Goal: Task Accomplishment & Management: Manage account settings

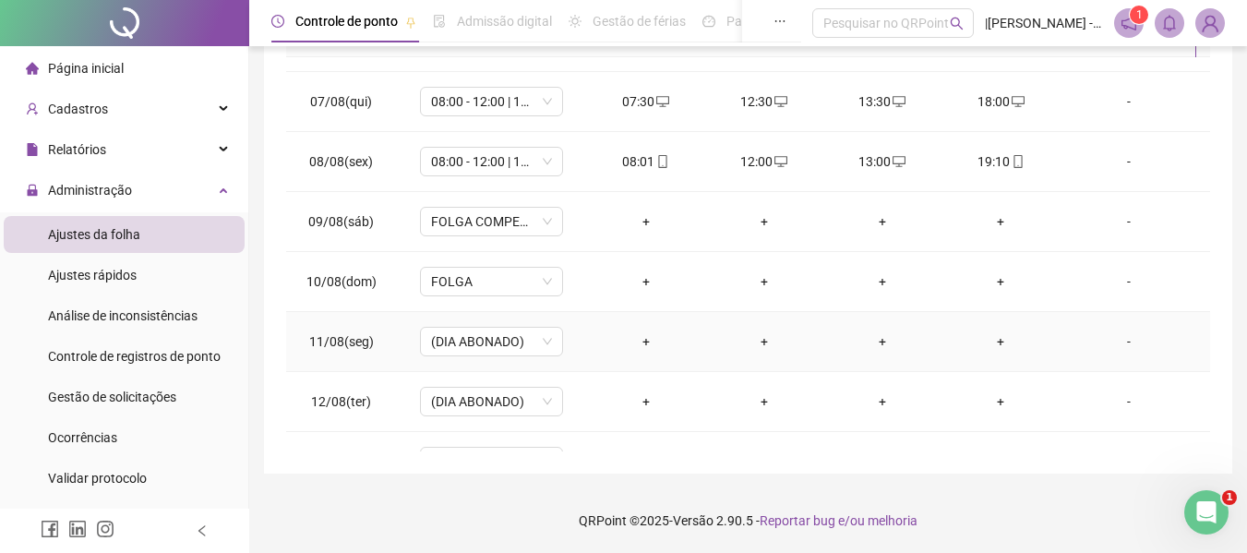
scroll to position [317, 0]
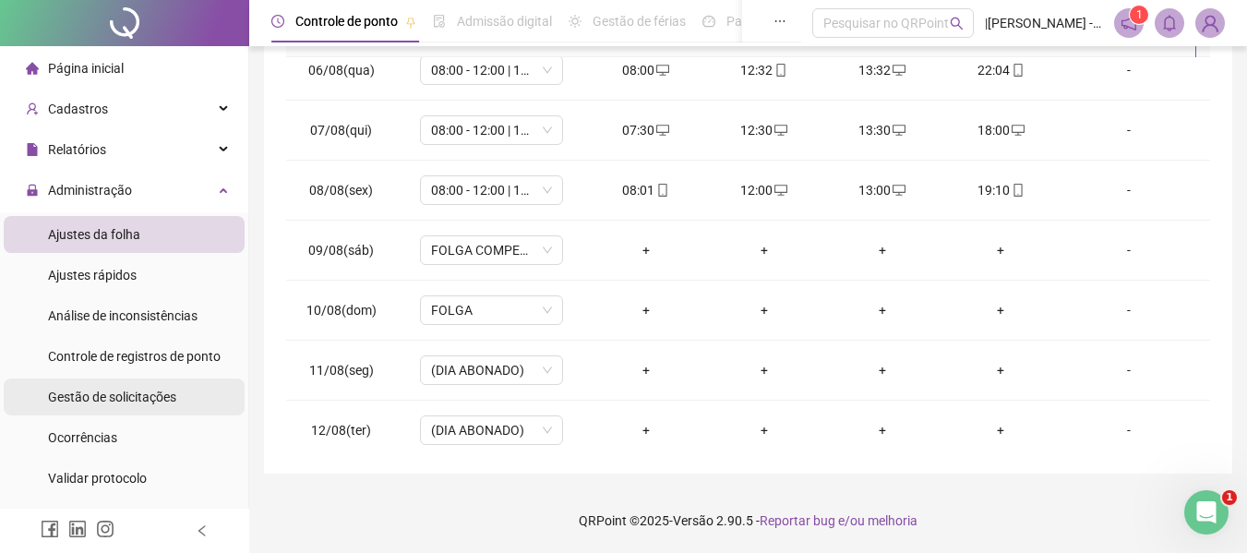
click at [83, 396] on span "Gestão de solicitações" at bounding box center [112, 397] width 128 height 15
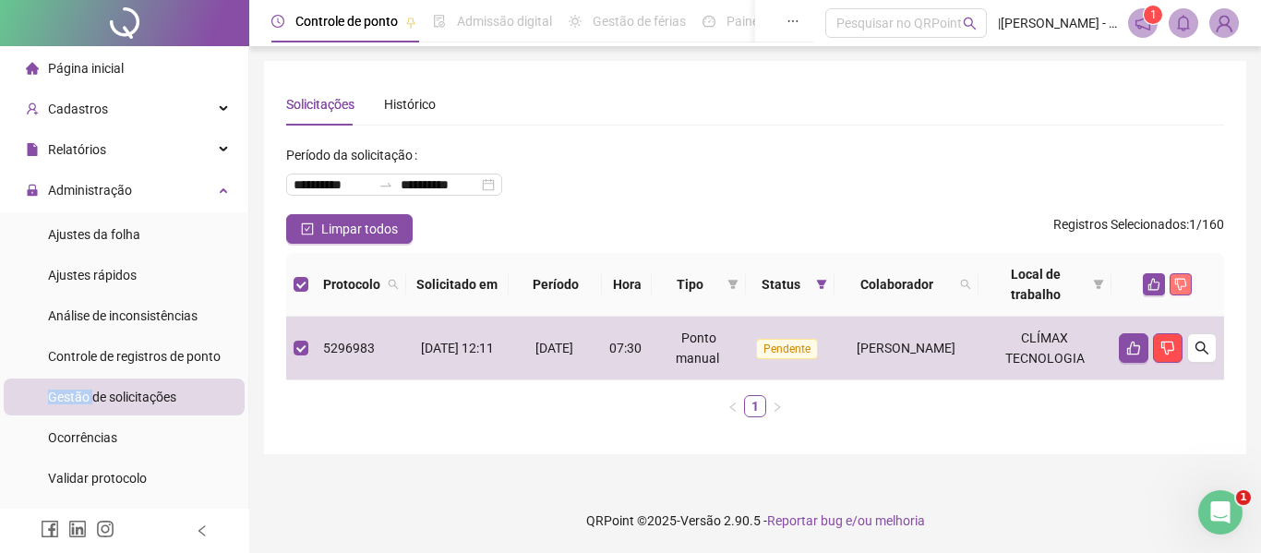
click at [1179, 284] on icon "dislike" at bounding box center [1180, 284] width 13 height 13
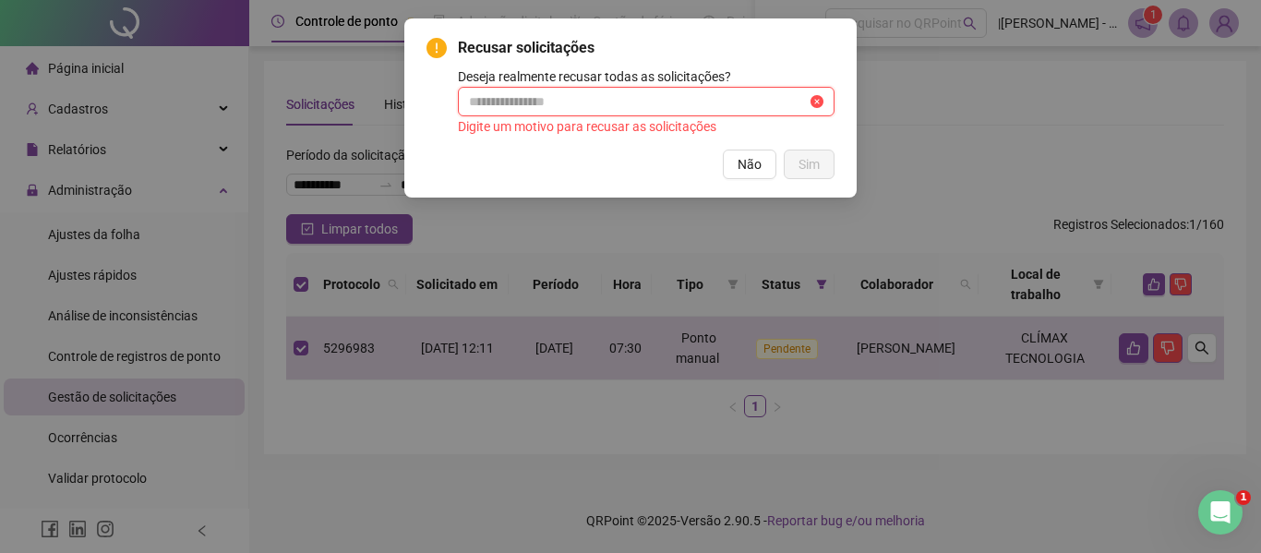
click at [526, 97] on input "text" at bounding box center [638, 101] width 338 height 20
type input "**********"
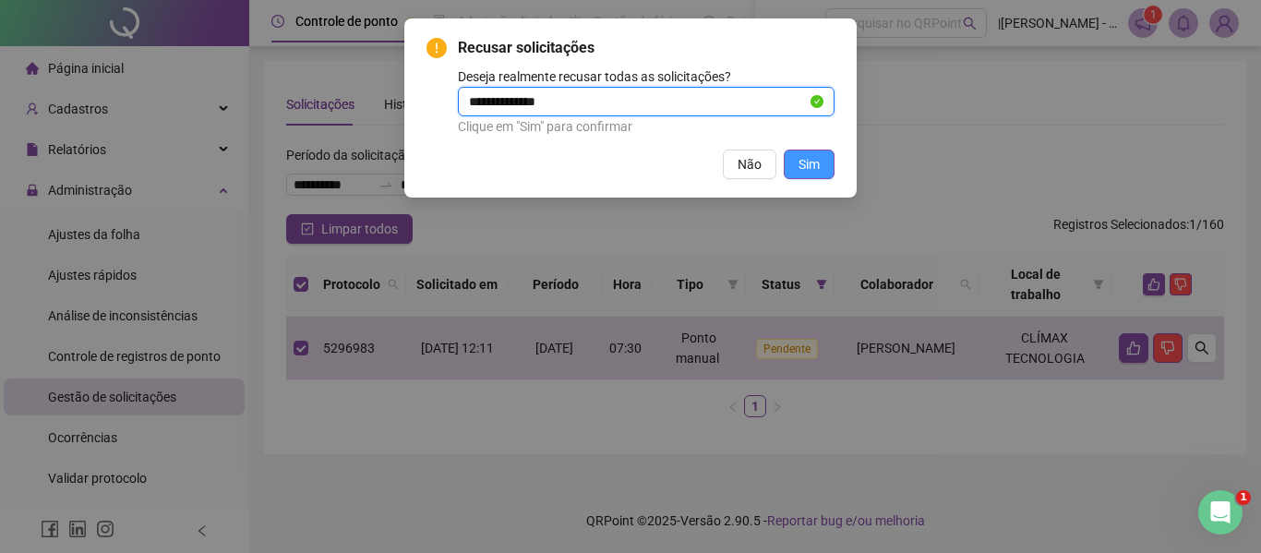
click at [809, 167] on span "Sim" at bounding box center [808, 164] width 21 height 20
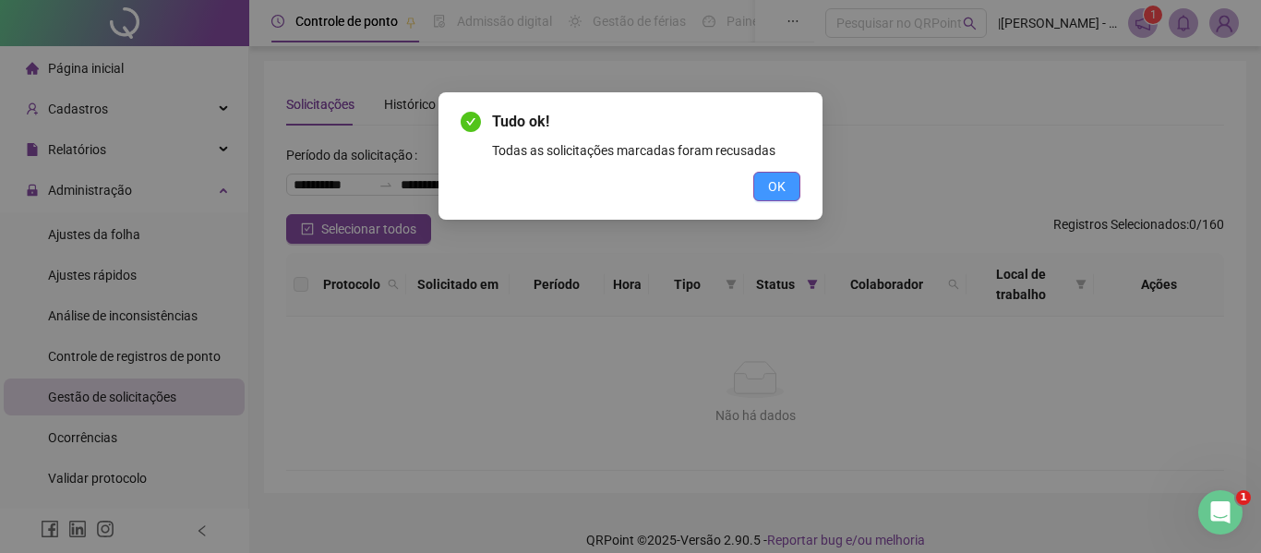
click at [777, 194] on span "OK" at bounding box center [777, 186] width 18 height 20
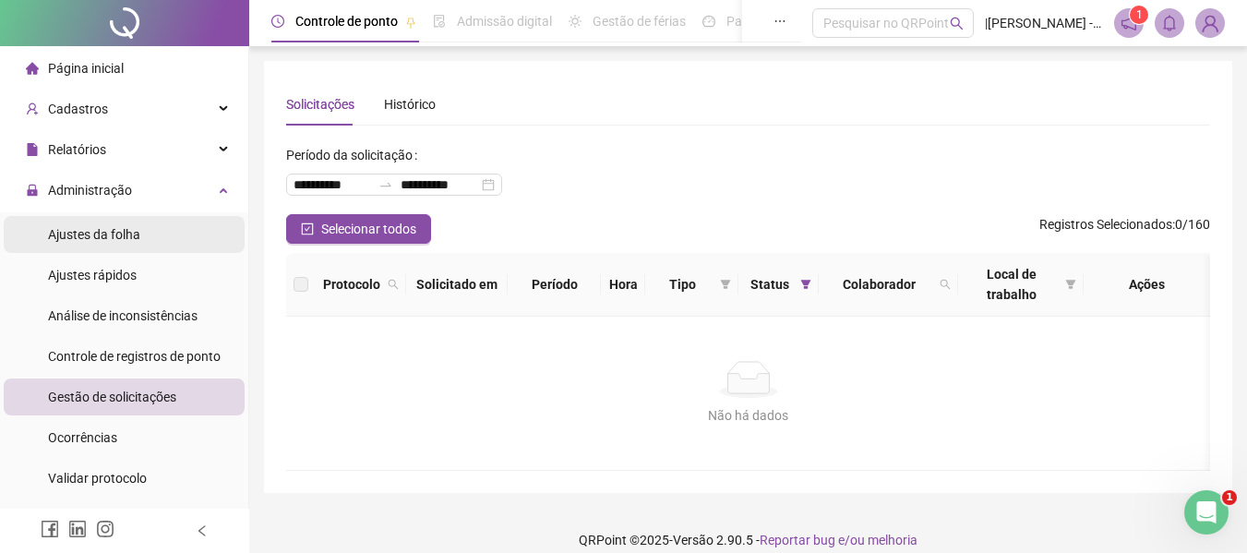
click at [78, 234] on span "Ajustes da folha" at bounding box center [94, 234] width 92 height 15
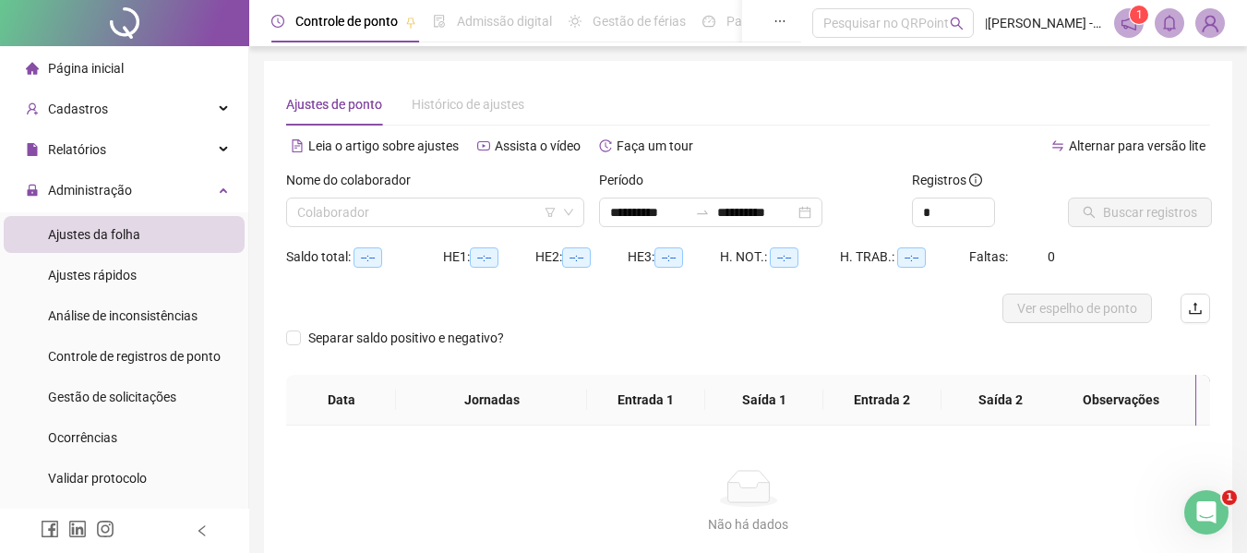
type input "**********"
click at [473, 211] on input "search" at bounding box center [426, 212] width 259 height 28
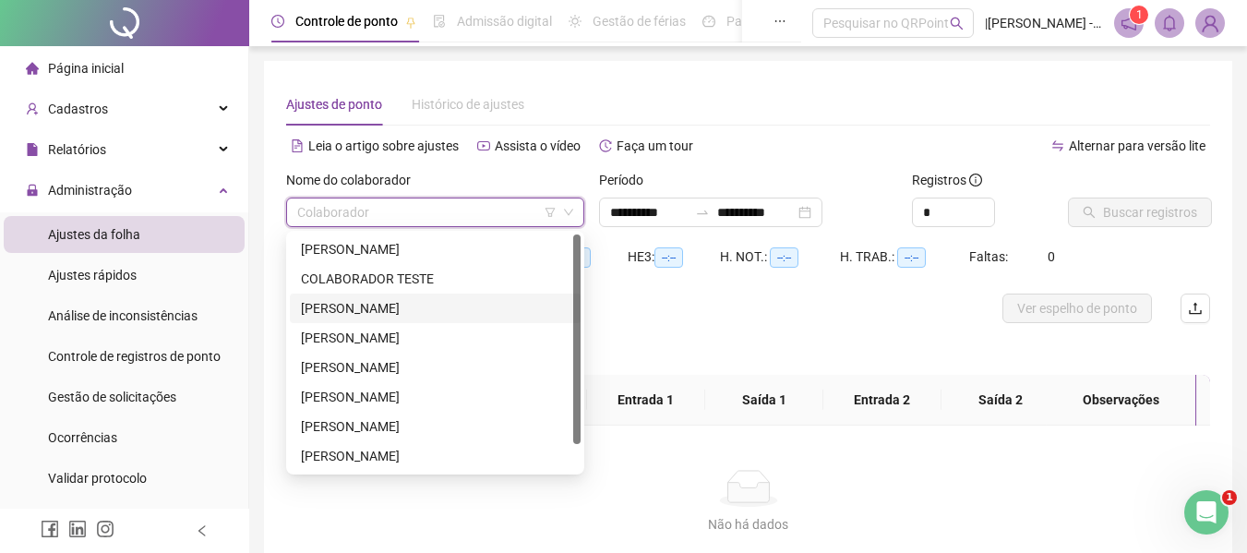
click at [343, 300] on div "[PERSON_NAME]" at bounding box center [435, 308] width 269 height 20
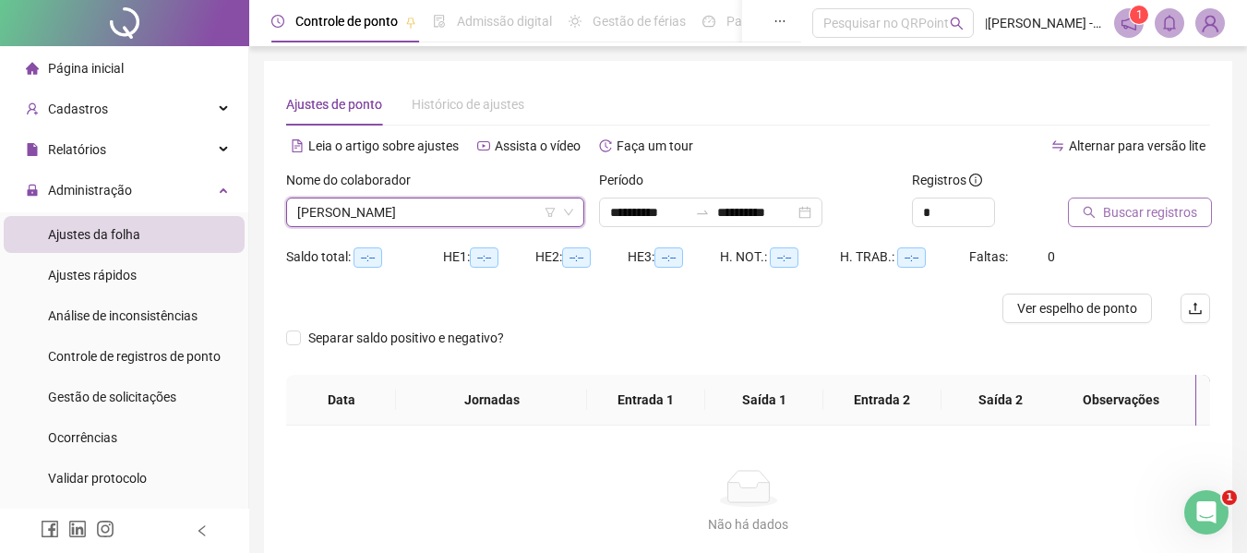
click at [1157, 215] on span "Buscar registros" at bounding box center [1150, 212] width 94 height 20
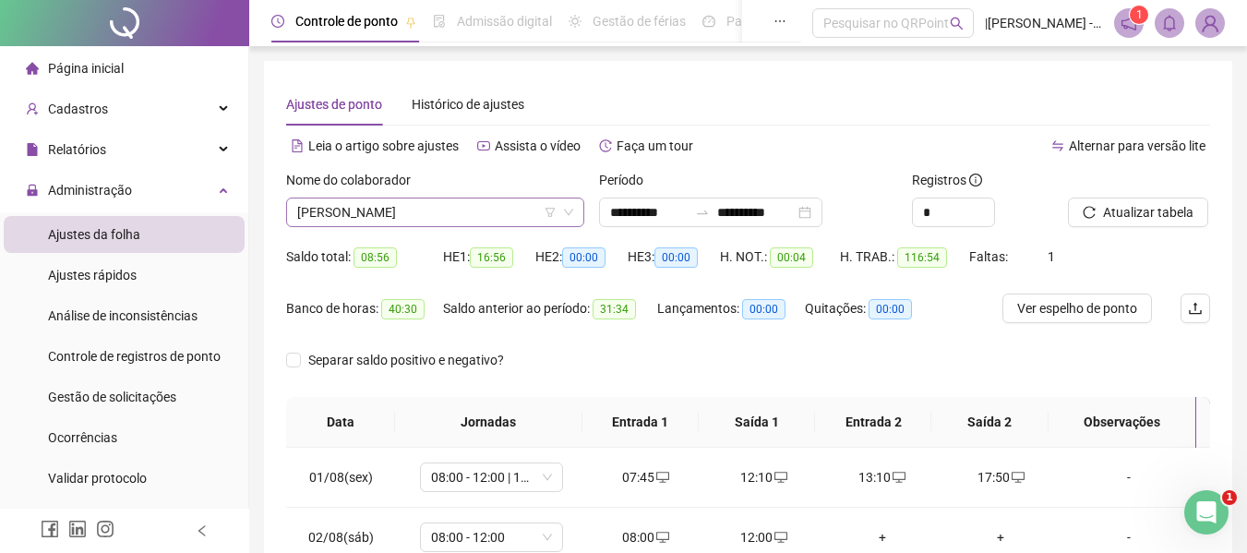
click at [497, 203] on span "[PERSON_NAME]" at bounding box center [435, 212] width 276 height 28
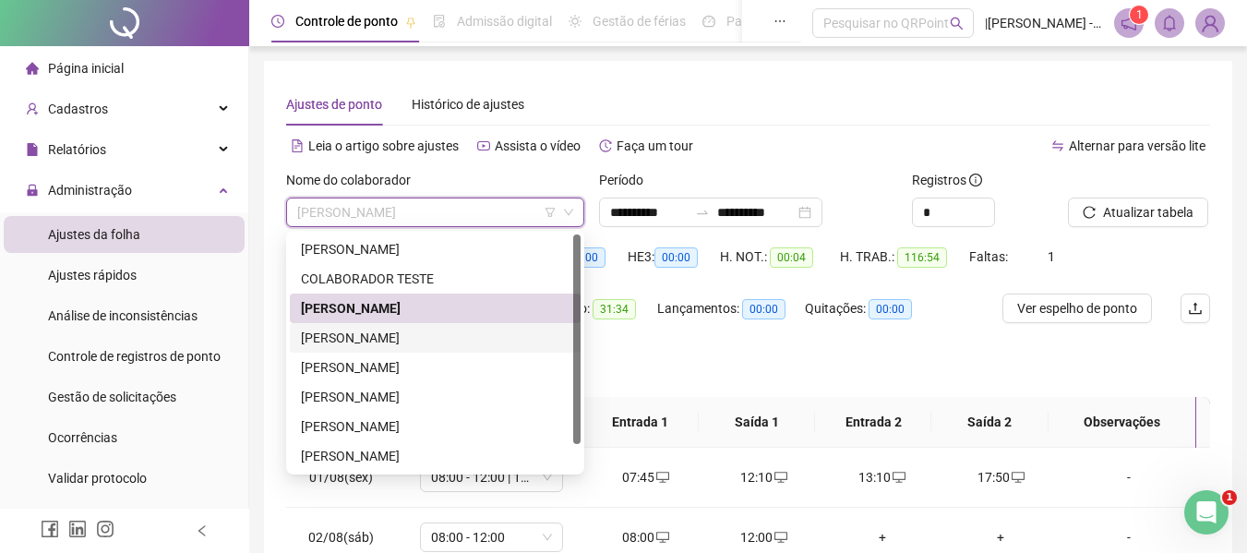
click at [343, 342] on div "[PERSON_NAME]" at bounding box center [435, 338] width 269 height 20
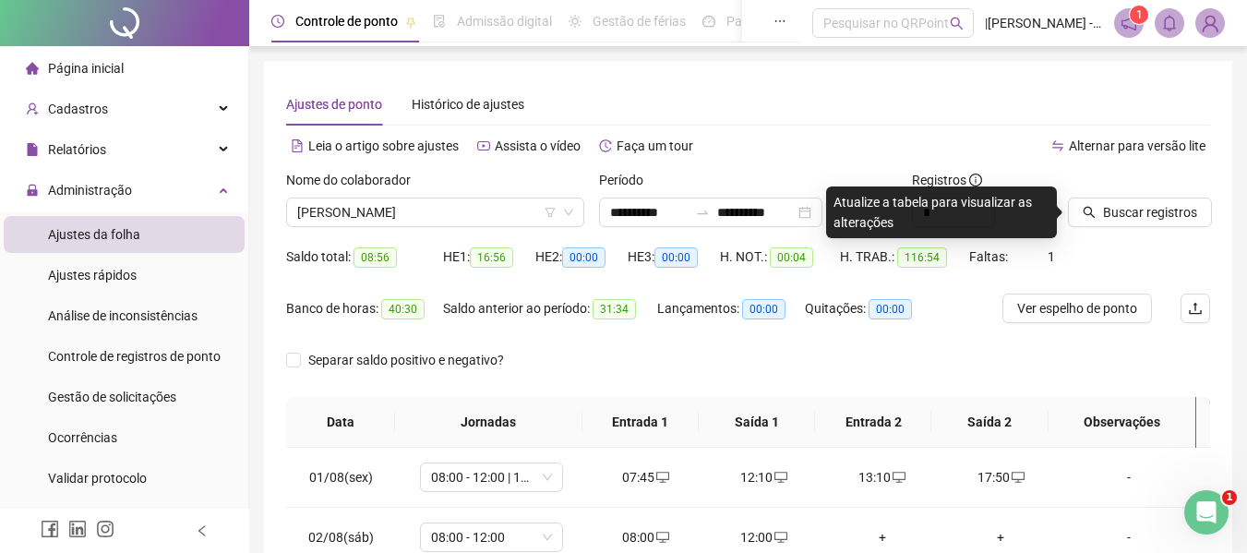
click at [1136, 197] on div at bounding box center [1116, 184] width 96 height 28
click at [1169, 210] on span "Buscar registros" at bounding box center [1150, 212] width 94 height 20
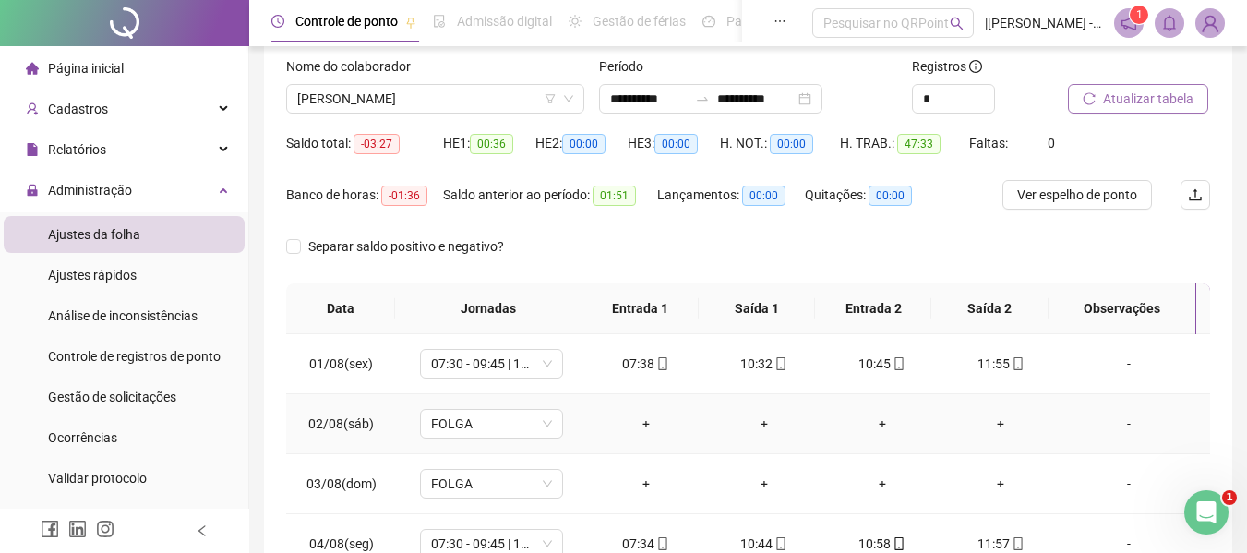
scroll to position [21, 0]
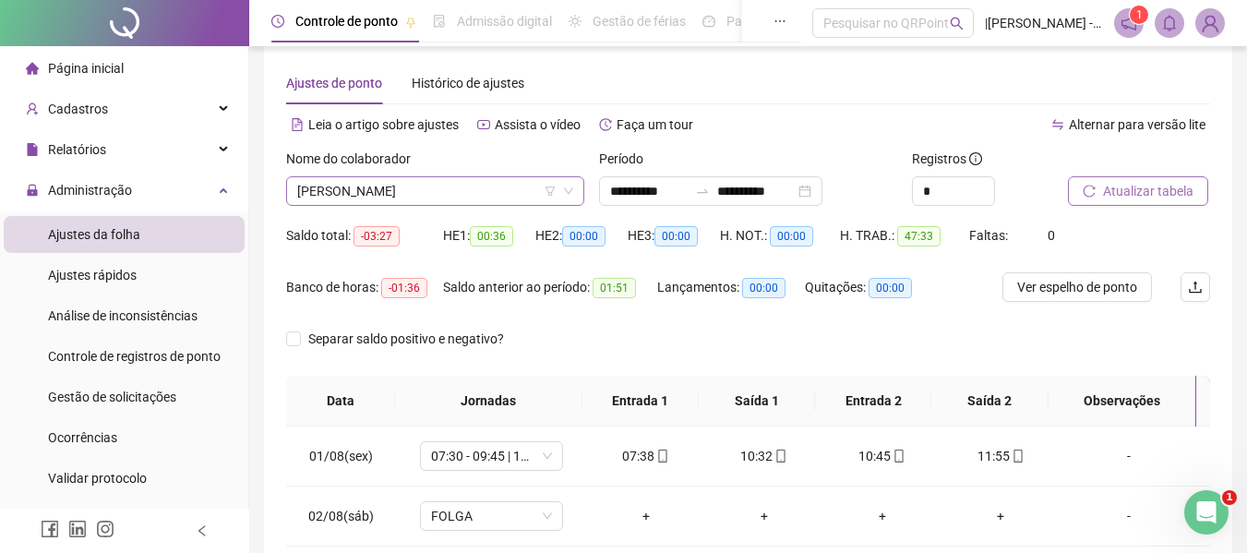
click at [485, 198] on span "[PERSON_NAME]" at bounding box center [435, 191] width 276 height 28
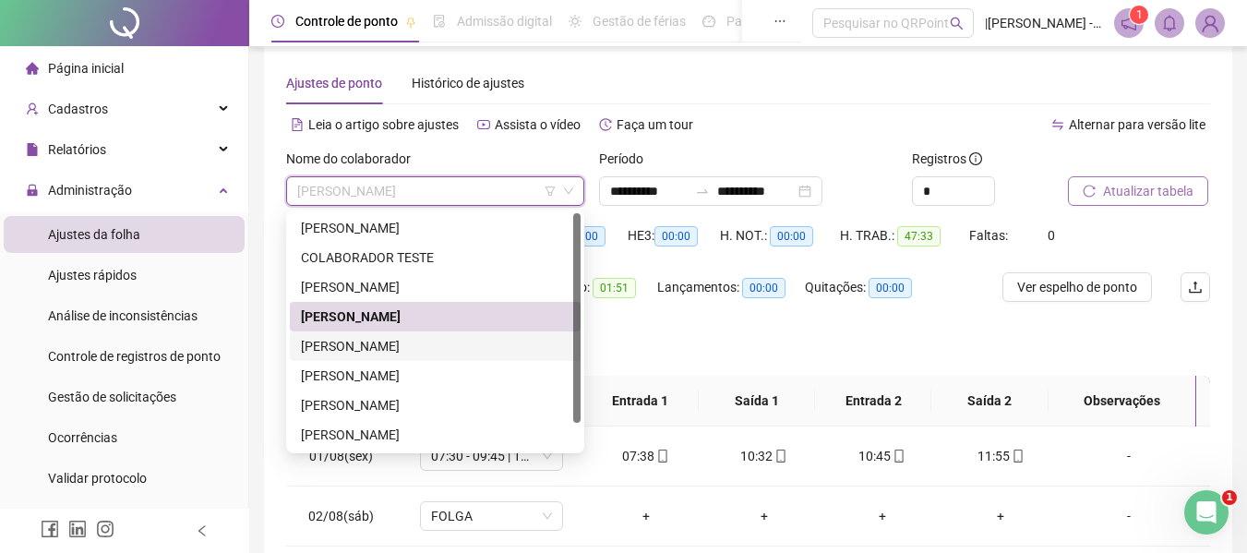
click at [346, 348] on div "[PERSON_NAME]" at bounding box center [435, 346] width 269 height 20
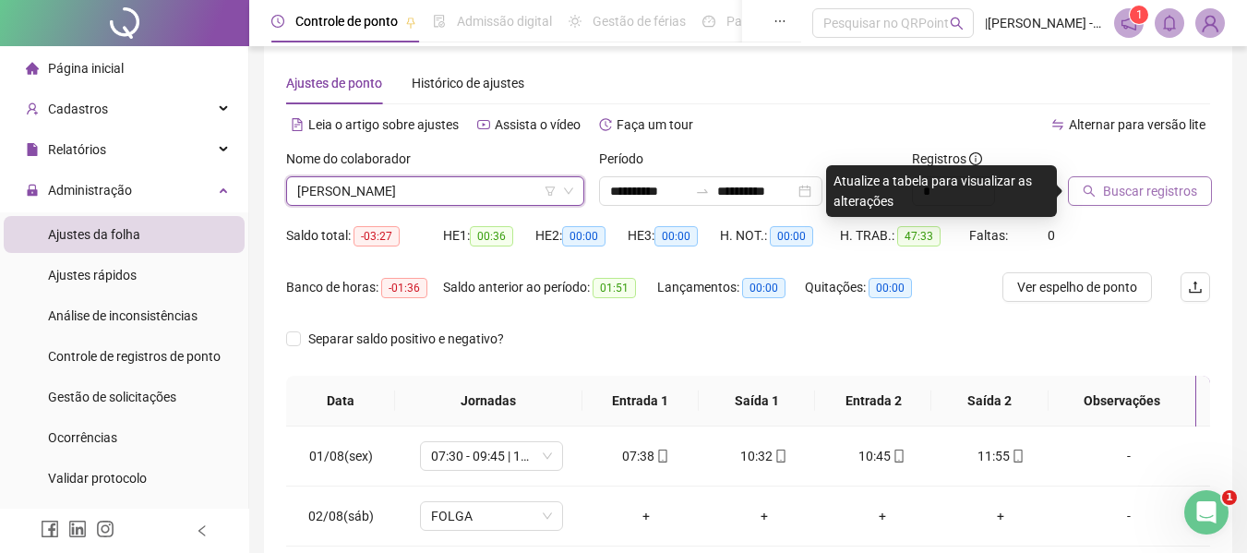
click at [1136, 176] on button "Buscar registros" at bounding box center [1140, 191] width 144 height 30
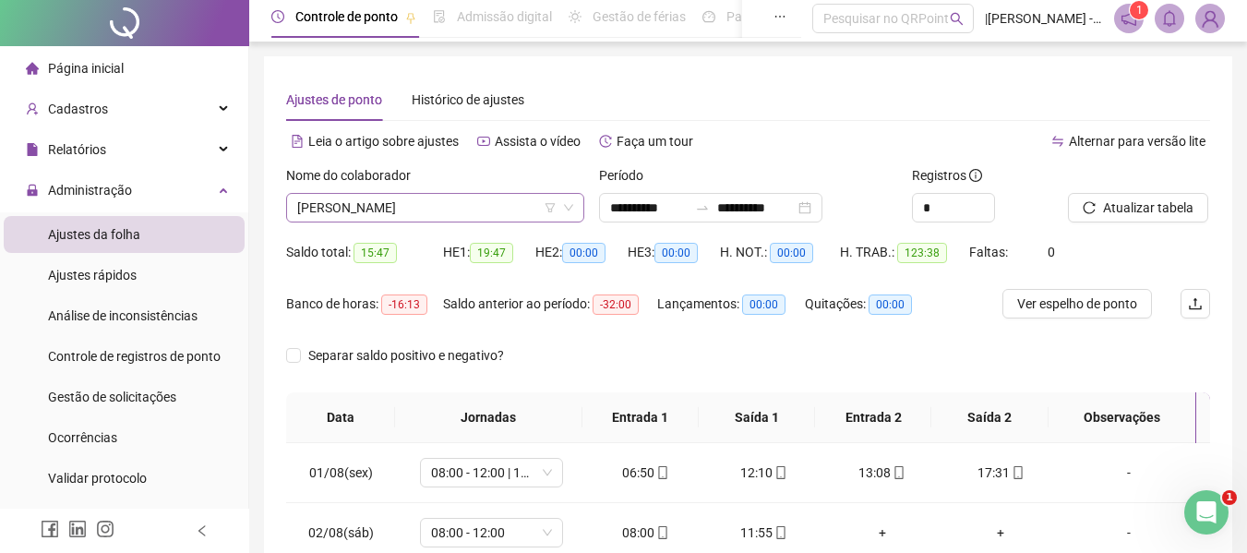
scroll to position [0, 0]
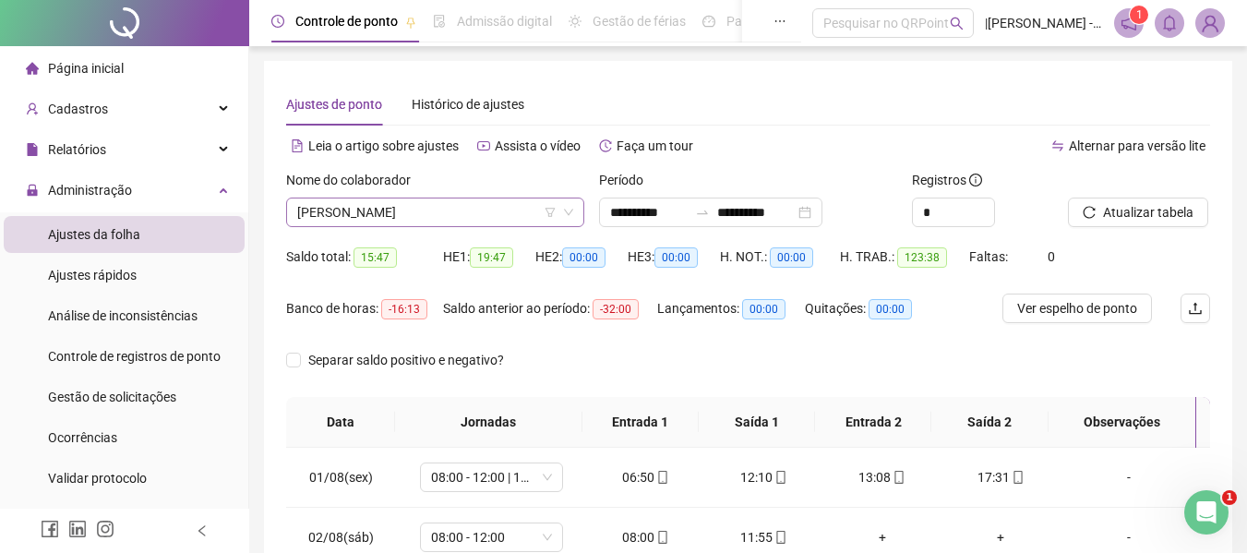
click at [503, 216] on span "[PERSON_NAME]" at bounding box center [435, 212] width 276 height 28
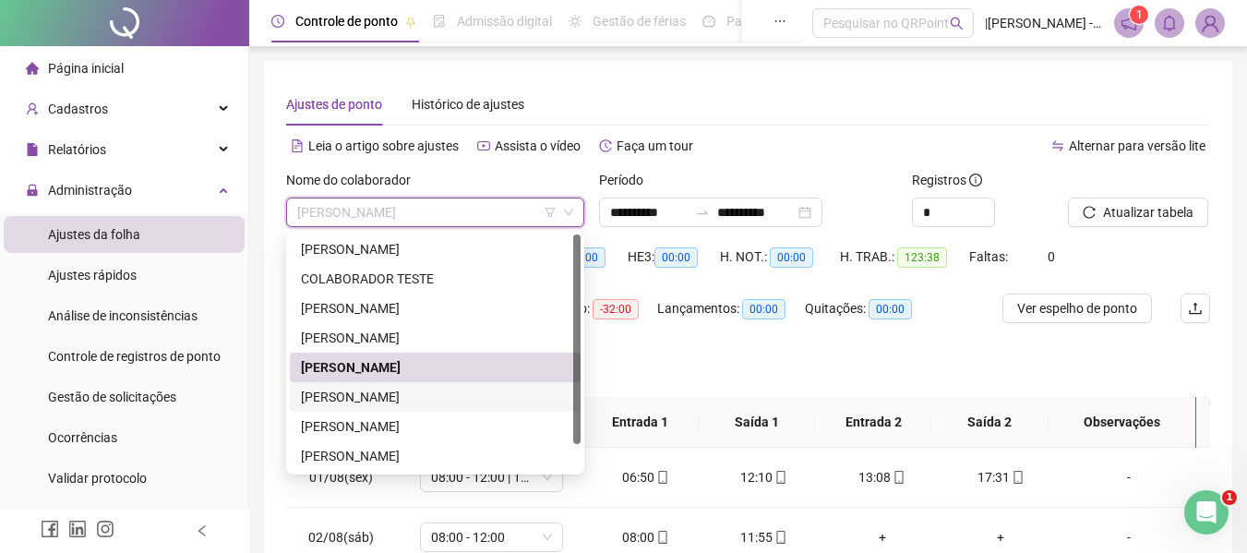
click at [394, 398] on div "[PERSON_NAME]" at bounding box center [435, 397] width 269 height 20
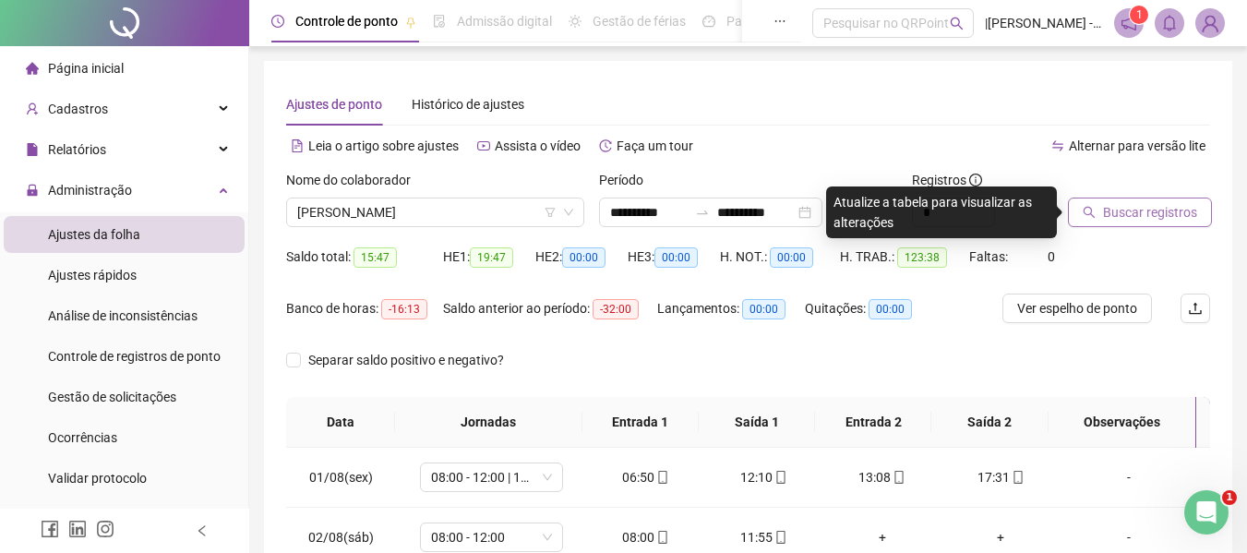
click at [1113, 218] on span "Buscar registros" at bounding box center [1150, 212] width 94 height 20
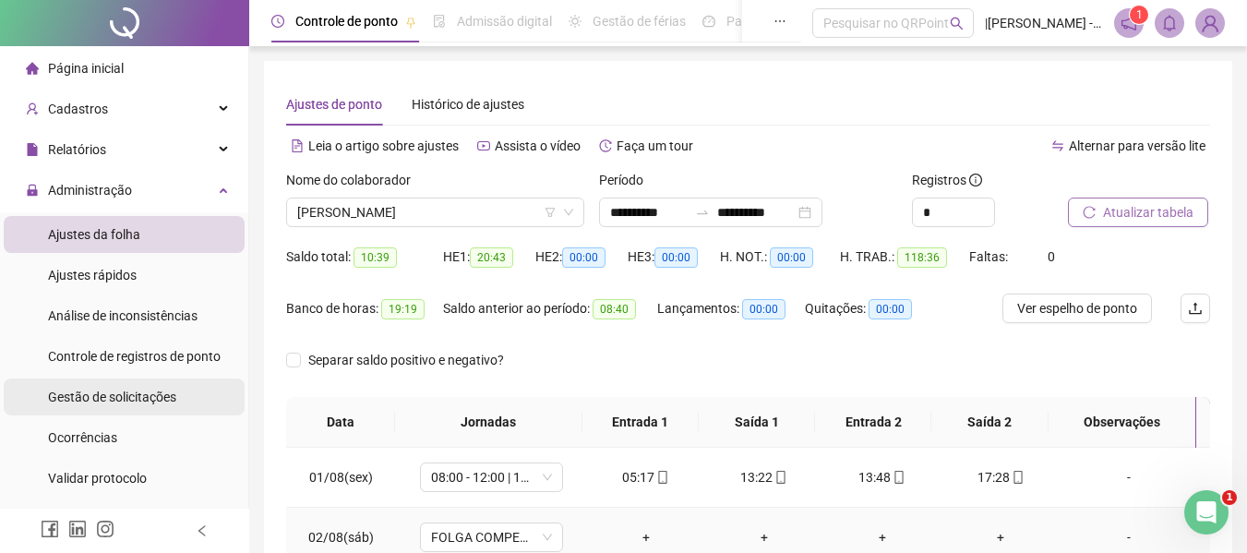
click at [126, 397] on span "Gestão de solicitações" at bounding box center [112, 397] width 128 height 15
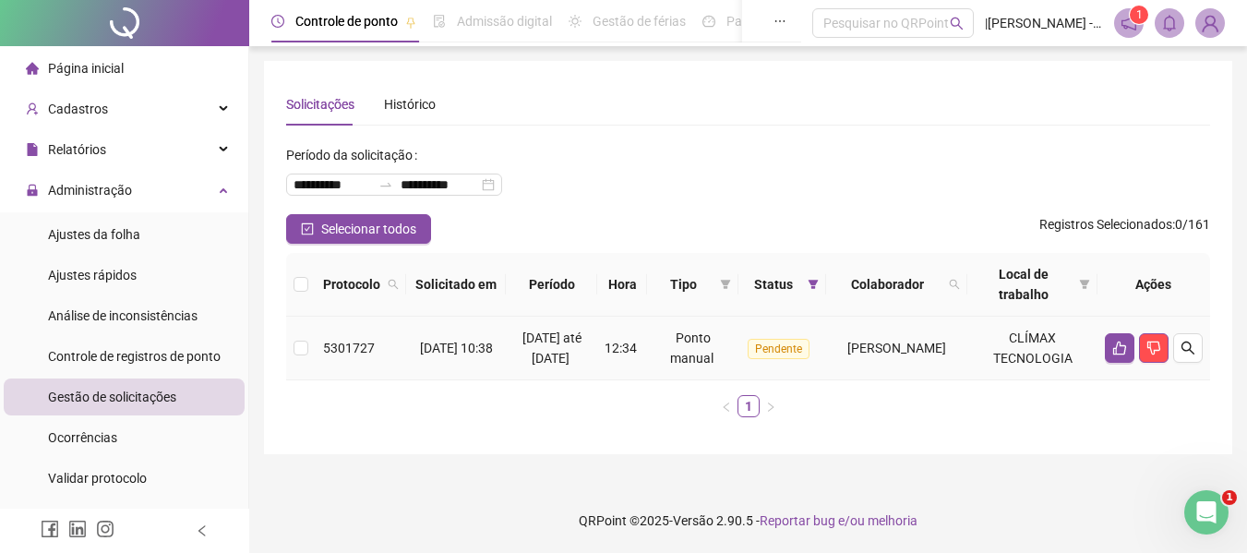
click at [287, 356] on td at bounding box center [301, 349] width 30 height 64
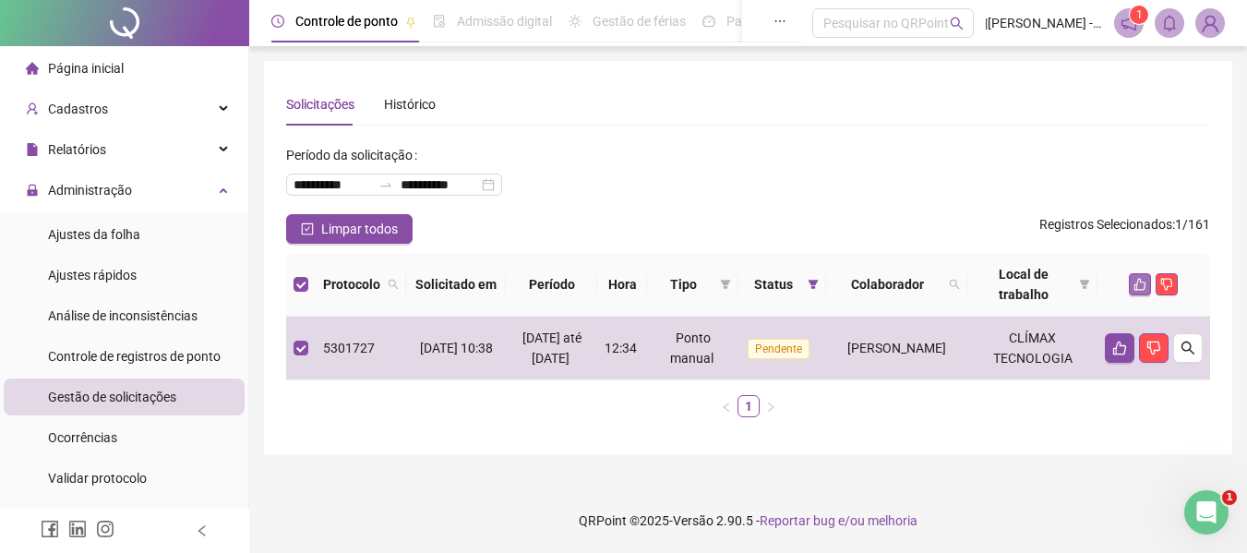
click at [1139, 282] on icon "like" at bounding box center [1140, 284] width 13 height 13
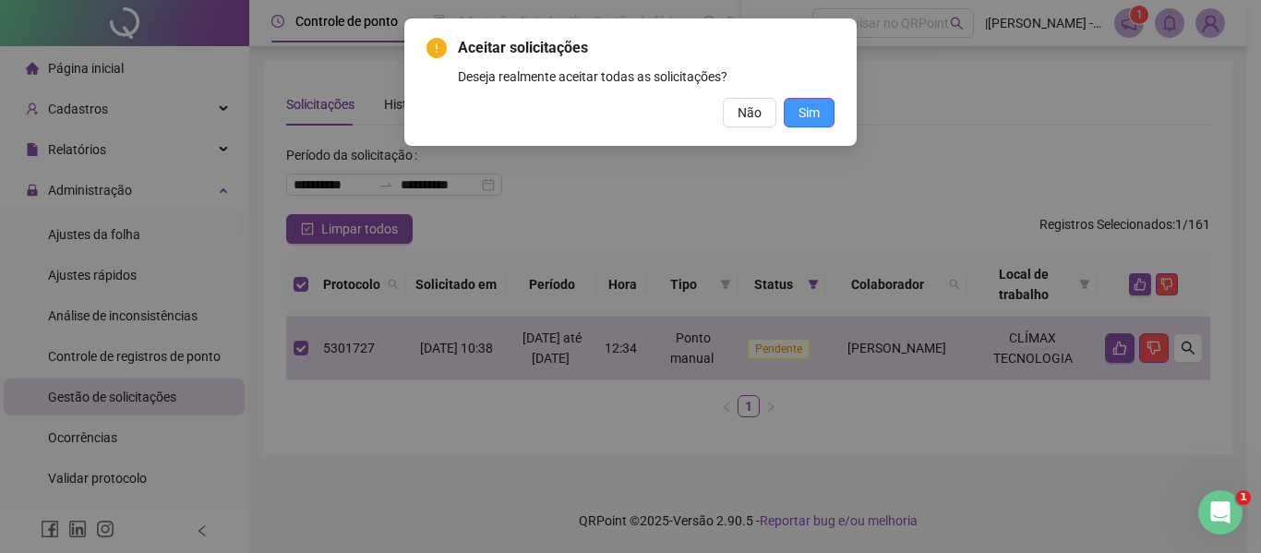
click at [820, 116] on button "Sim" at bounding box center [809, 113] width 51 height 30
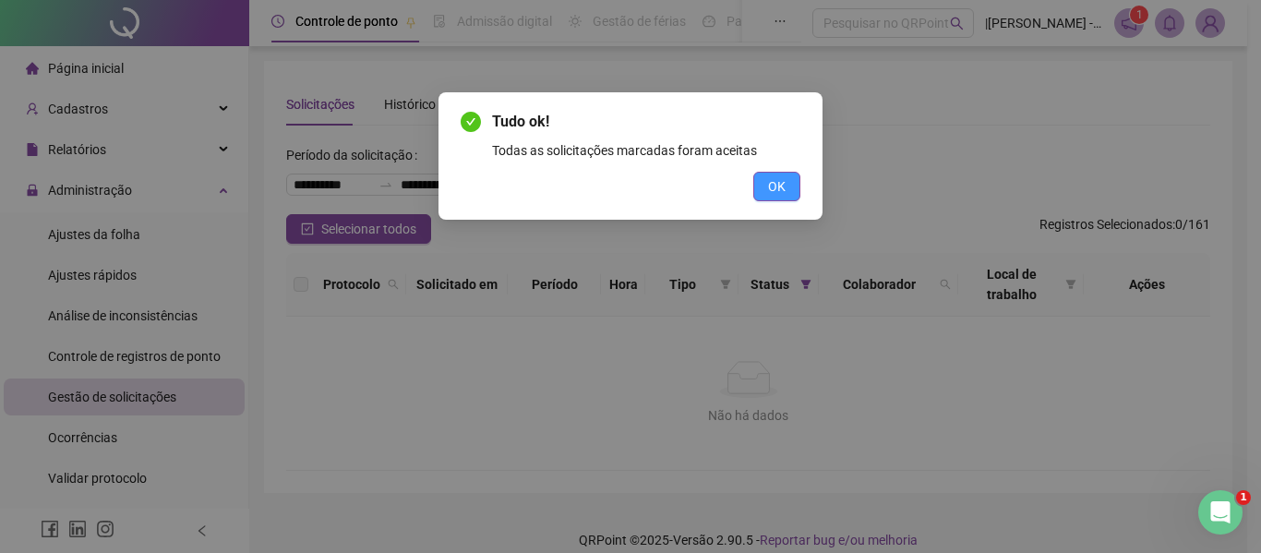
click at [771, 196] on span "OK" at bounding box center [777, 186] width 18 height 20
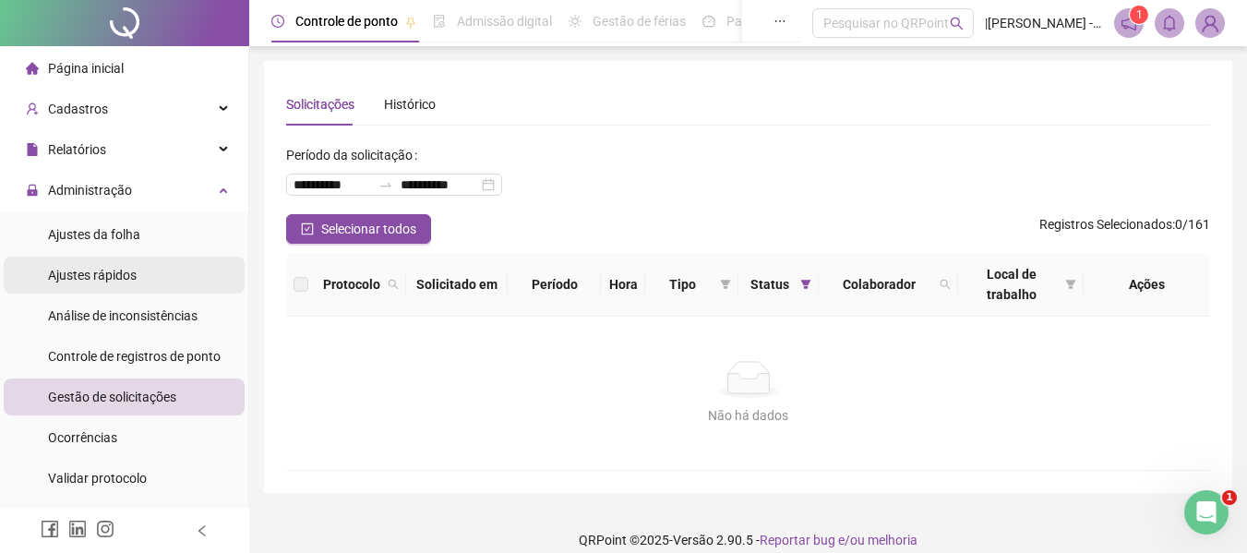
click at [50, 285] on div "Ajustes rápidos" at bounding box center [92, 275] width 89 height 37
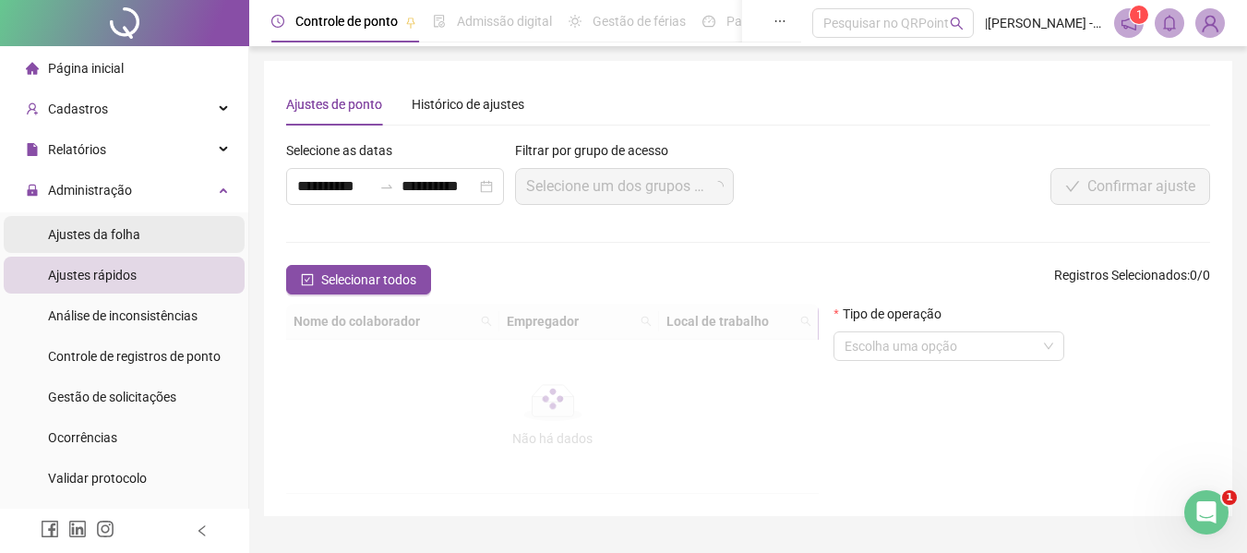
click at [75, 227] on span "Ajustes da folha" at bounding box center [94, 234] width 92 height 15
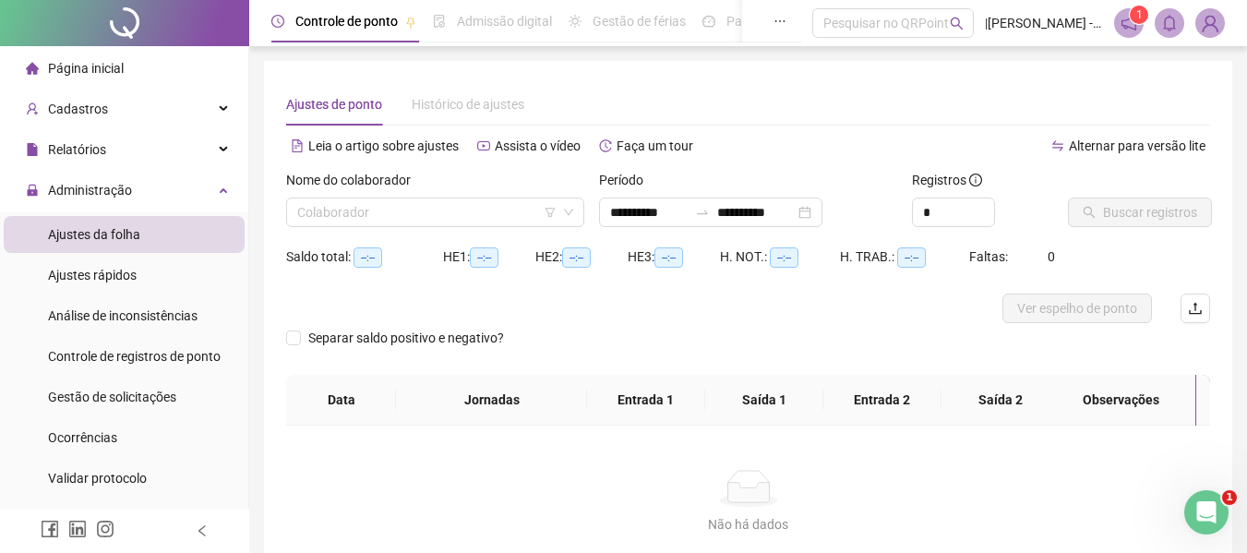
type input "**********"
click at [109, 398] on span "Gestão de solicitações" at bounding box center [112, 397] width 128 height 15
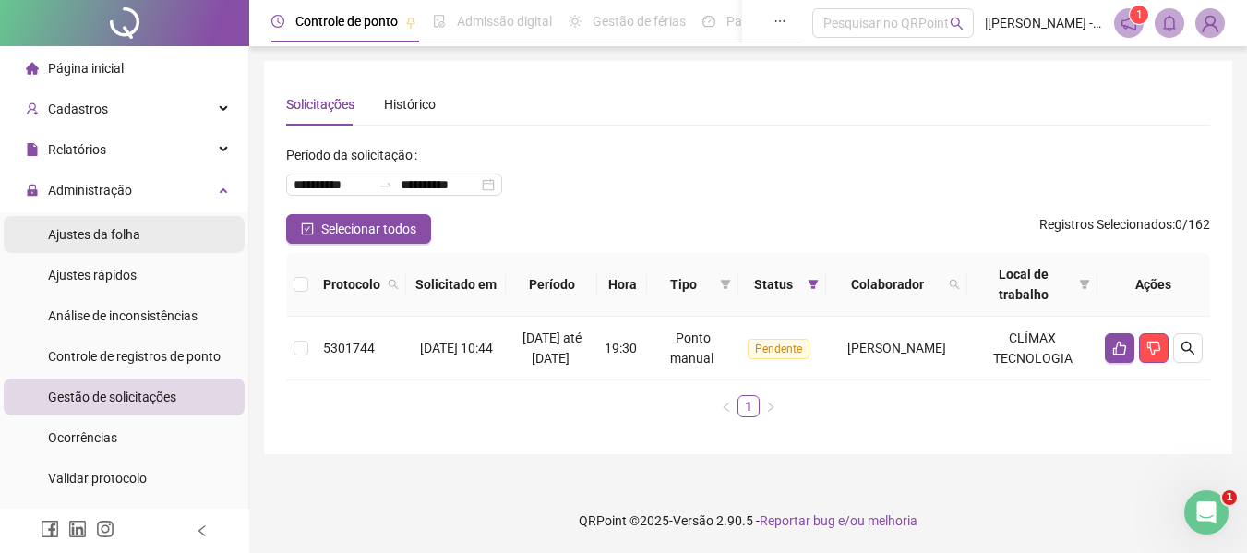
click at [76, 230] on span "Ajustes da folha" at bounding box center [94, 234] width 92 height 15
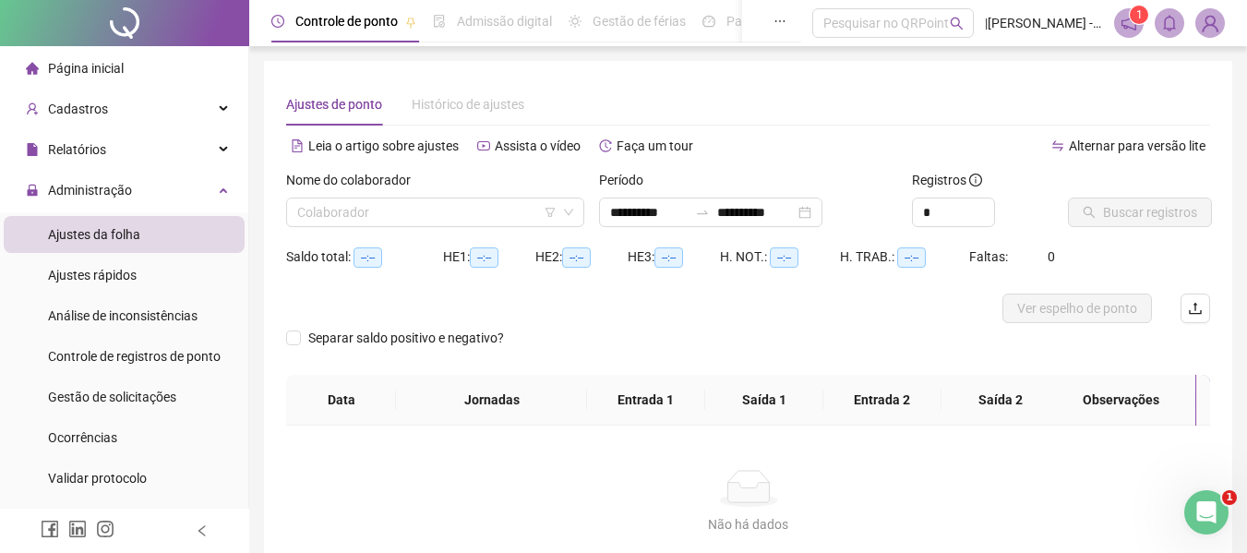
type input "**********"
click at [469, 218] on input "search" at bounding box center [426, 212] width 259 height 28
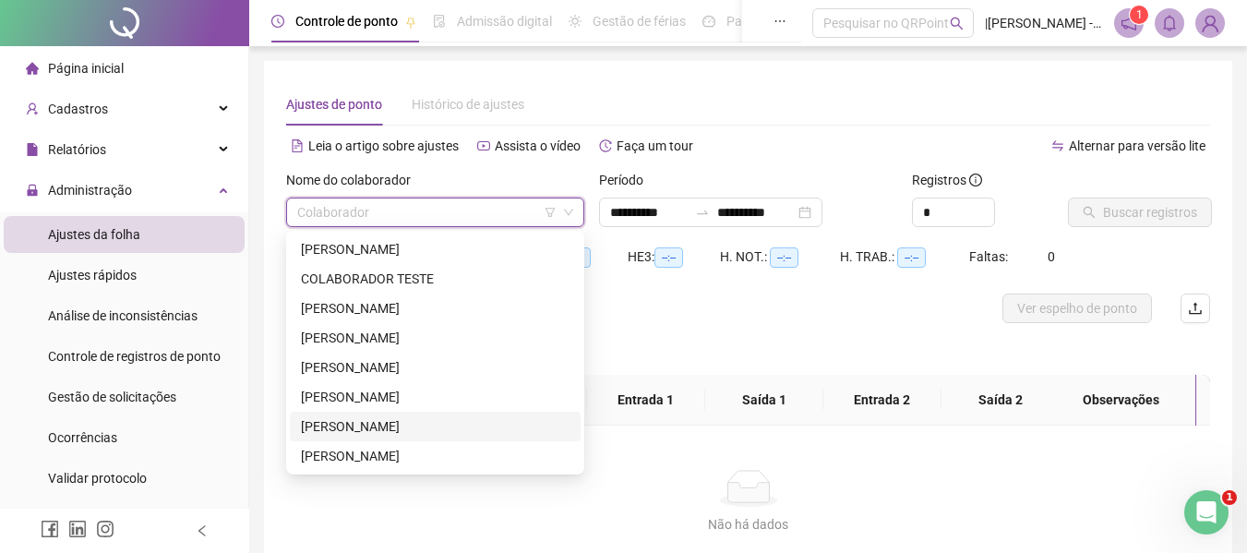
click at [355, 437] on div "[PERSON_NAME]" at bounding box center [435, 427] width 291 height 30
click at [355, 437] on div "Não há dados Não há dados" at bounding box center [748, 502] width 924 height 153
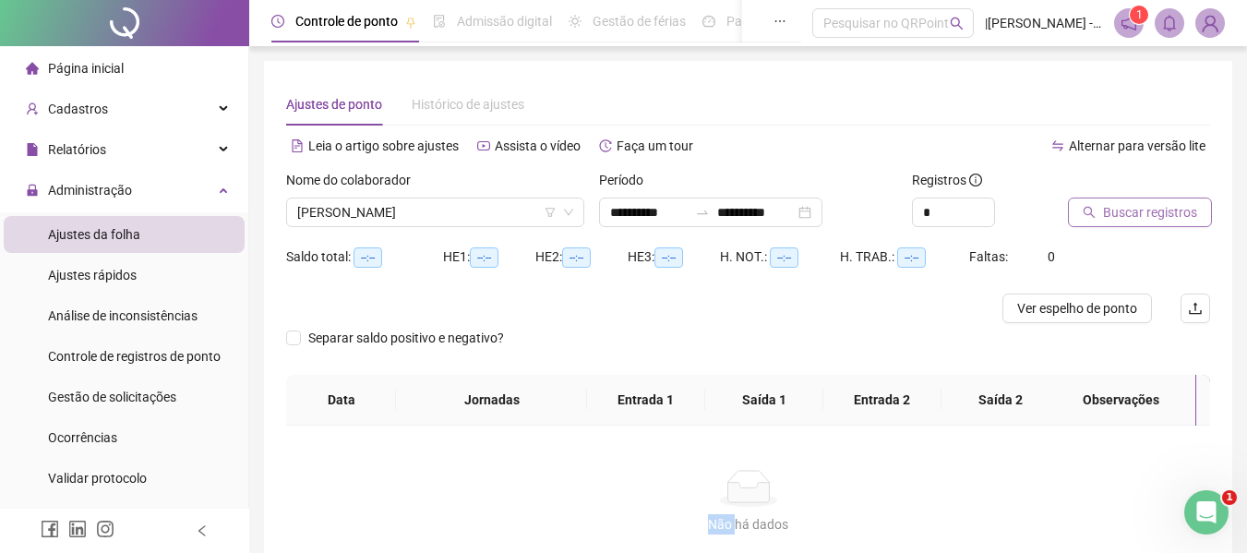
click at [1130, 210] on span "Buscar registros" at bounding box center [1150, 212] width 94 height 20
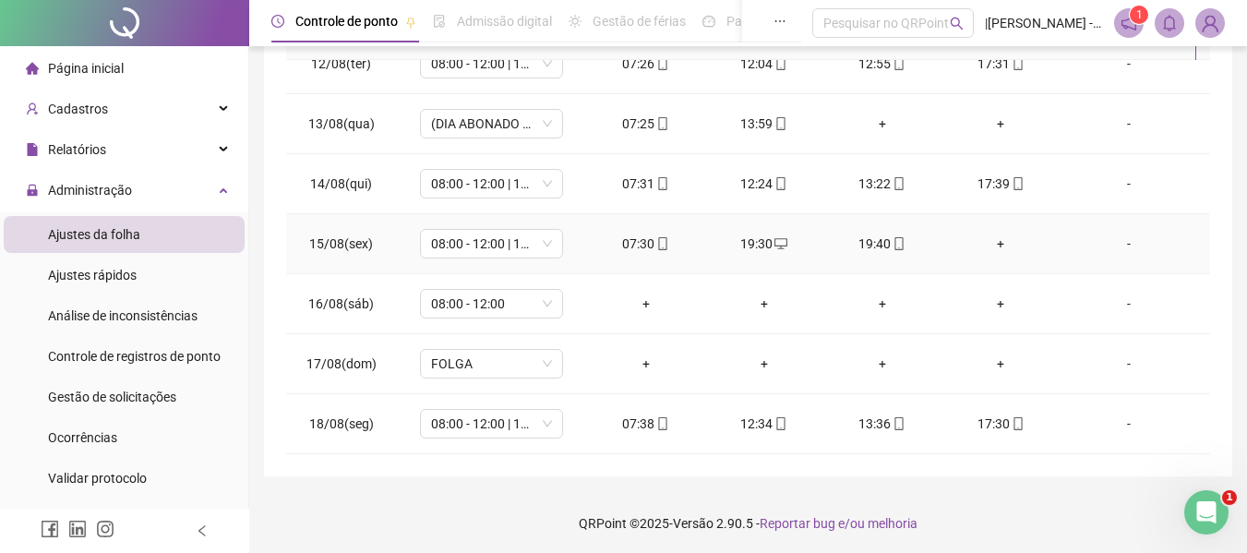
scroll to position [390, 0]
click at [891, 242] on span "mobile" at bounding box center [898, 240] width 15 height 13
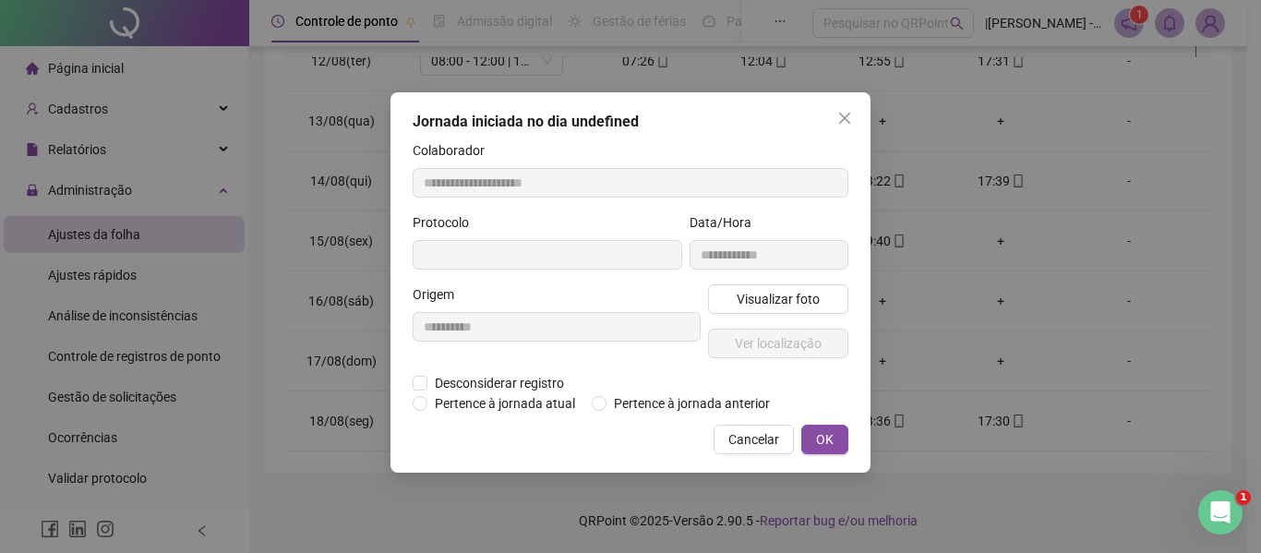
type input "**********"
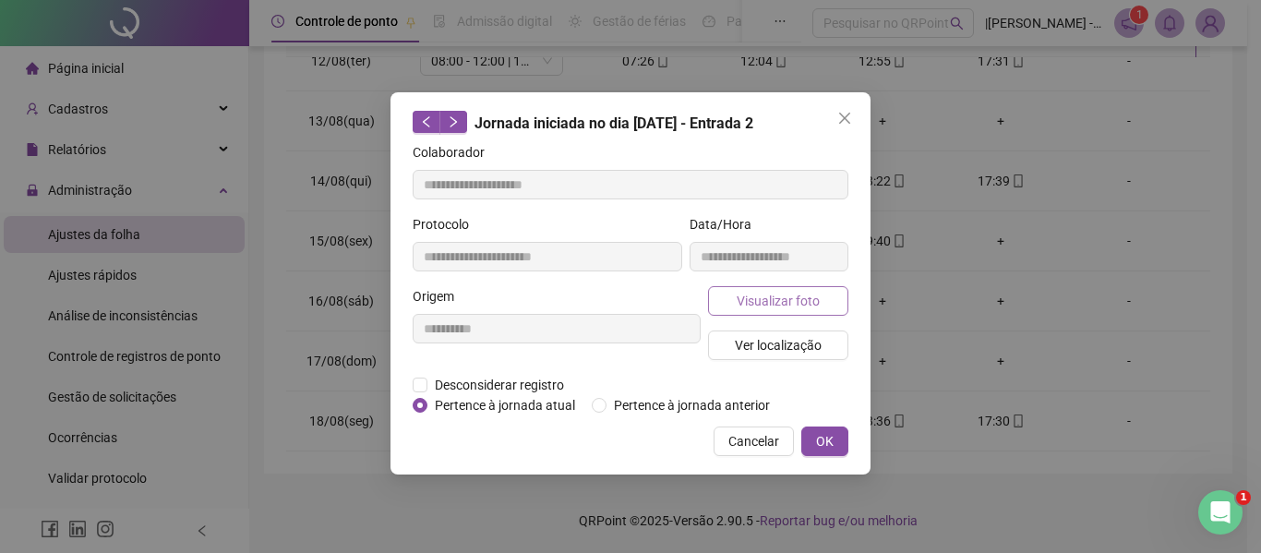
click at [786, 305] on span "Visualizar foto" at bounding box center [778, 301] width 83 height 20
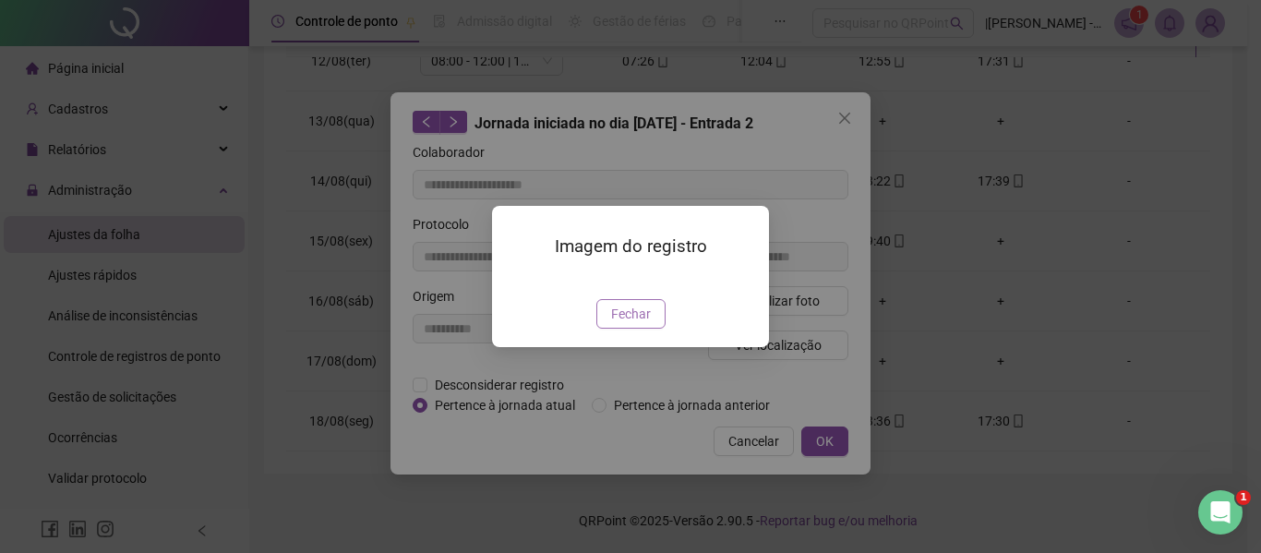
click at [622, 324] on span "Fechar" at bounding box center [631, 314] width 40 height 20
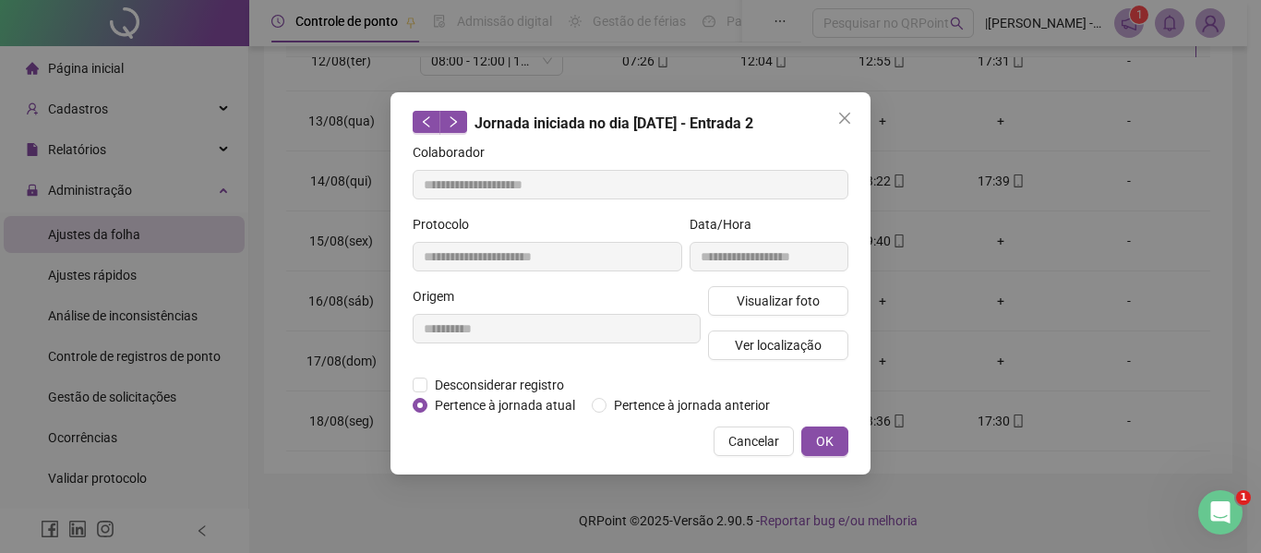
click at [753, 455] on div "**********" at bounding box center [630, 283] width 480 height 382
click at [784, 438] on button "Cancelar" at bounding box center [754, 441] width 80 height 30
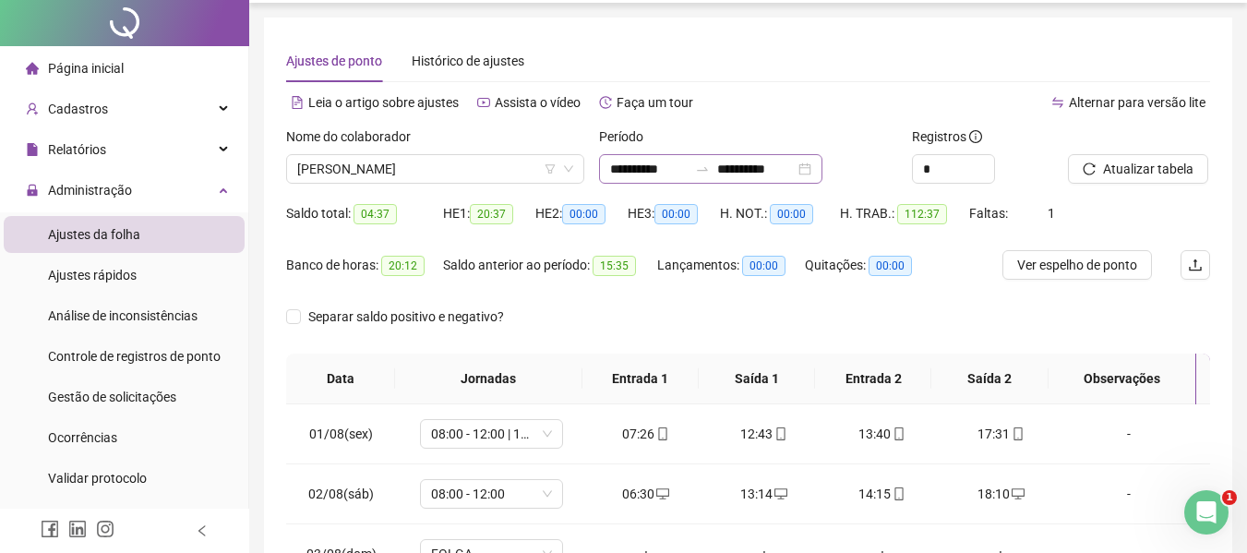
scroll to position [0, 0]
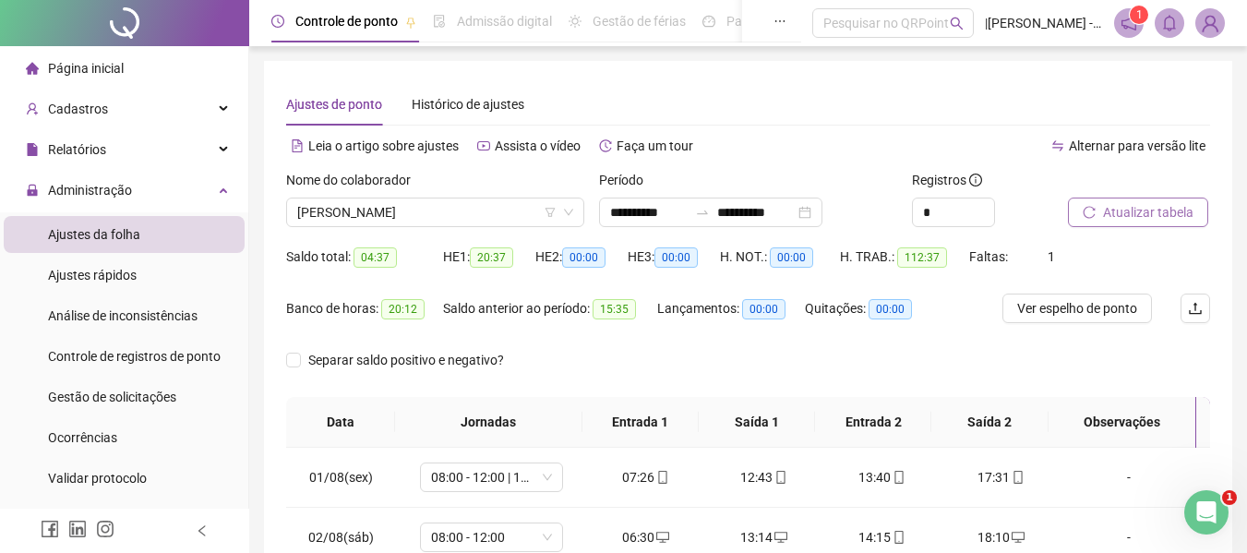
click at [1156, 210] on span "Atualizar tabela" at bounding box center [1148, 212] width 90 height 20
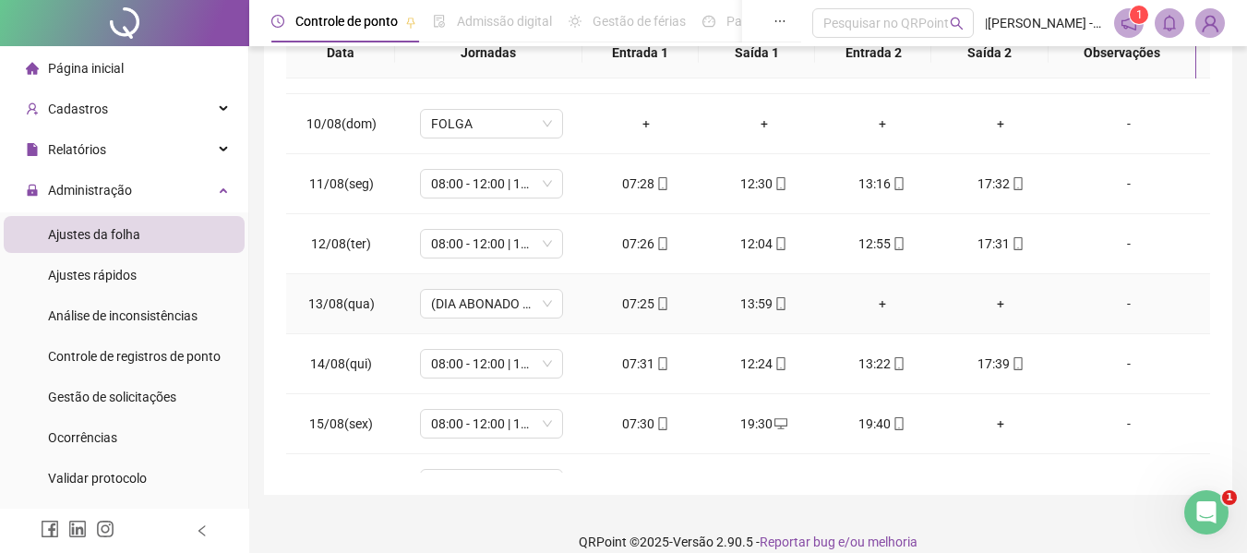
scroll to position [686, 0]
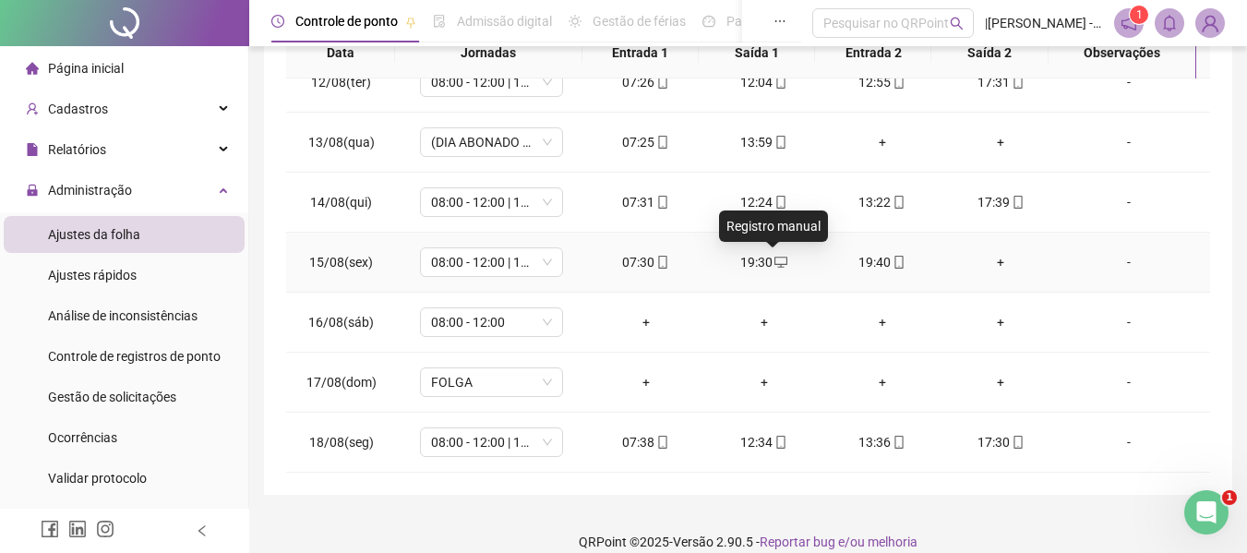
click at [774, 258] on icon "desktop" at bounding box center [780, 262] width 13 height 11
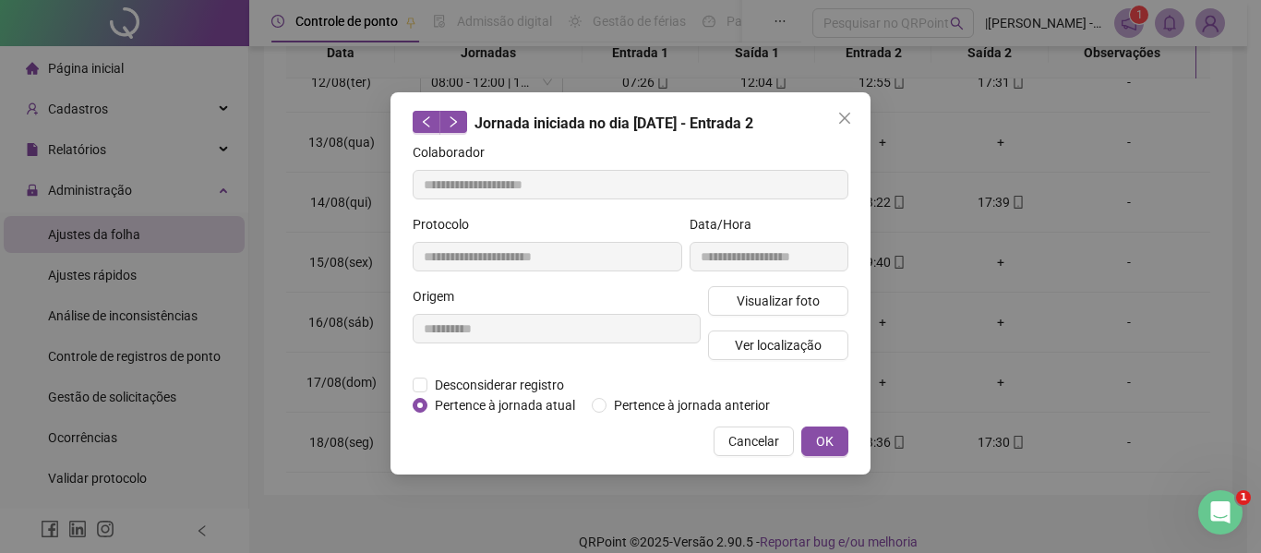
type input "**********"
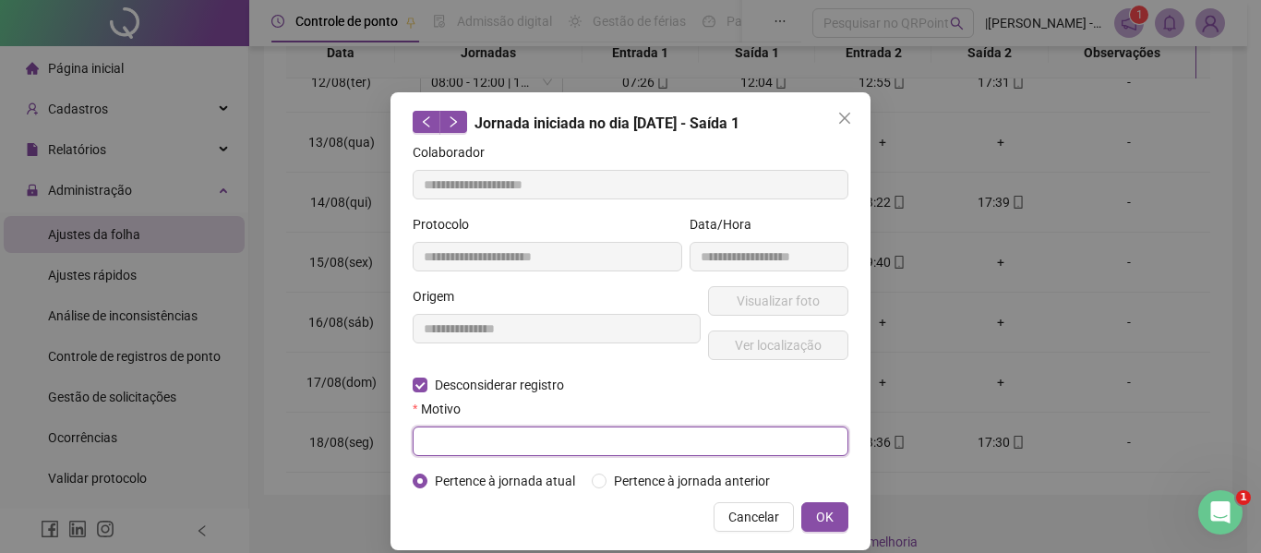
click at [486, 442] on input "text" at bounding box center [631, 441] width 436 height 30
type input "**********"
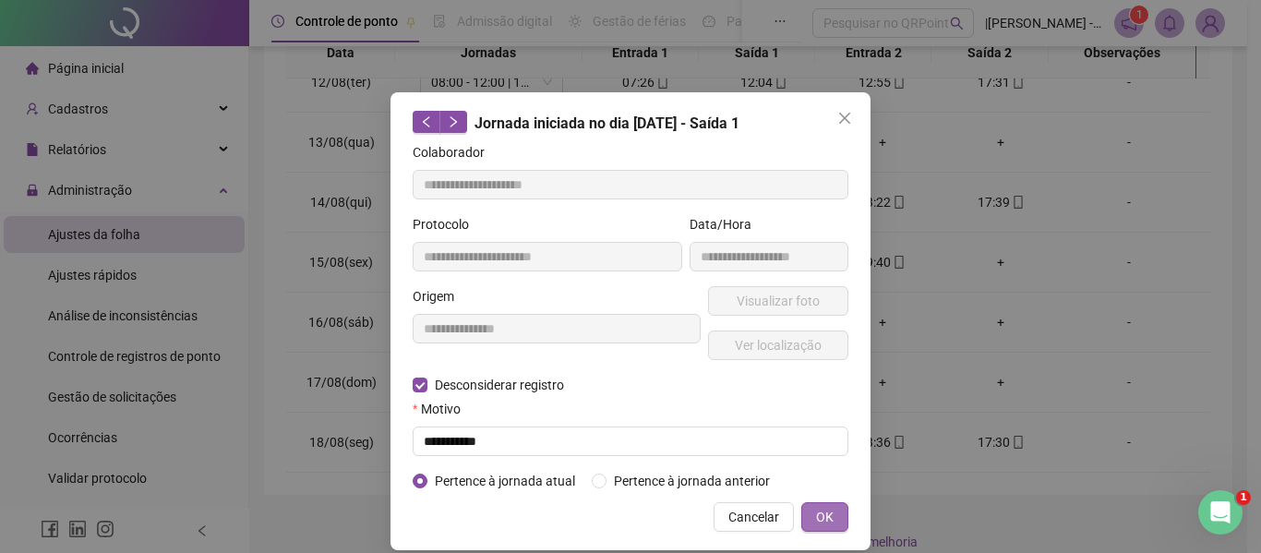
click at [816, 507] on span "OK" at bounding box center [825, 517] width 18 height 20
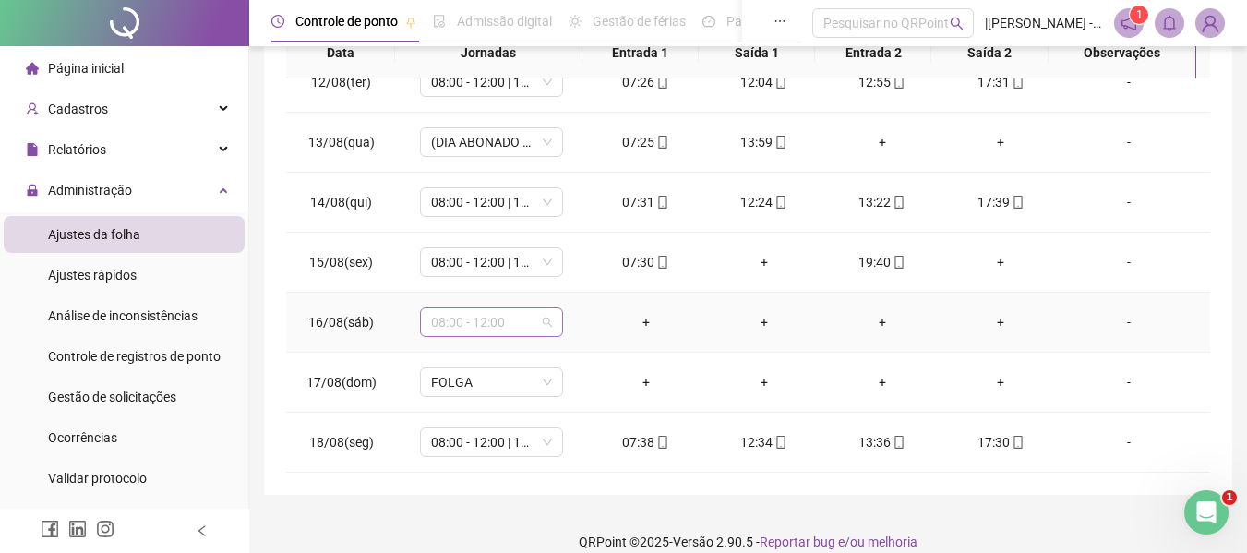
click at [546, 325] on span "08:00 - 12:00" at bounding box center [491, 322] width 121 height 28
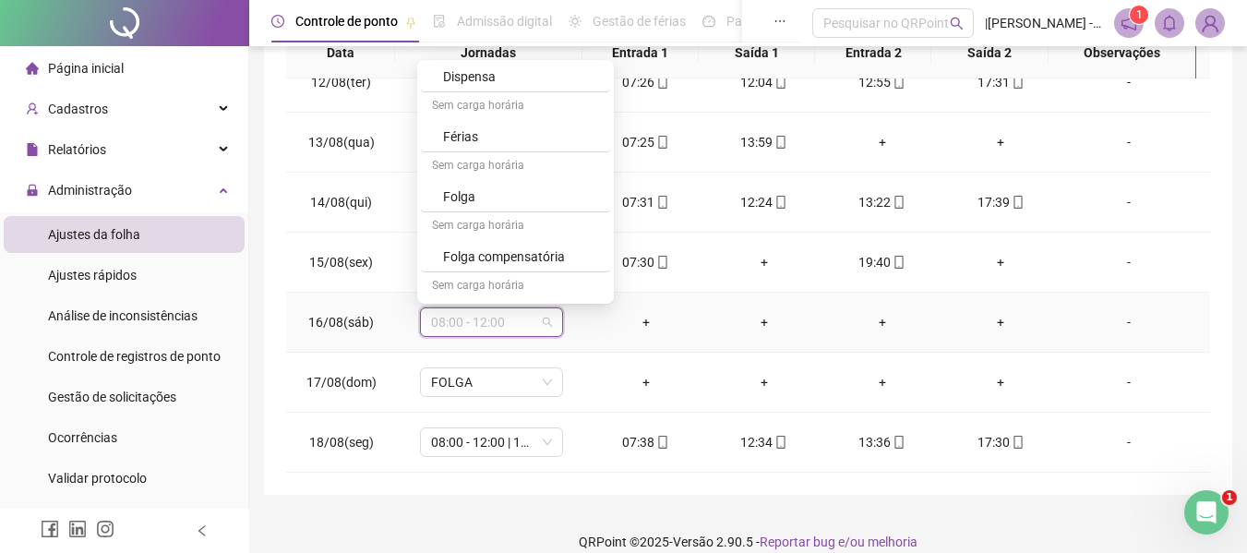
scroll to position [424, 0]
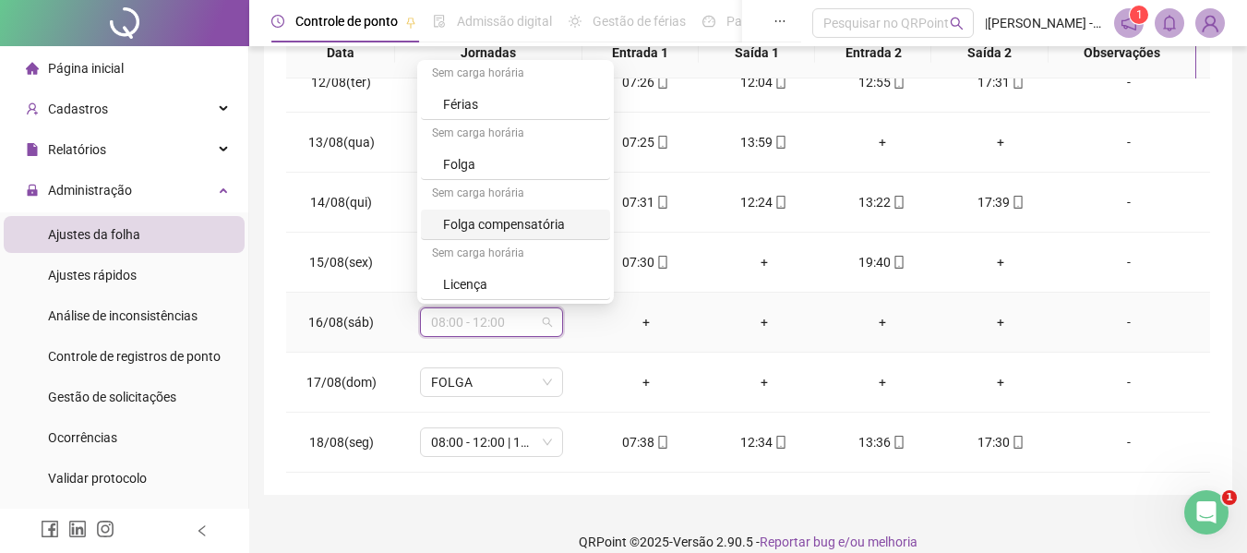
click at [514, 226] on div "Folga compensatória" at bounding box center [521, 224] width 156 height 20
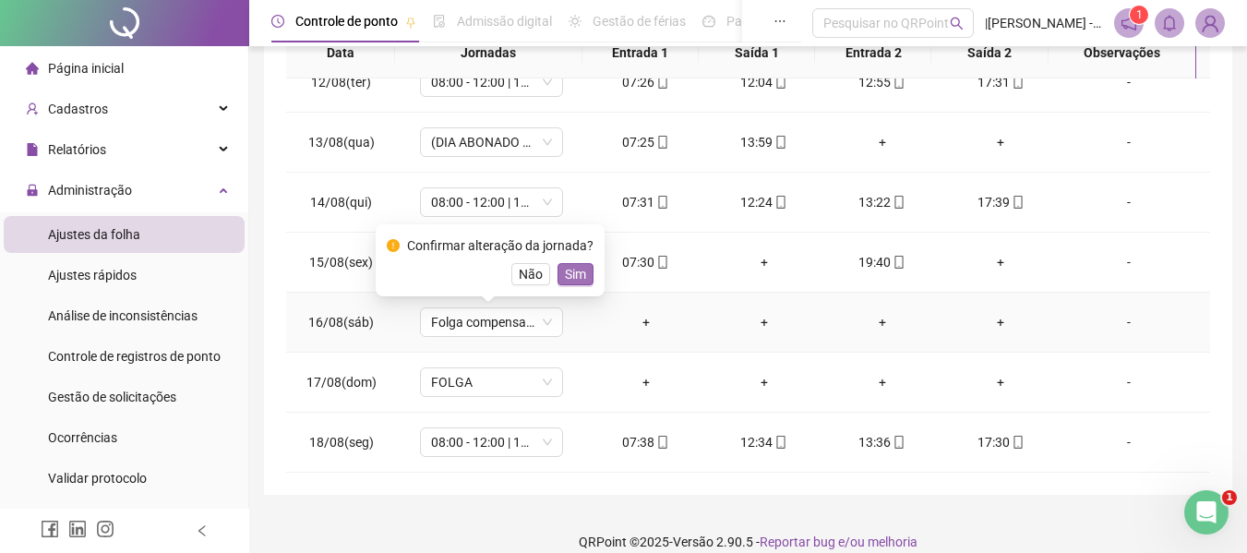
click at [565, 272] on span "Sim" at bounding box center [575, 274] width 21 height 20
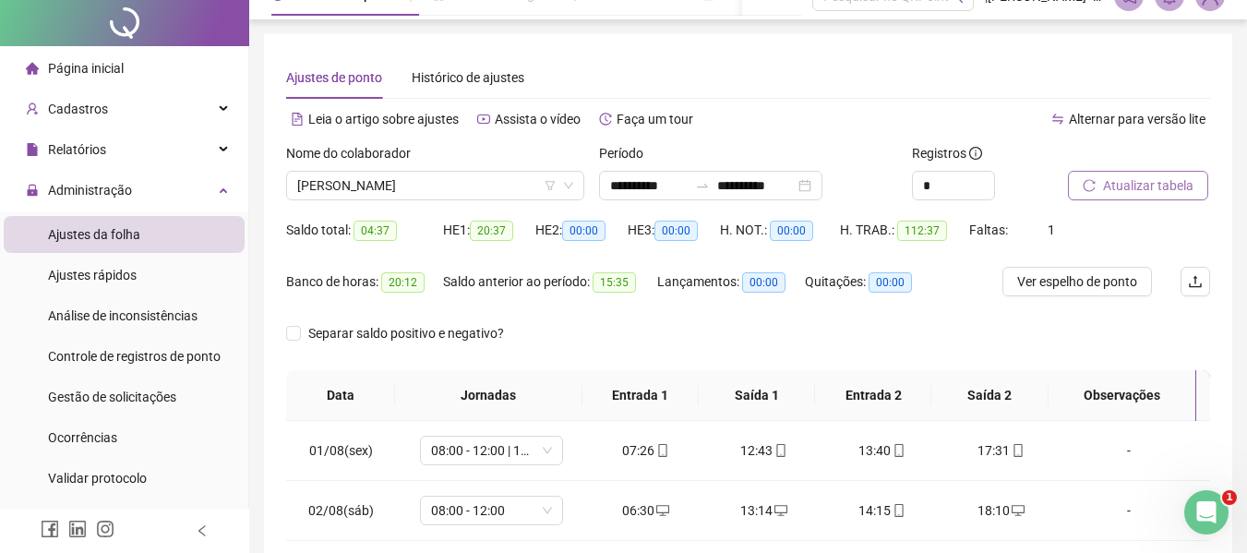
scroll to position [0, 0]
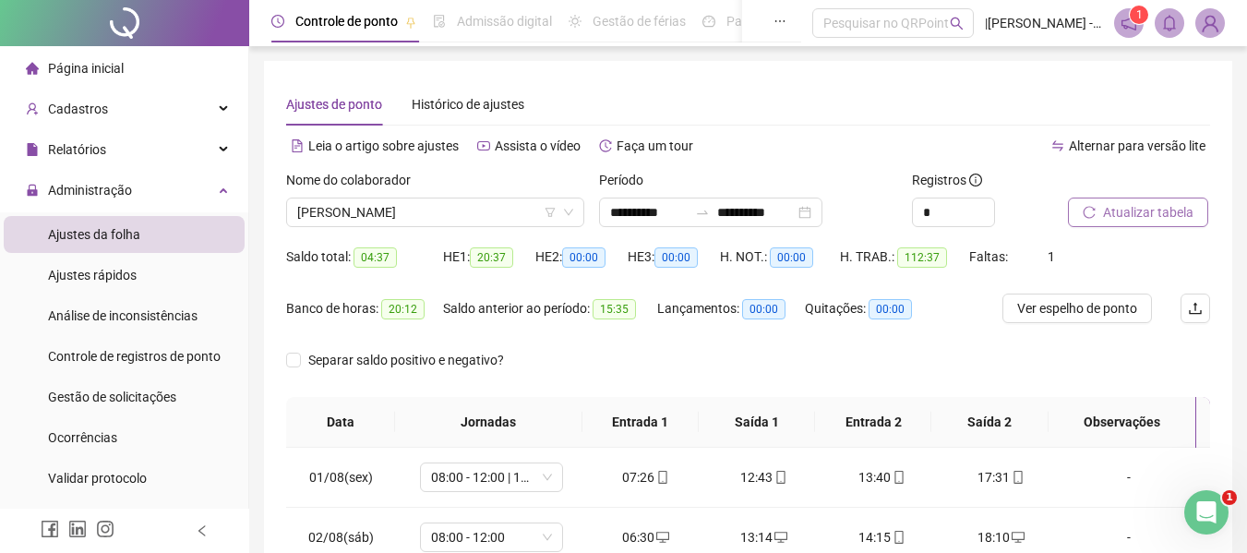
click at [1158, 206] on span "Atualizar tabela" at bounding box center [1148, 212] width 90 height 20
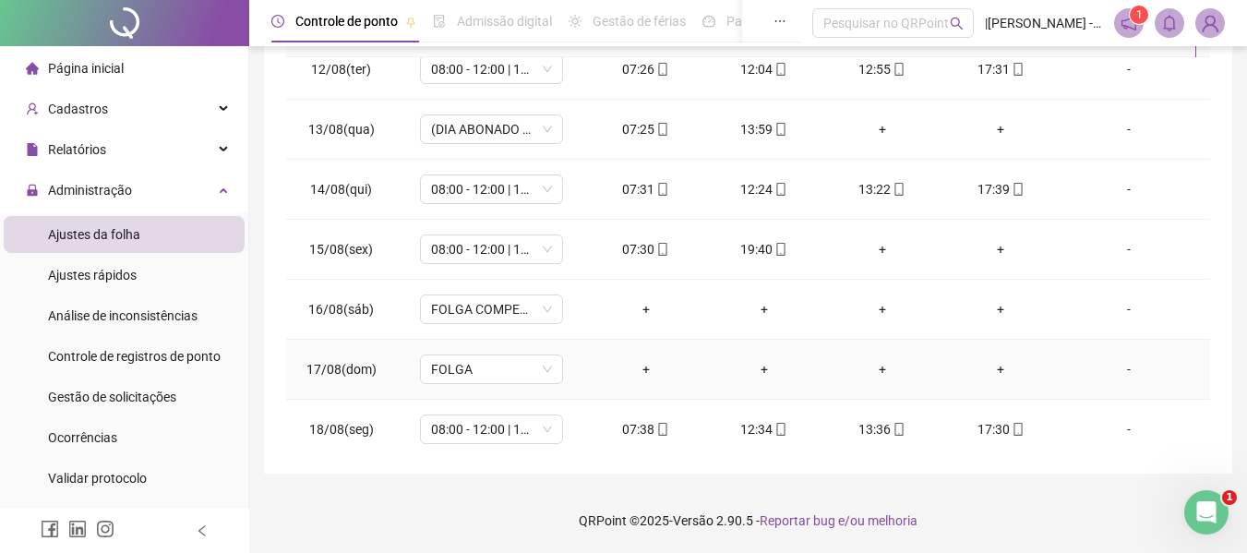
scroll to position [686, 0]
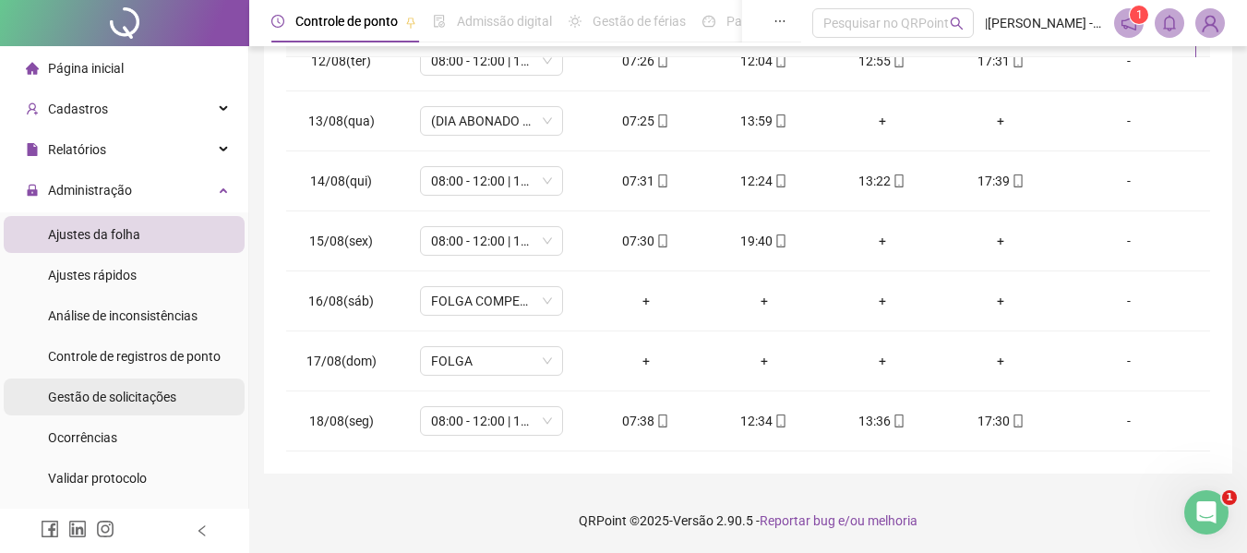
click at [90, 392] on span "Gestão de solicitações" at bounding box center [112, 397] width 128 height 15
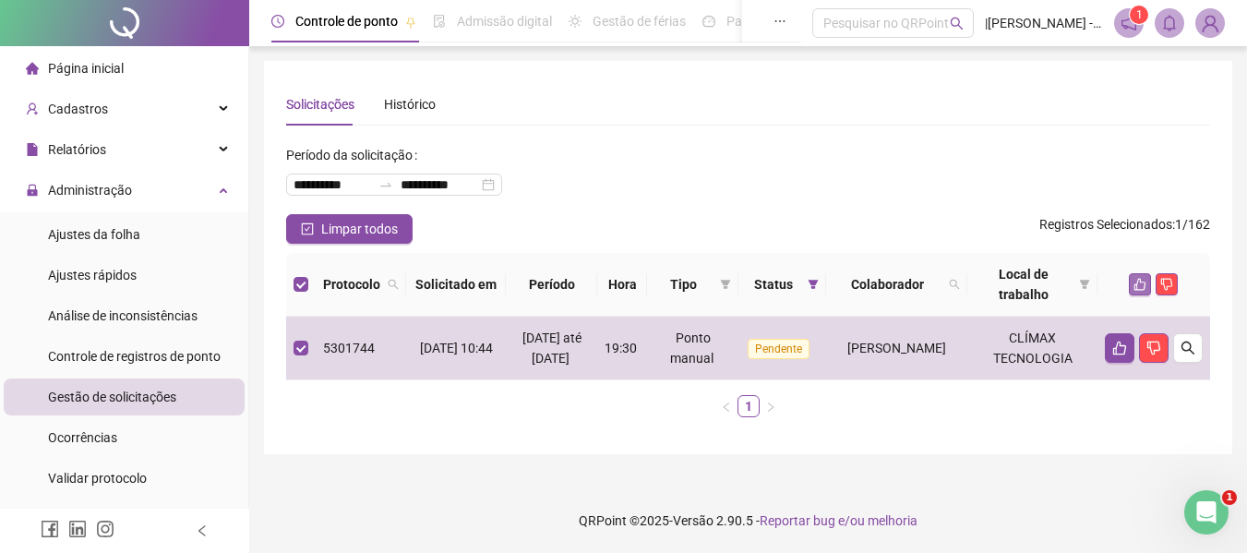
click at [1148, 280] on button "button" at bounding box center [1140, 284] width 22 height 22
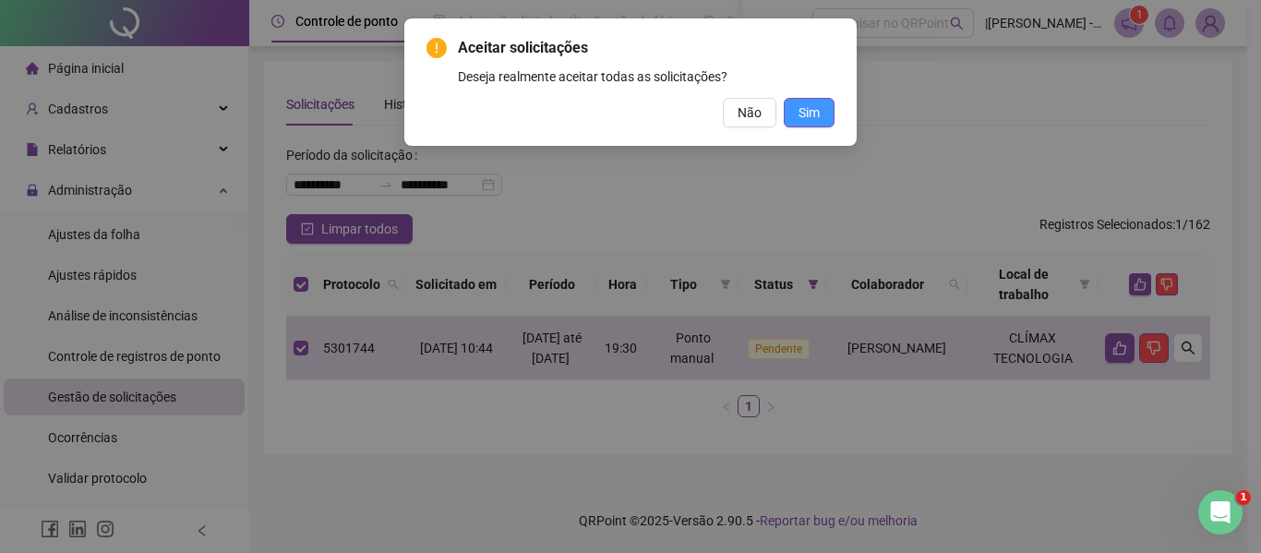
click at [818, 116] on span "Sim" at bounding box center [808, 112] width 21 height 20
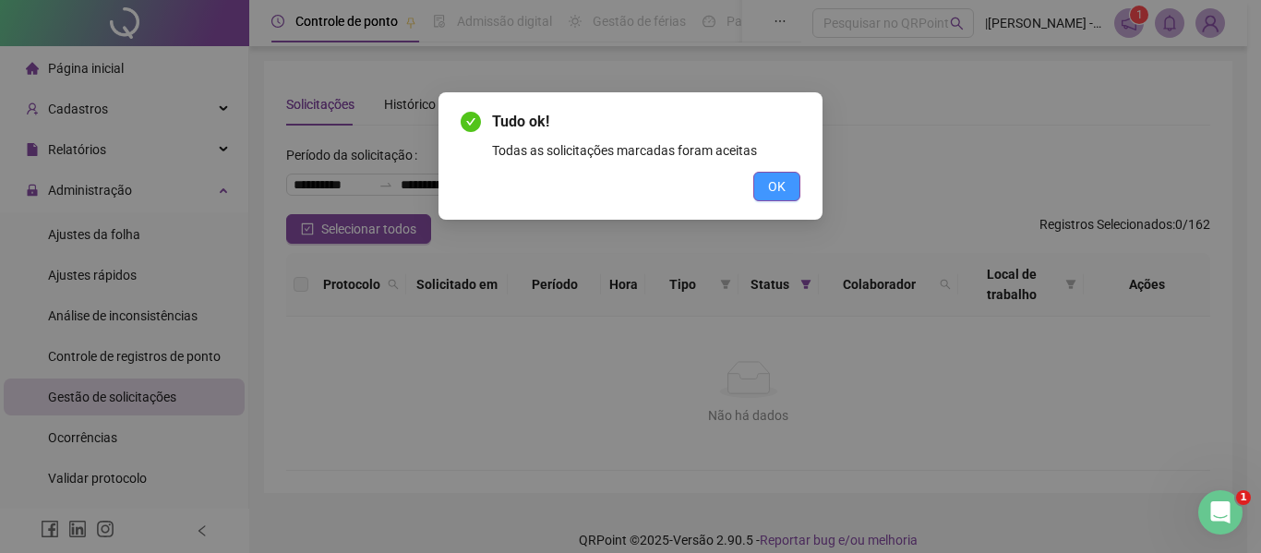
click at [784, 196] on span "OK" at bounding box center [777, 186] width 18 height 20
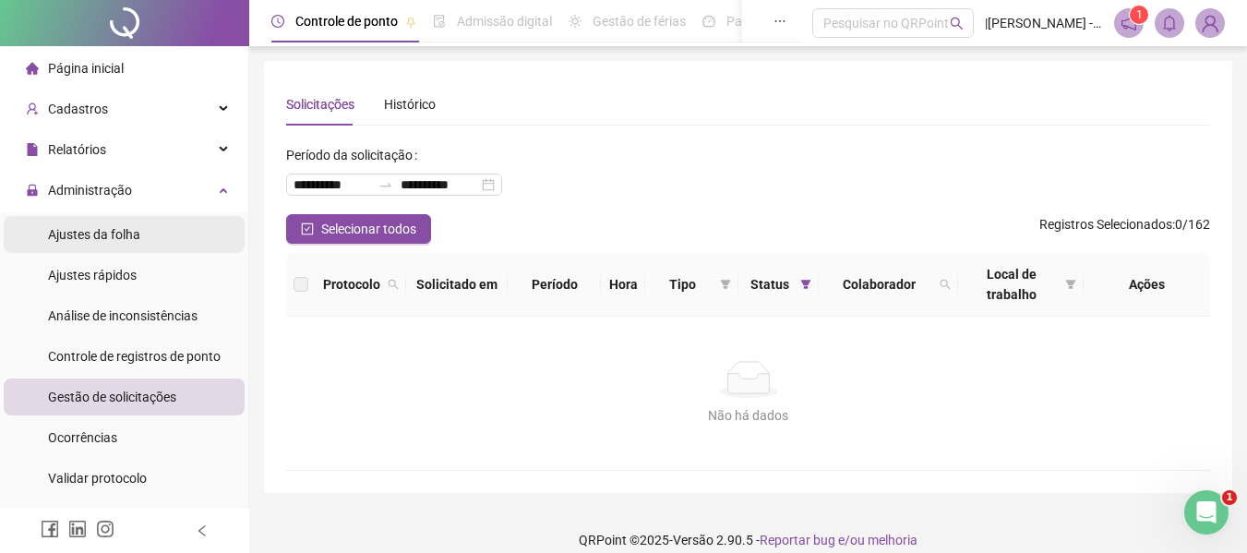
click at [120, 240] on span "Ajustes da folha" at bounding box center [94, 234] width 92 height 15
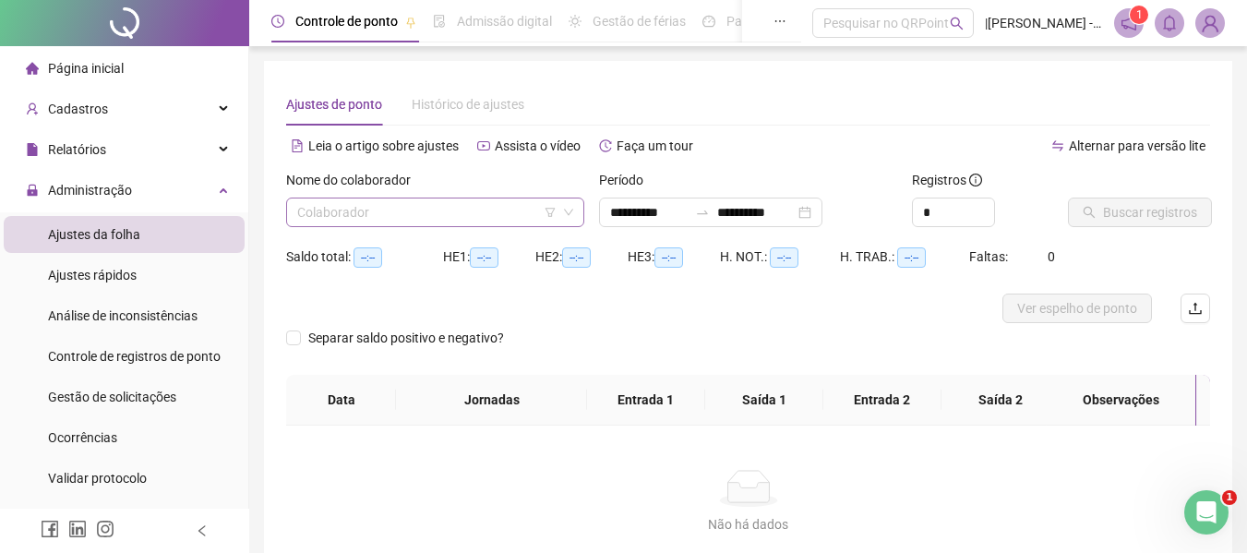
type input "**********"
click at [448, 211] on input "search" at bounding box center [426, 212] width 259 height 28
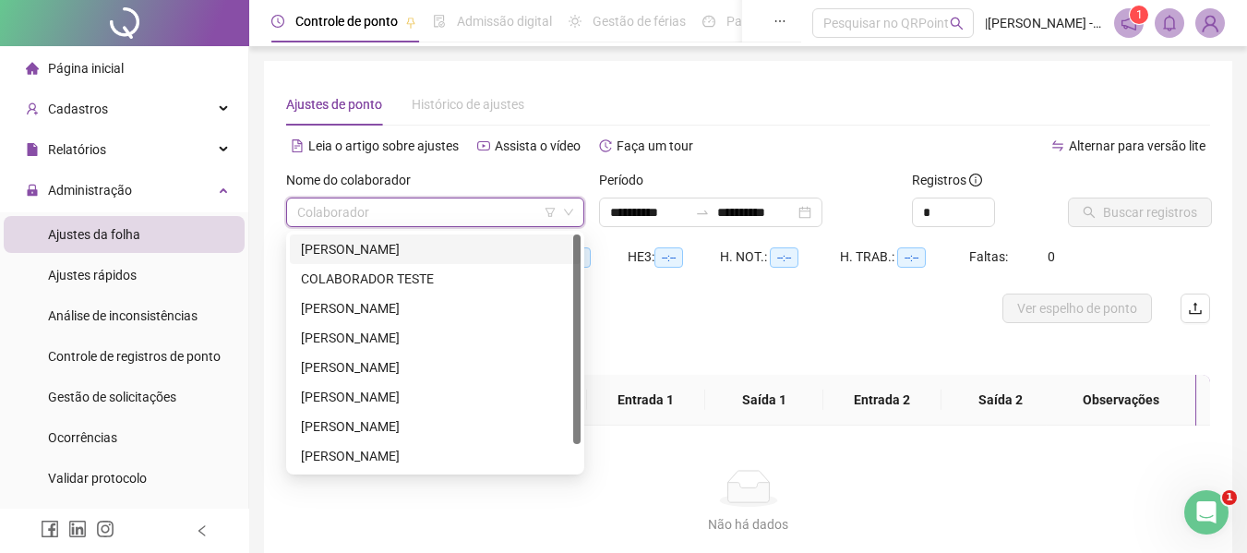
click at [366, 253] on div "[PERSON_NAME]" at bounding box center [435, 249] width 269 height 20
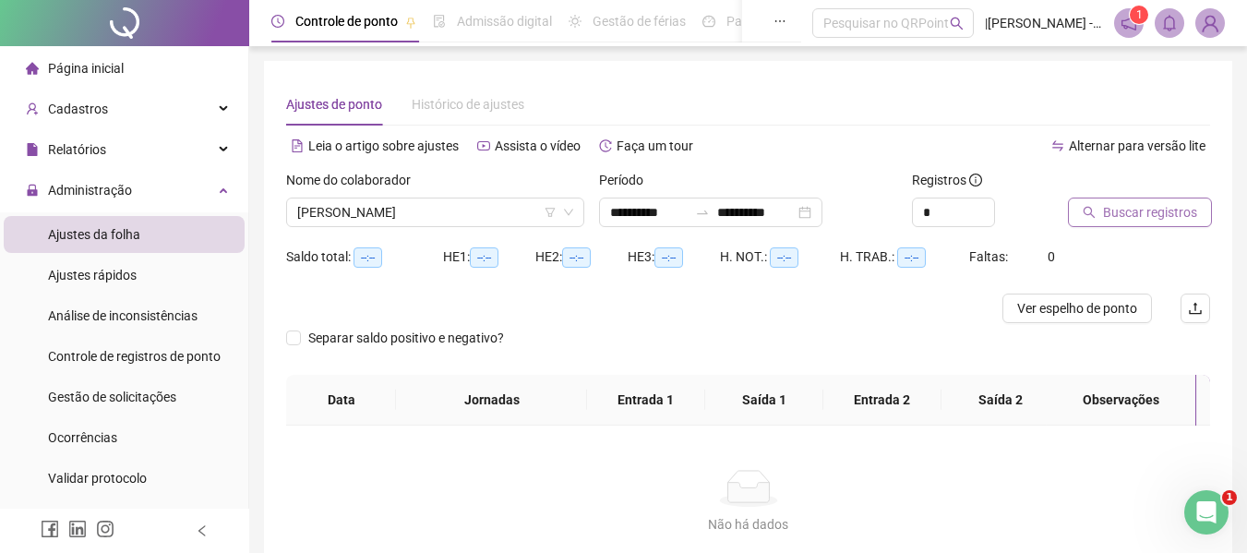
click at [1146, 212] on span "Buscar registros" at bounding box center [1150, 212] width 94 height 20
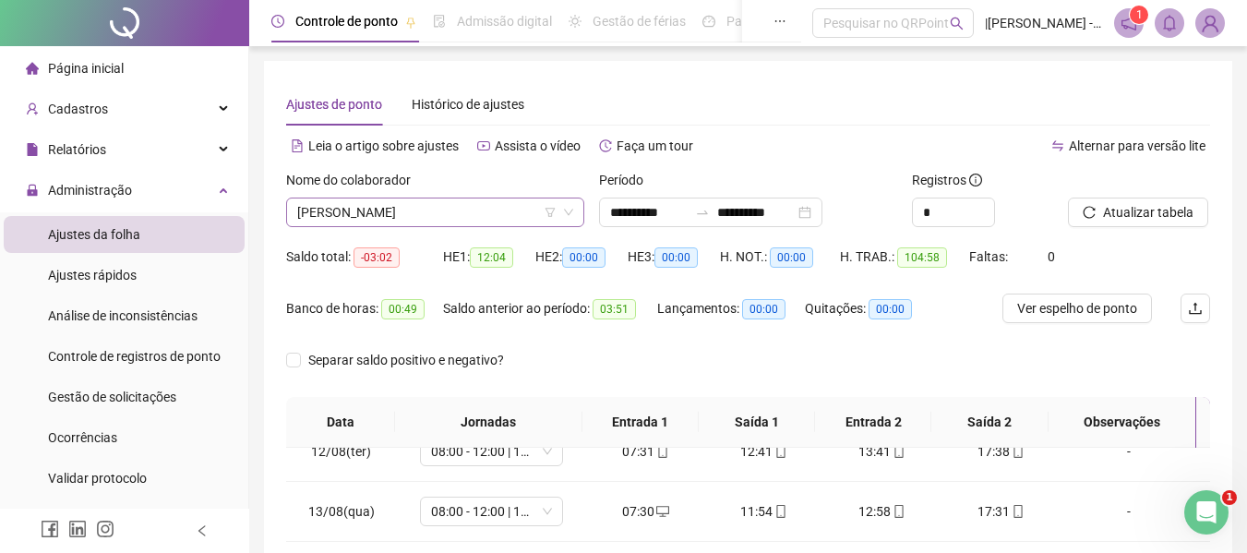
click at [444, 219] on span "[PERSON_NAME]" at bounding box center [435, 212] width 276 height 28
click at [442, 203] on span "[PERSON_NAME]" at bounding box center [435, 212] width 276 height 28
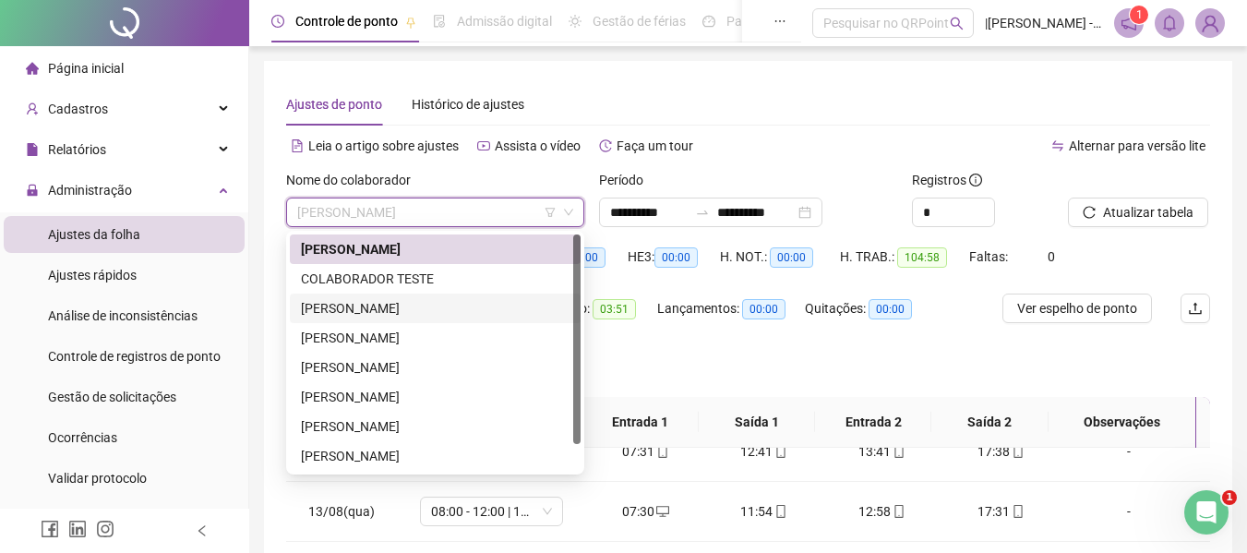
click at [335, 317] on div "[PERSON_NAME]" at bounding box center [435, 308] width 269 height 20
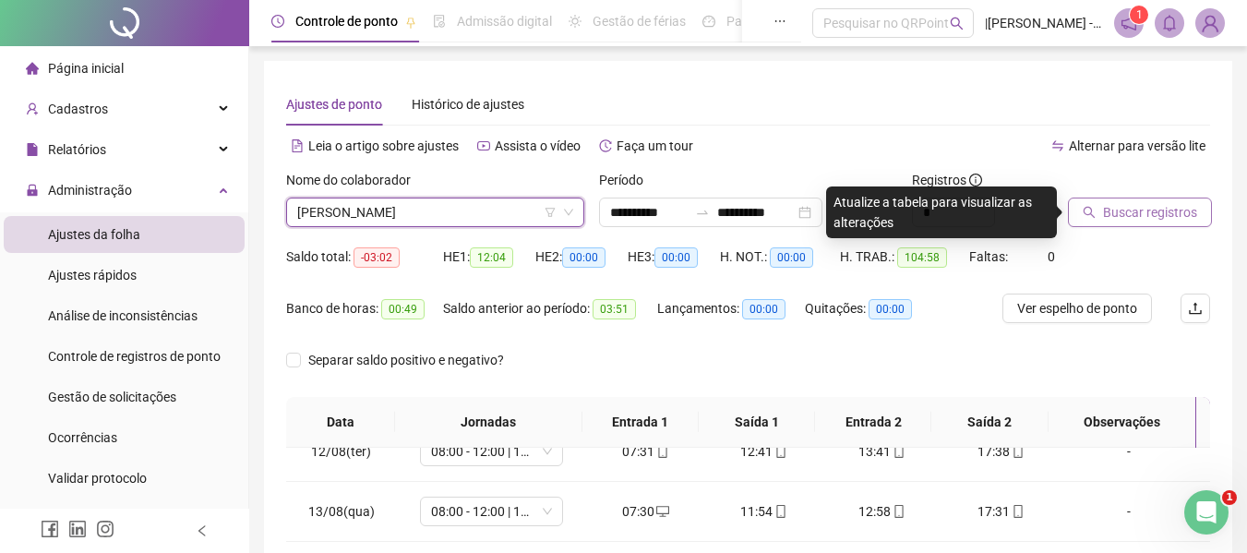
click at [1173, 217] on span "Buscar registros" at bounding box center [1150, 212] width 94 height 20
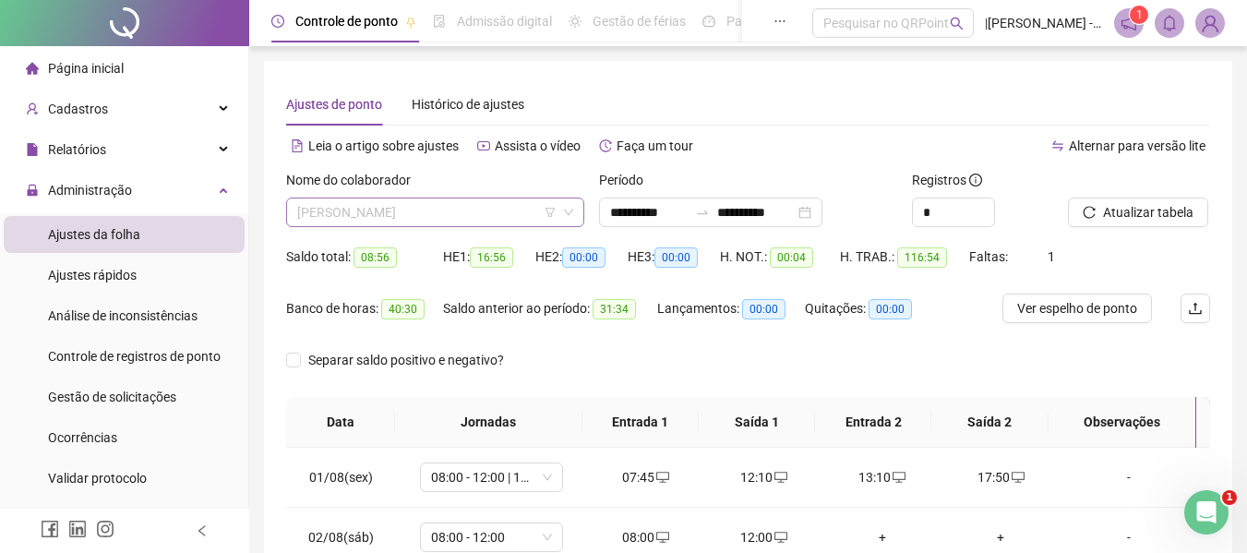
click at [508, 210] on span "[PERSON_NAME]" at bounding box center [435, 212] width 276 height 28
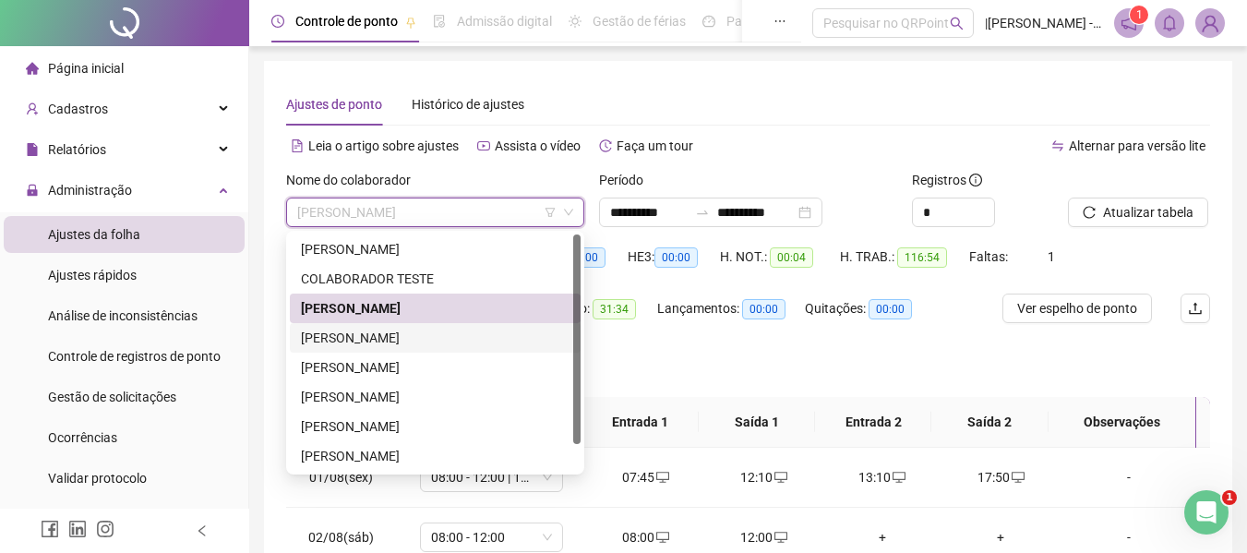
click at [368, 345] on div "[PERSON_NAME]" at bounding box center [435, 338] width 269 height 20
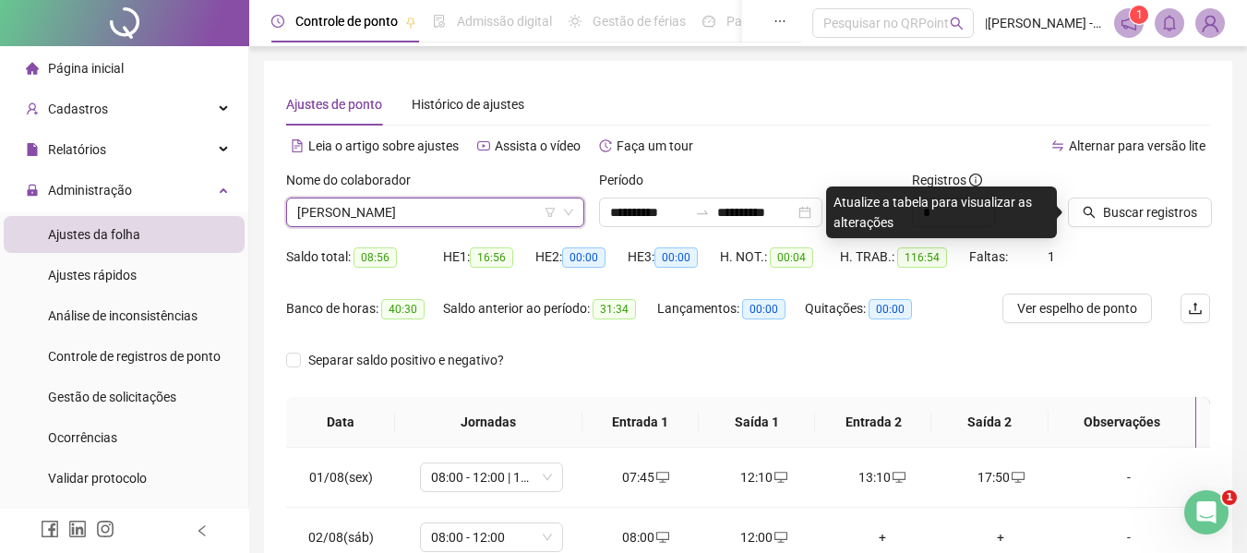
click at [1114, 228] on div "Buscar registros" at bounding box center [1139, 206] width 157 height 72
click at [1196, 207] on button "Buscar registros" at bounding box center [1140, 213] width 144 height 30
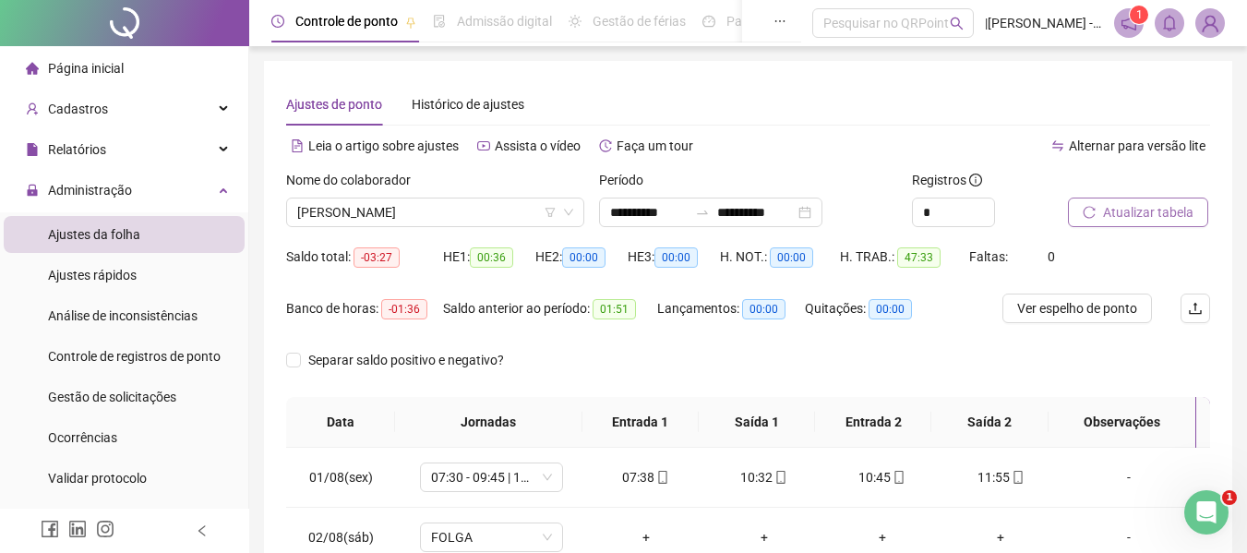
click at [1105, 209] on span "Atualizar tabela" at bounding box center [1148, 212] width 90 height 20
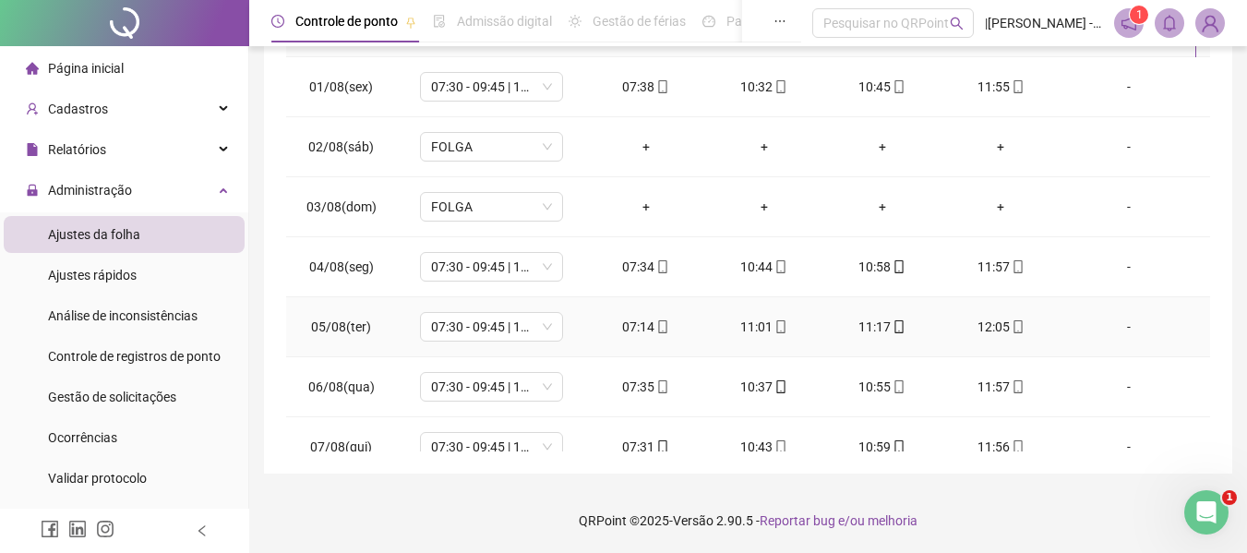
scroll to position [21, 0]
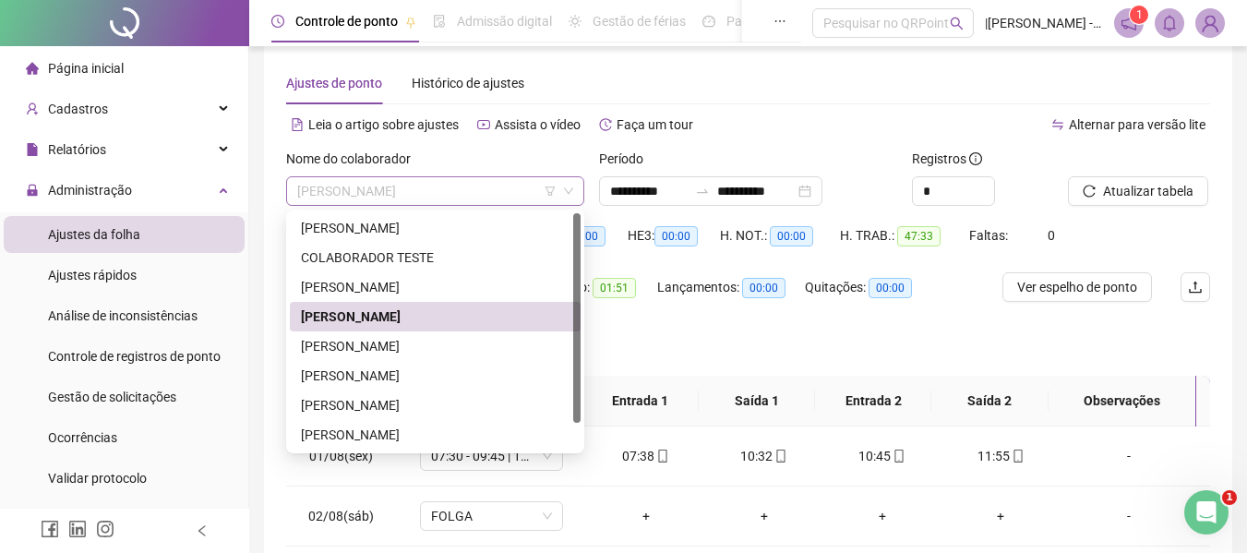
click at [482, 192] on span "[PERSON_NAME]" at bounding box center [435, 191] width 276 height 28
click at [382, 338] on div "[PERSON_NAME]" at bounding box center [435, 346] width 269 height 20
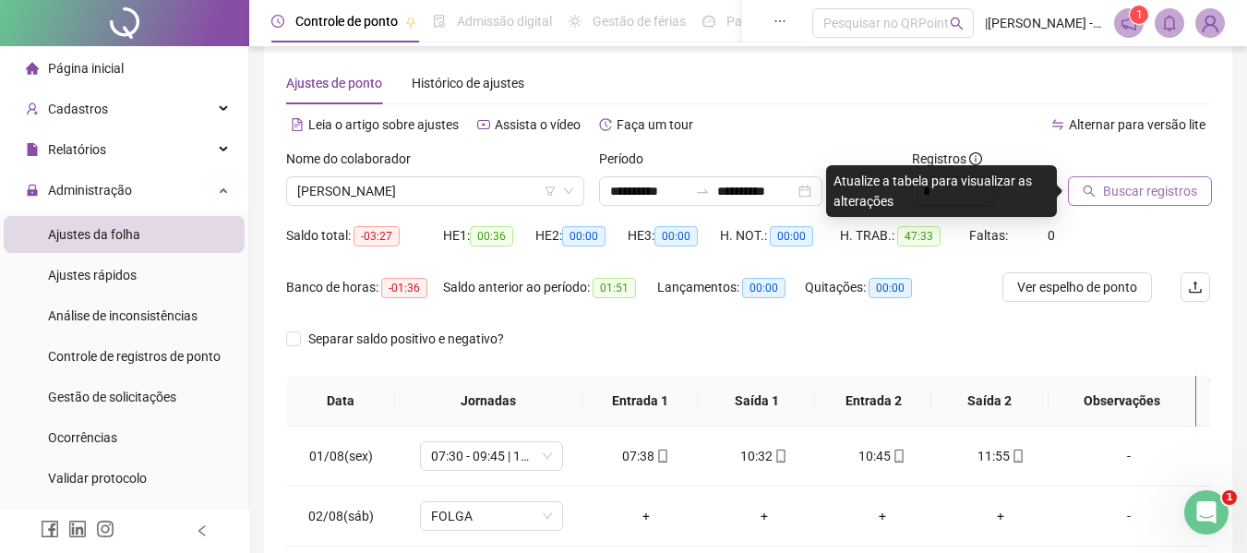
click at [1172, 191] on span "Buscar registros" at bounding box center [1150, 191] width 94 height 20
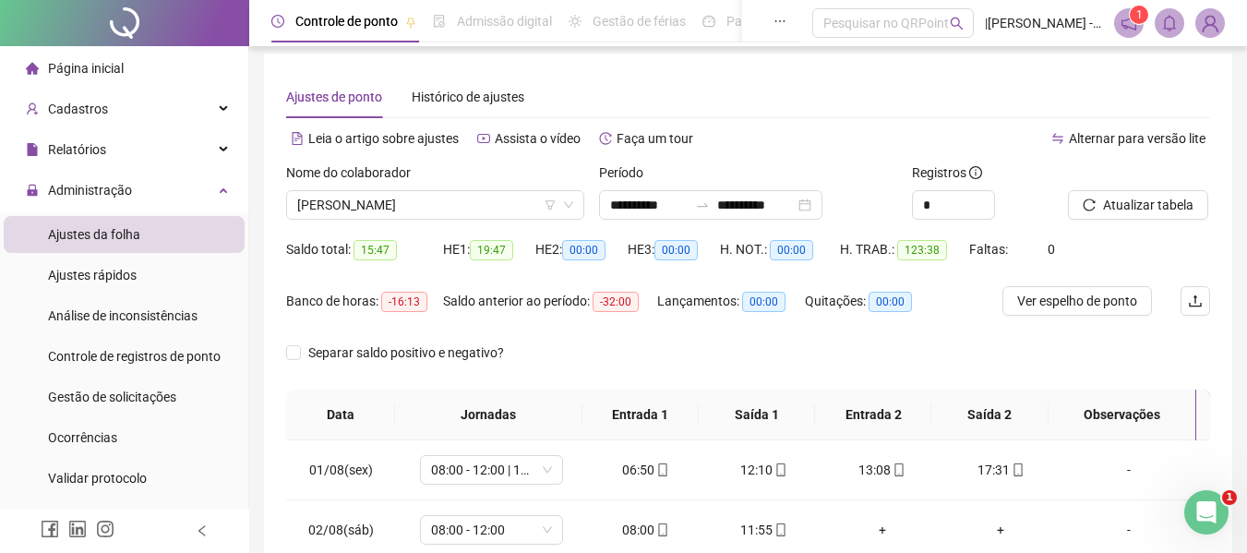
scroll to position [0, 0]
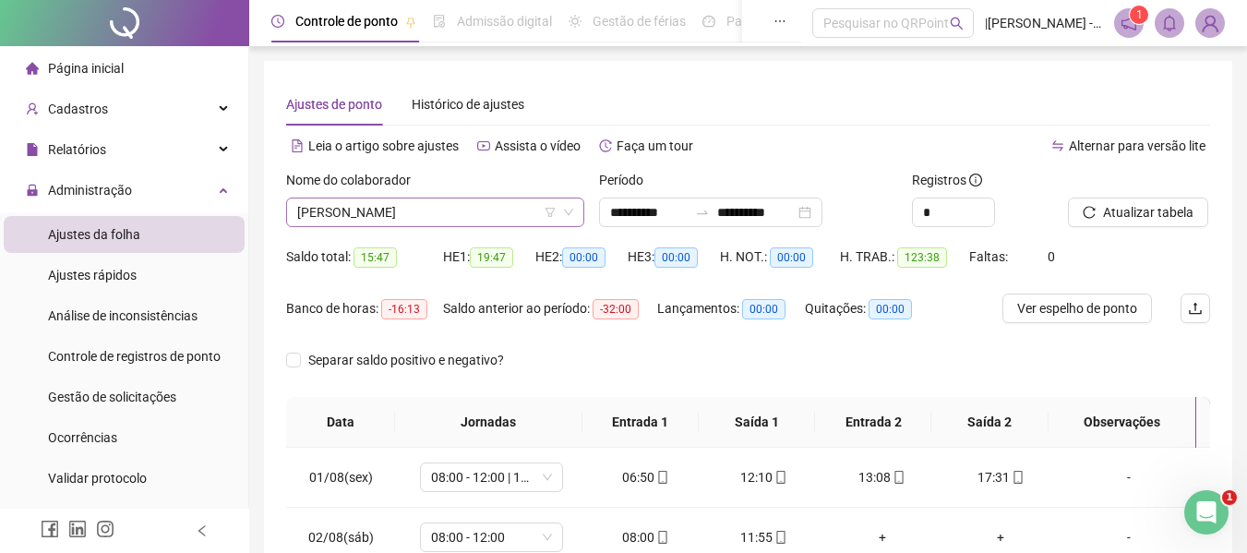
click at [485, 212] on span "[PERSON_NAME]" at bounding box center [435, 212] width 276 height 28
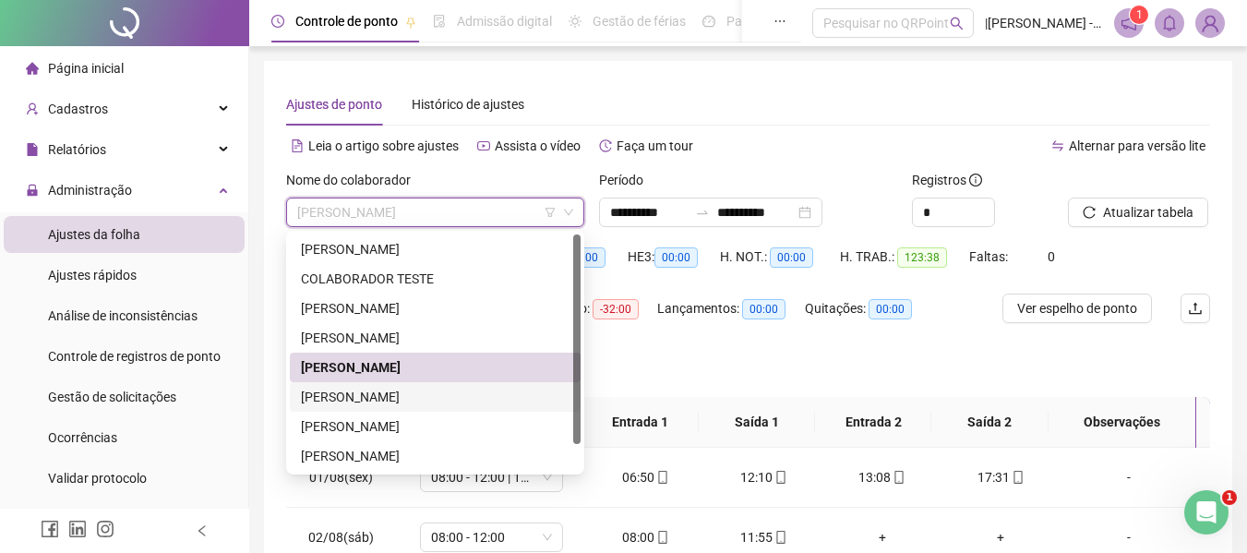
click at [409, 394] on div "[PERSON_NAME]" at bounding box center [435, 397] width 269 height 20
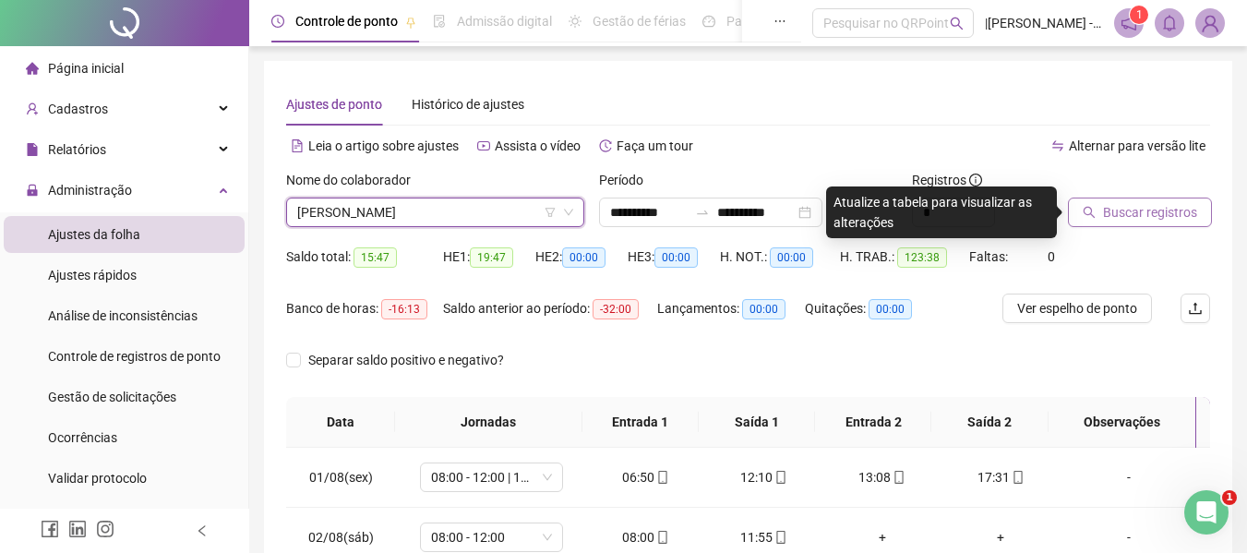
click at [1131, 220] on span "Buscar registros" at bounding box center [1150, 212] width 94 height 20
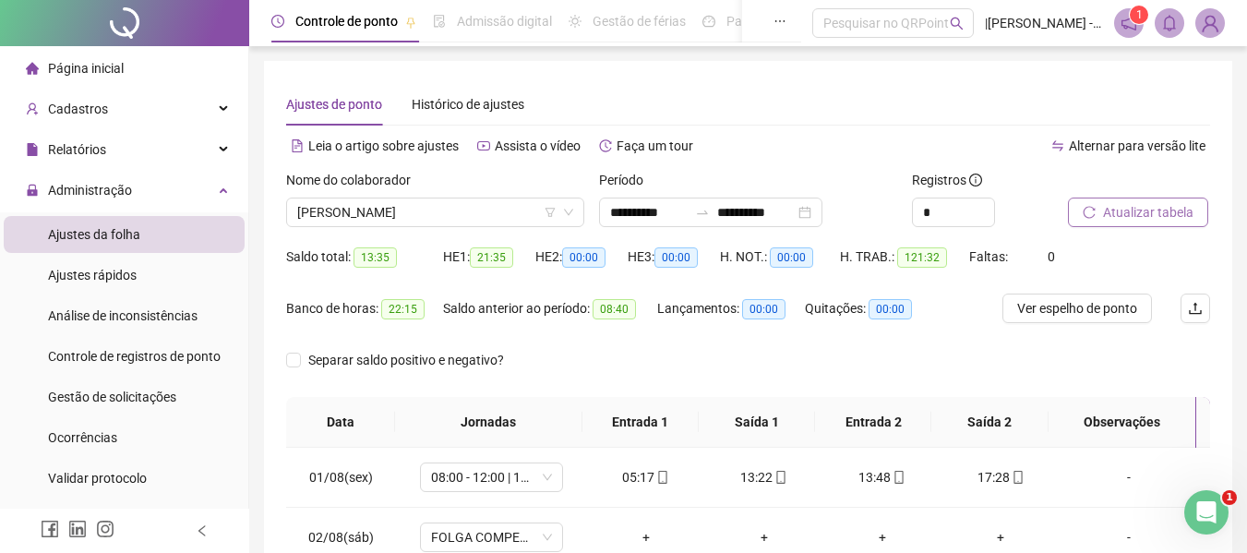
click at [1095, 216] on icon "reload" at bounding box center [1089, 212] width 13 height 13
click at [456, 185] on div "Nome do colaborador" at bounding box center [435, 184] width 298 height 28
click at [502, 220] on span "[PERSON_NAME]" at bounding box center [435, 212] width 276 height 28
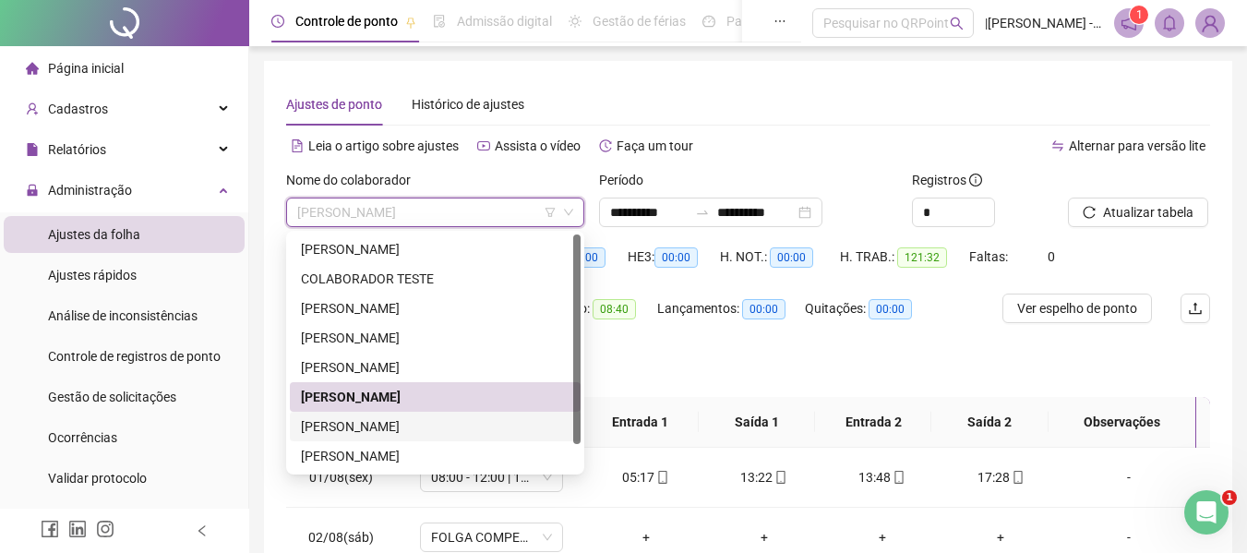
click at [378, 426] on div "[PERSON_NAME]" at bounding box center [435, 426] width 269 height 20
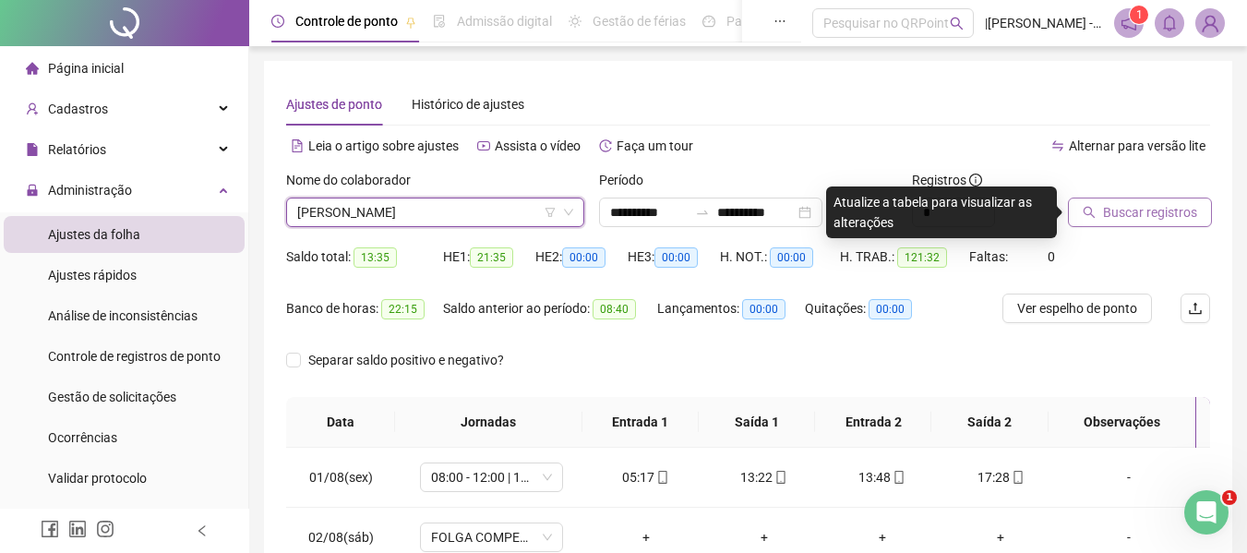
click at [1151, 219] on span "Buscar registros" at bounding box center [1150, 212] width 94 height 20
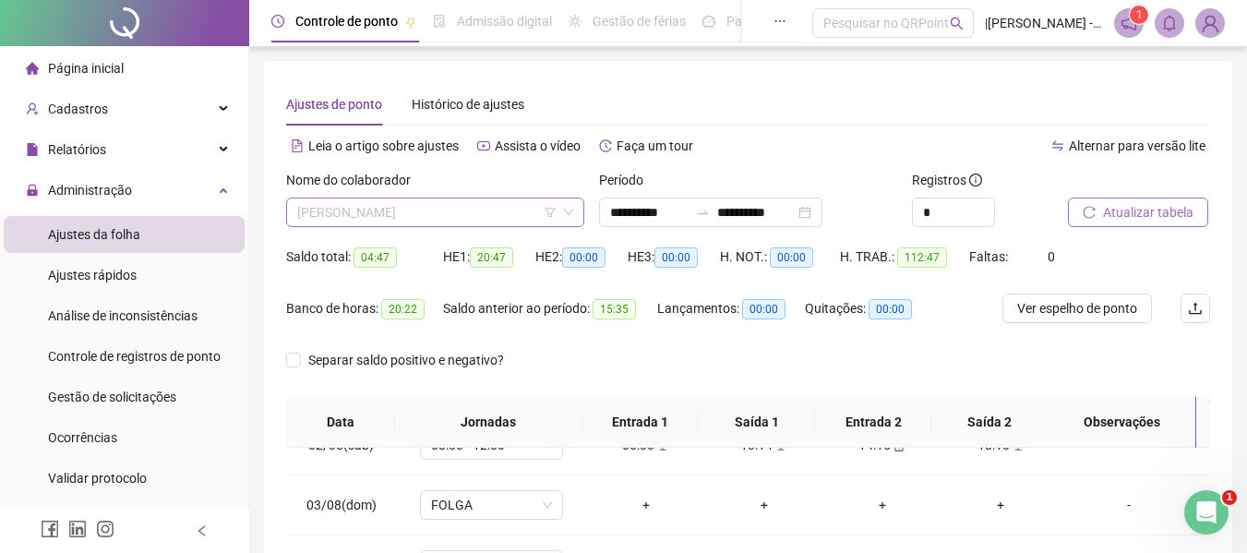
click at [516, 206] on span "[PERSON_NAME]" at bounding box center [435, 212] width 276 height 28
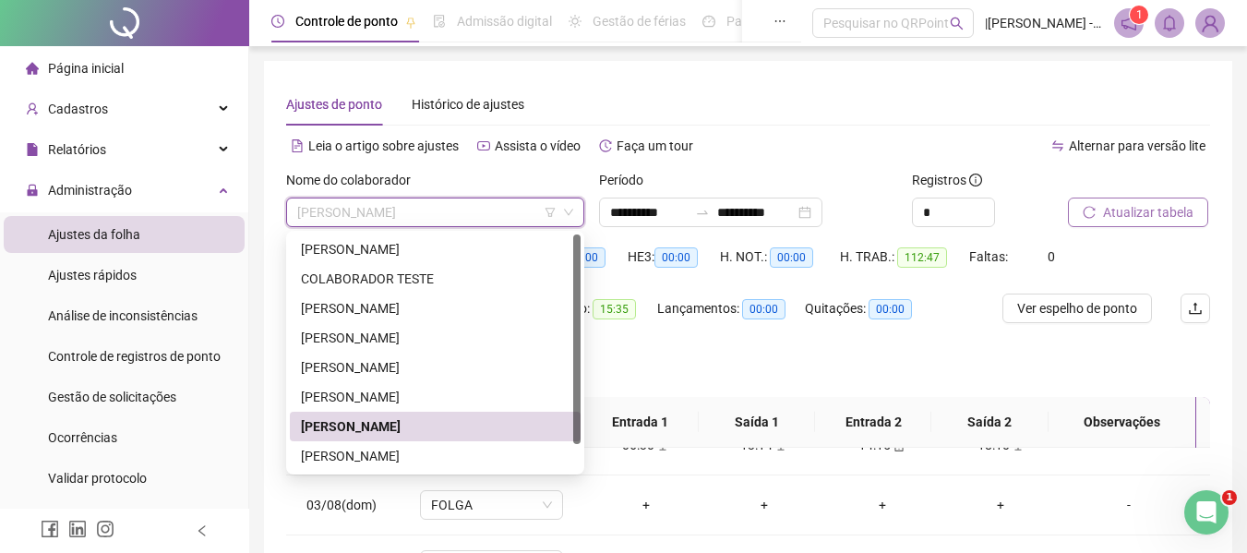
scroll to position [30, 0]
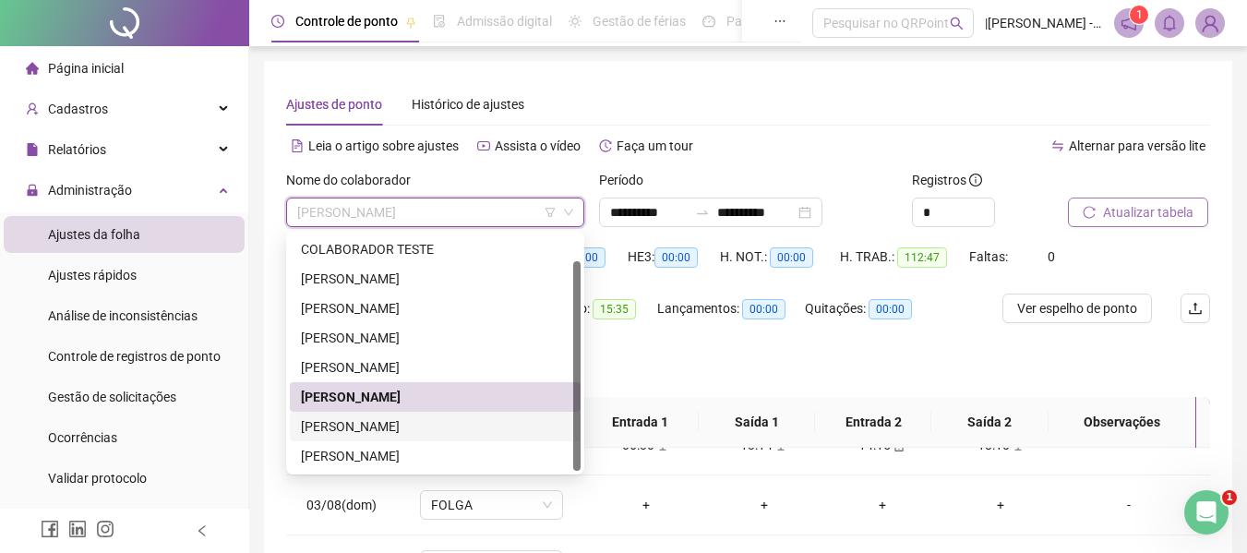
click at [351, 426] on div "[PERSON_NAME]" at bounding box center [435, 426] width 269 height 20
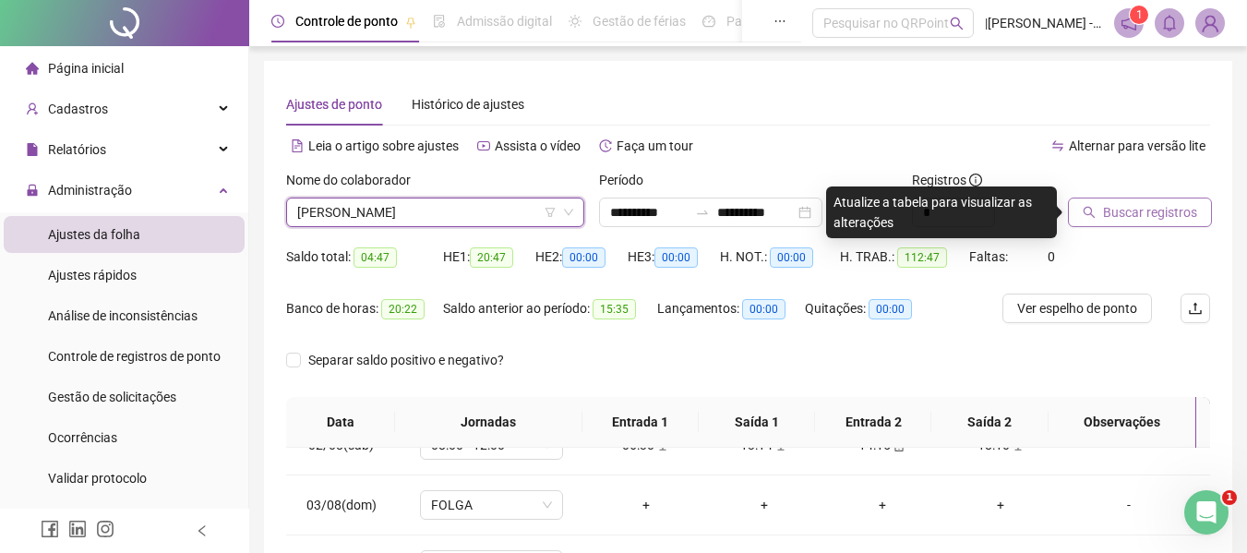
click at [1137, 213] on span "Buscar registros" at bounding box center [1150, 212] width 94 height 20
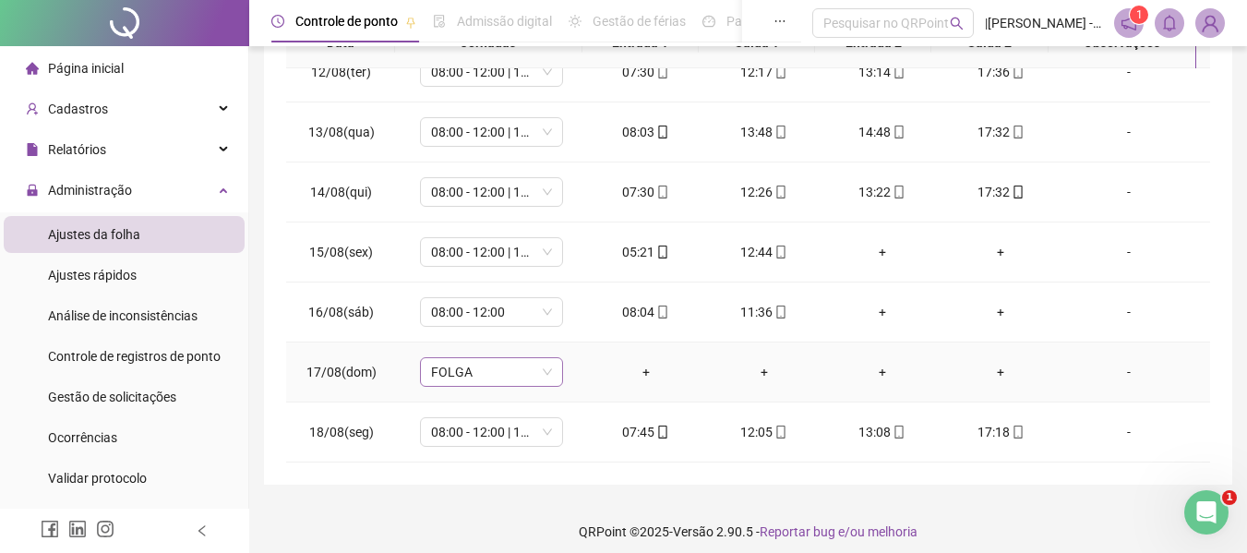
scroll to position [390, 0]
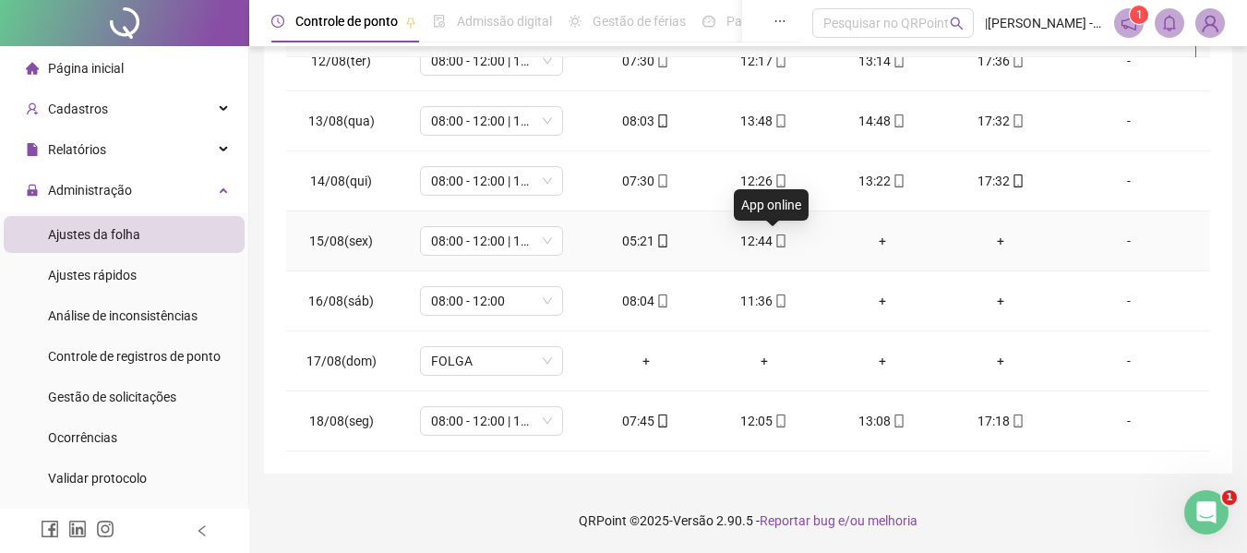
click at [774, 244] on icon "mobile" at bounding box center [780, 240] width 13 height 13
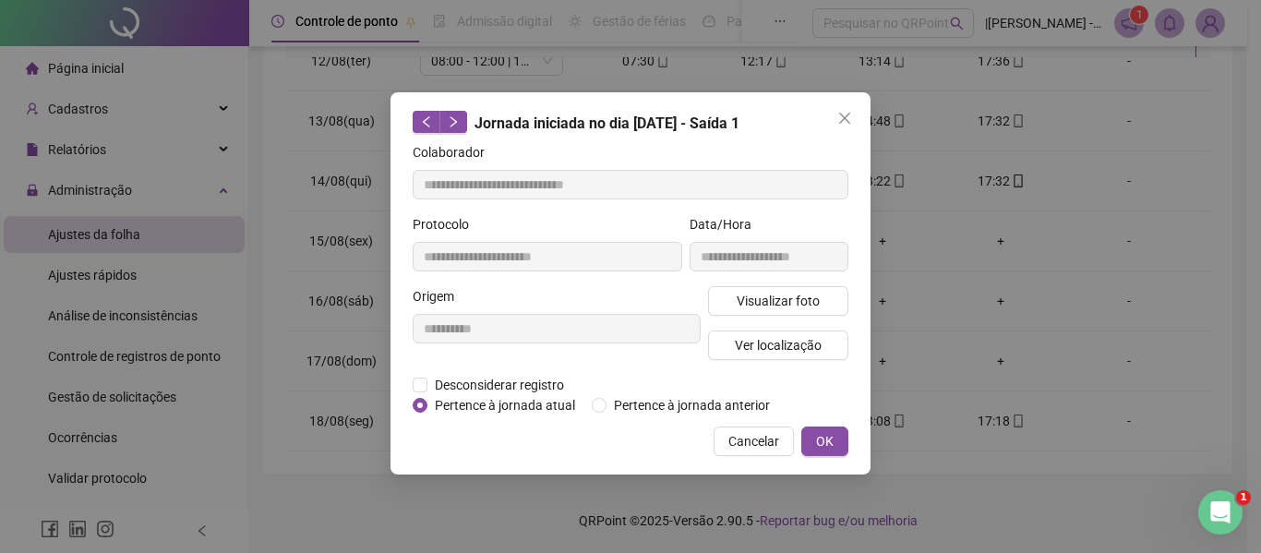
type input "**********"
click at [756, 351] on span "Ver localização" at bounding box center [778, 345] width 87 height 20
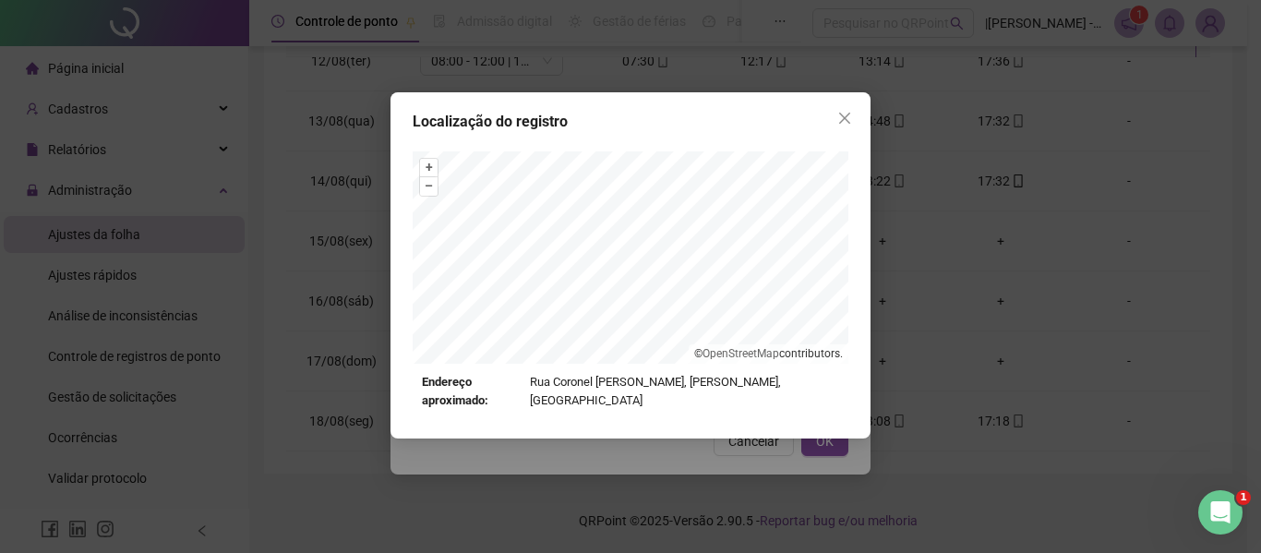
click at [984, 440] on div "Localização do registro + – ⇧ › © OpenStreetMap contributors. Endereço aproxima…" at bounding box center [630, 276] width 1261 height 553
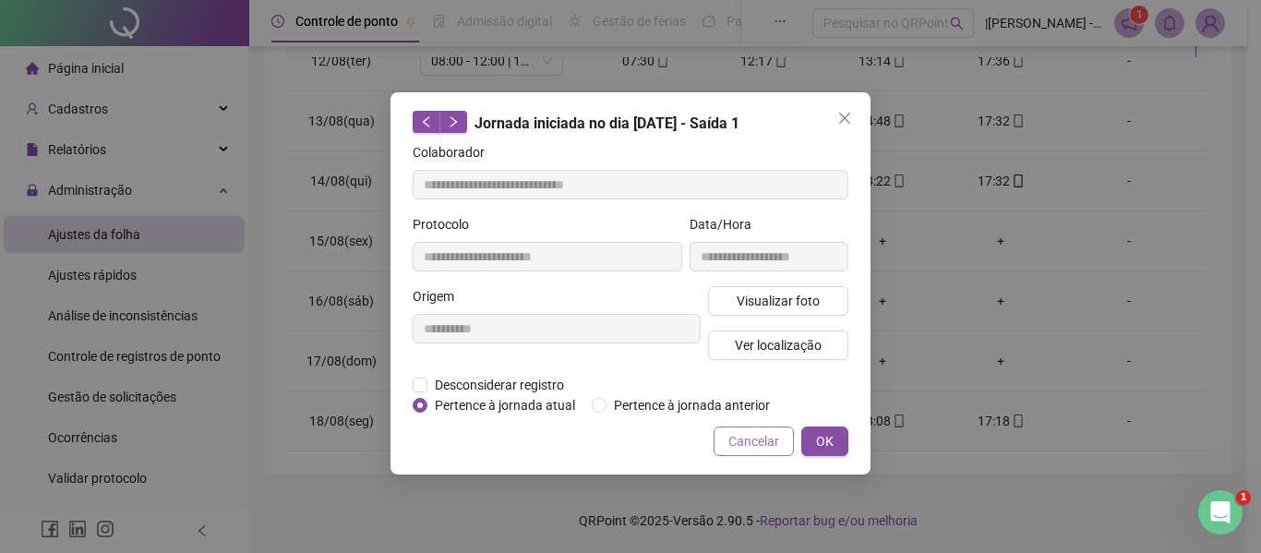
click at [735, 438] on span "Cancelar" at bounding box center [753, 441] width 51 height 20
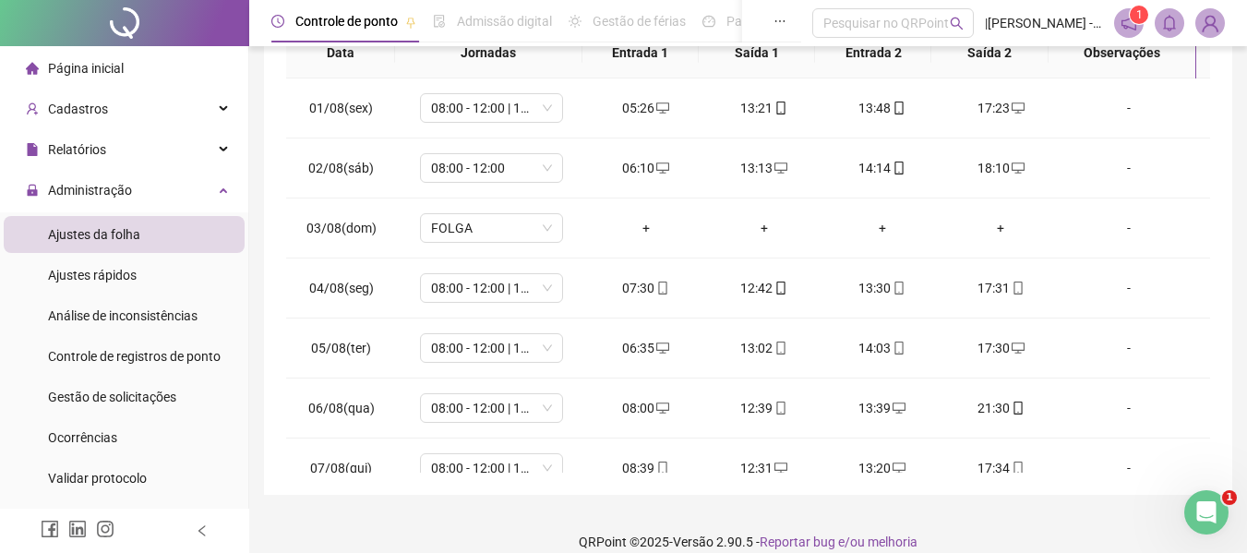
scroll to position [0, 0]
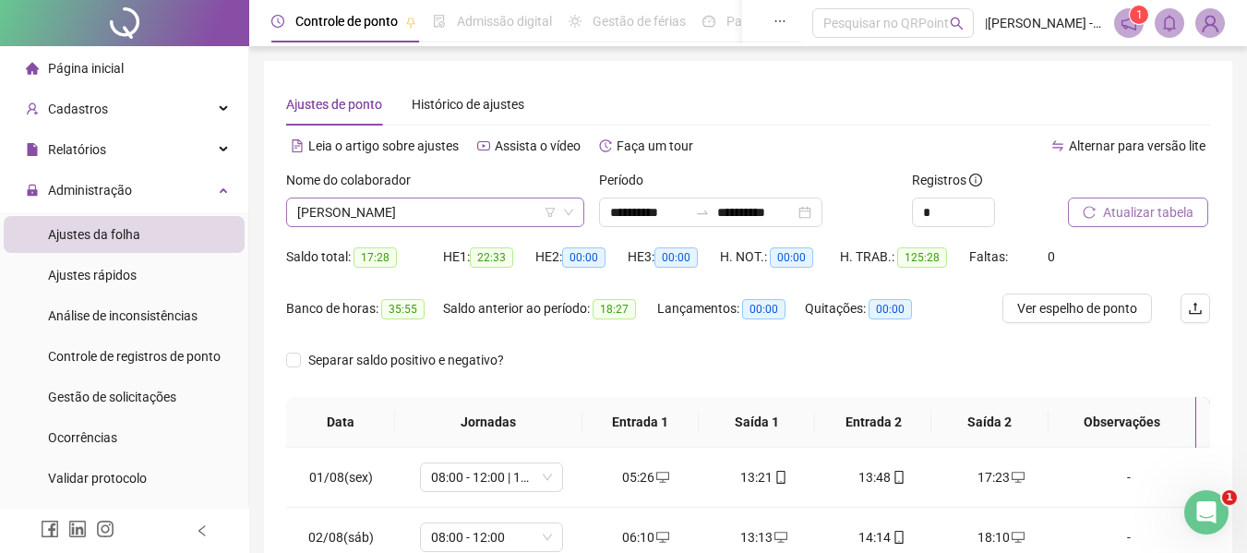
click at [458, 207] on span "[PERSON_NAME]" at bounding box center [435, 212] width 276 height 28
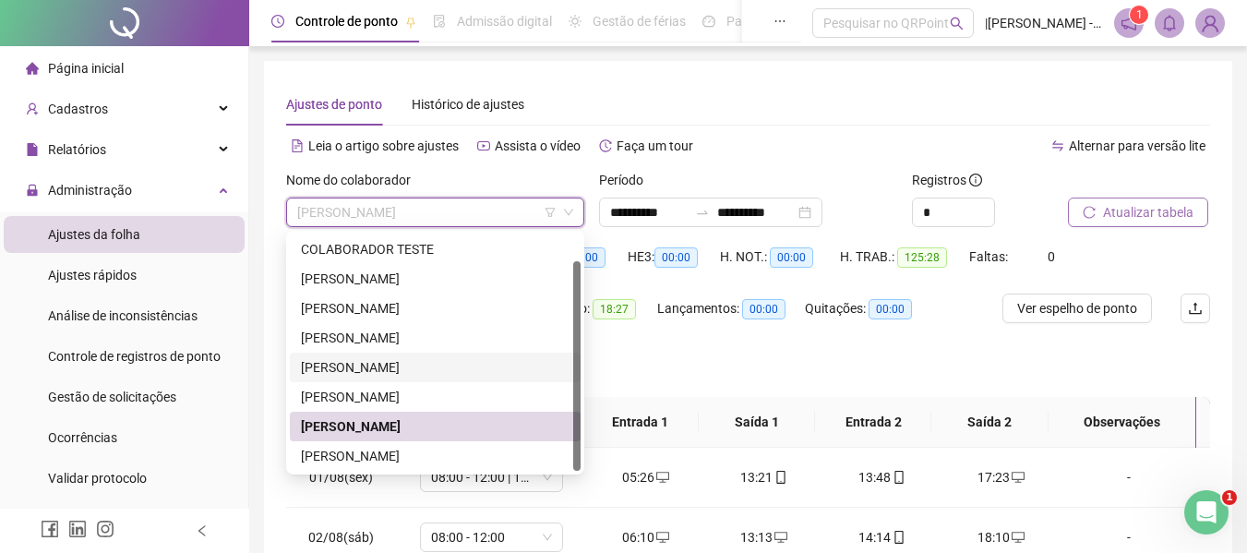
click at [354, 374] on div "[PERSON_NAME]" at bounding box center [435, 367] width 269 height 20
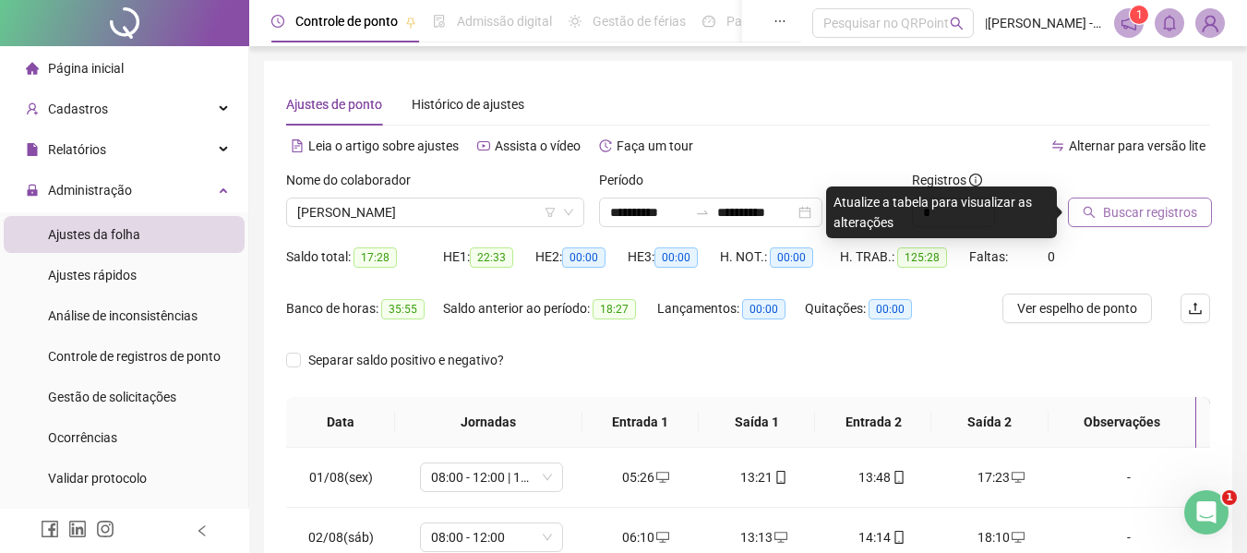
click at [1148, 227] on div "Buscar registros" at bounding box center [1139, 206] width 157 height 72
click at [1144, 209] on span "Buscar registros" at bounding box center [1150, 212] width 94 height 20
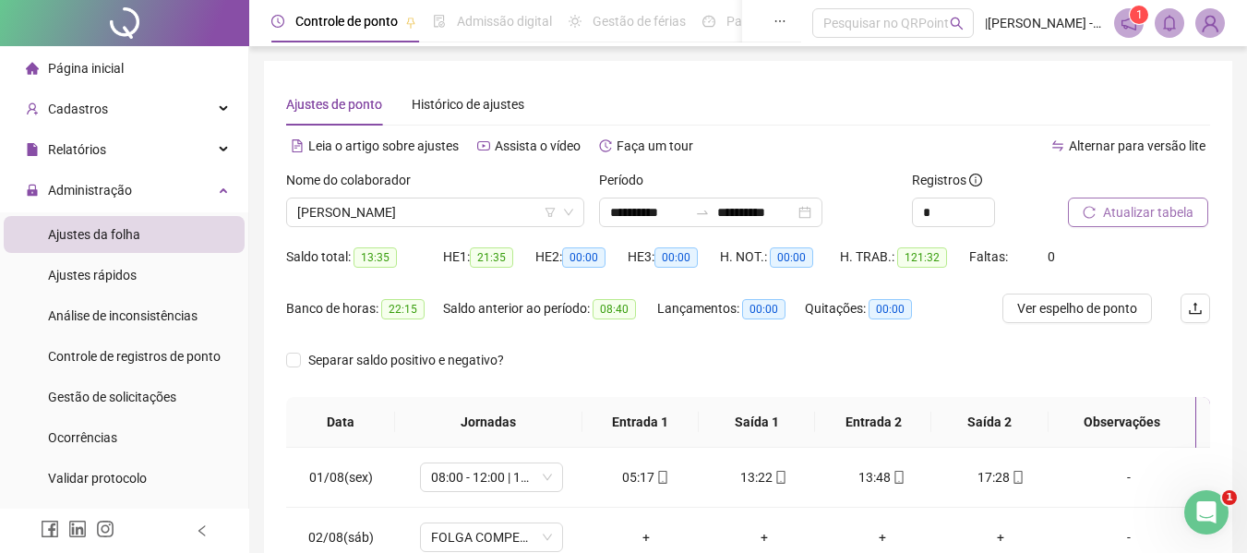
click at [1140, 215] on span "Atualizar tabela" at bounding box center [1148, 212] width 90 height 20
click at [528, 213] on span "[PERSON_NAME]" at bounding box center [435, 212] width 276 height 28
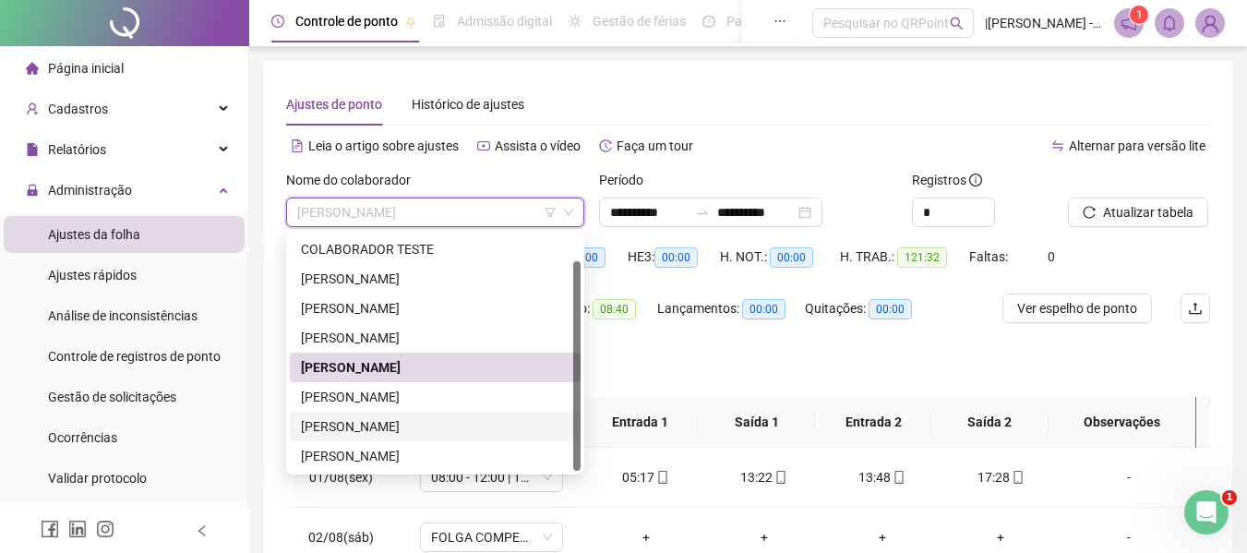
click at [395, 425] on div "[PERSON_NAME]" at bounding box center [435, 426] width 269 height 20
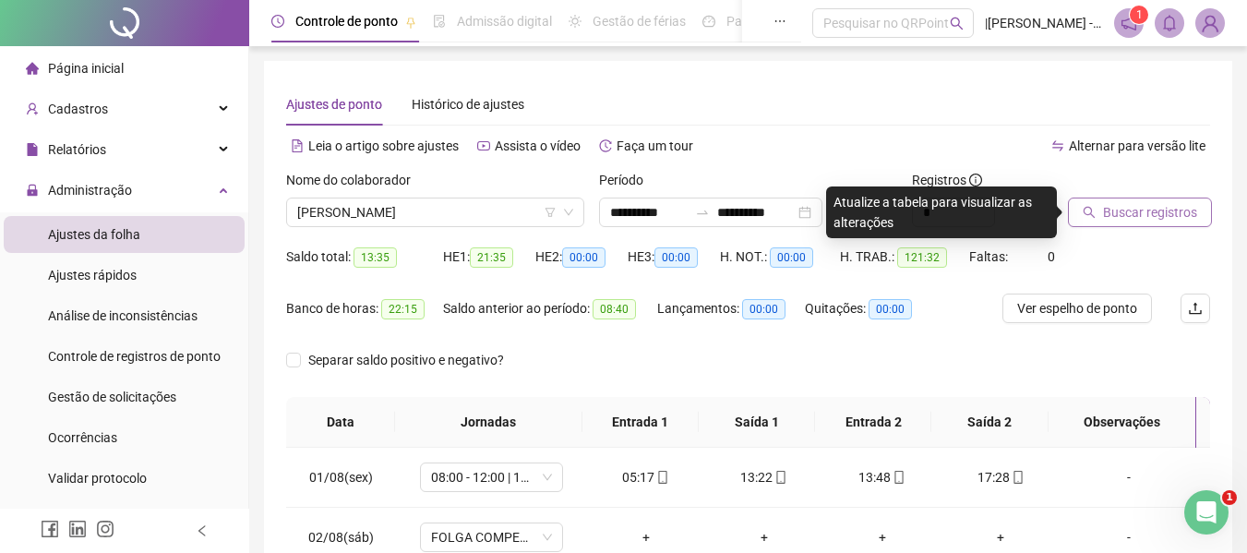
click at [1136, 216] on span "Buscar registros" at bounding box center [1150, 212] width 94 height 20
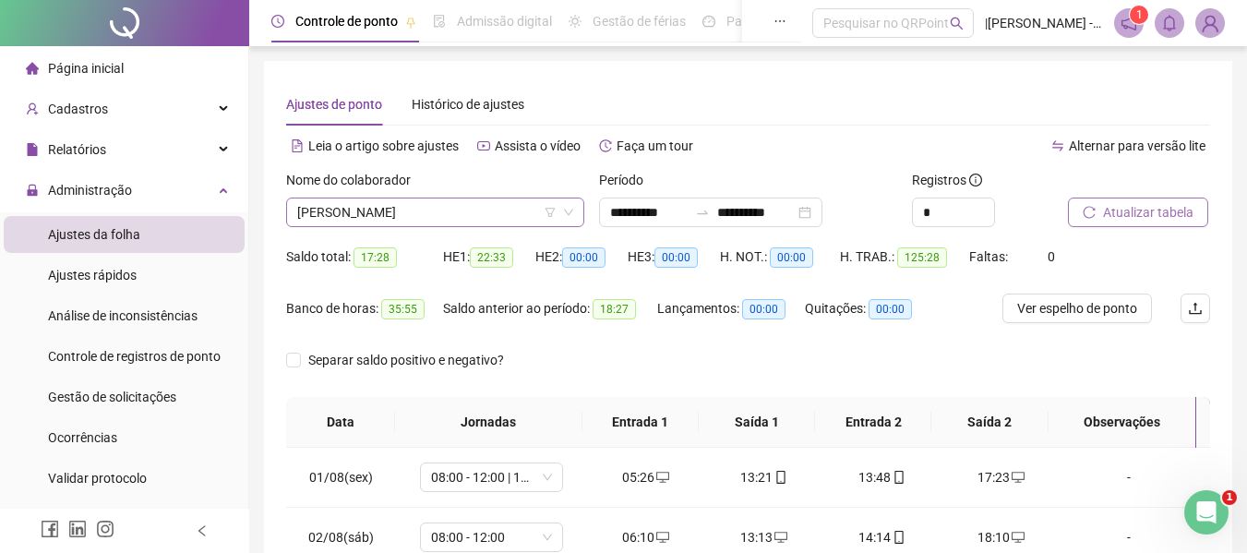
click at [418, 216] on span "[PERSON_NAME]" at bounding box center [435, 212] width 276 height 28
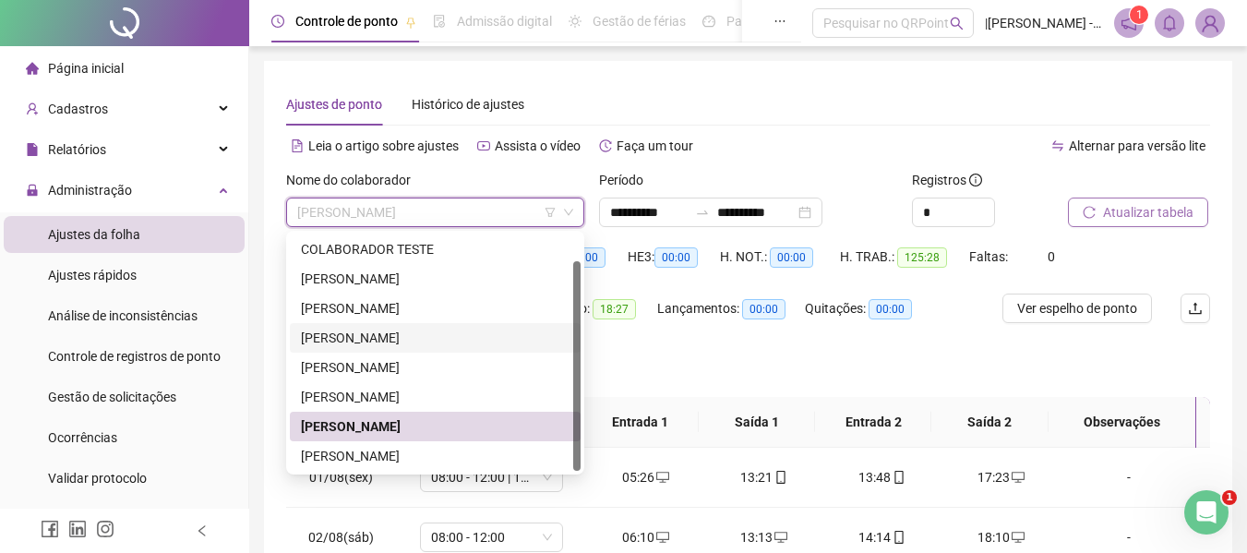
click at [349, 336] on div "[PERSON_NAME]" at bounding box center [435, 338] width 269 height 20
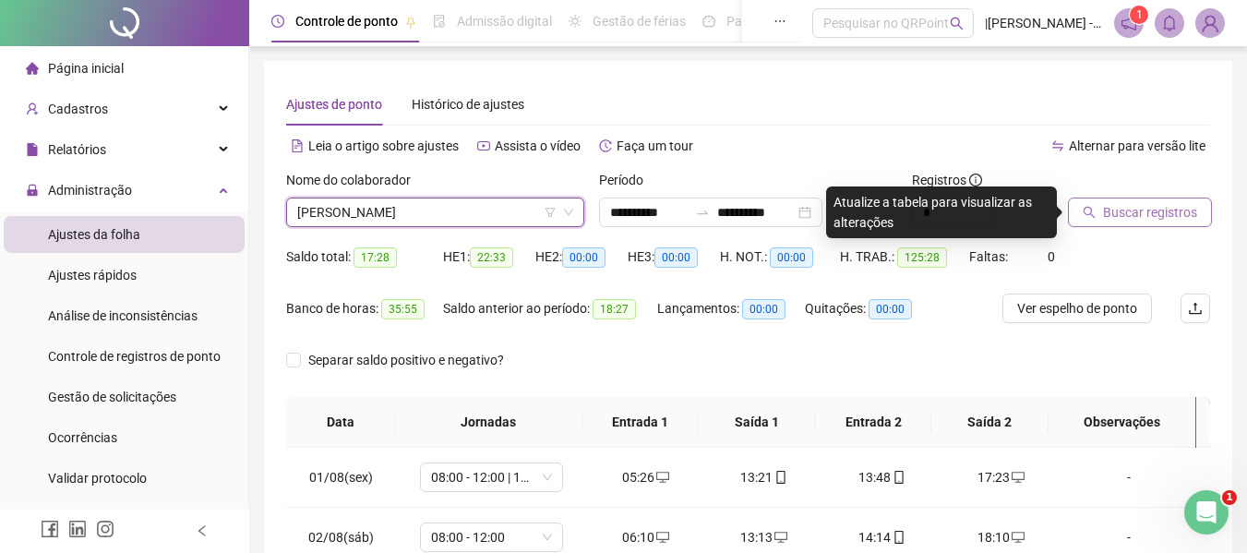
click at [1144, 228] on div "Buscar registros" at bounding box center [1139, 206] width 157 height 72
click at [1134, 223] on button "Buscar registros" at bounding box center [1140, 213] width 144 height 30
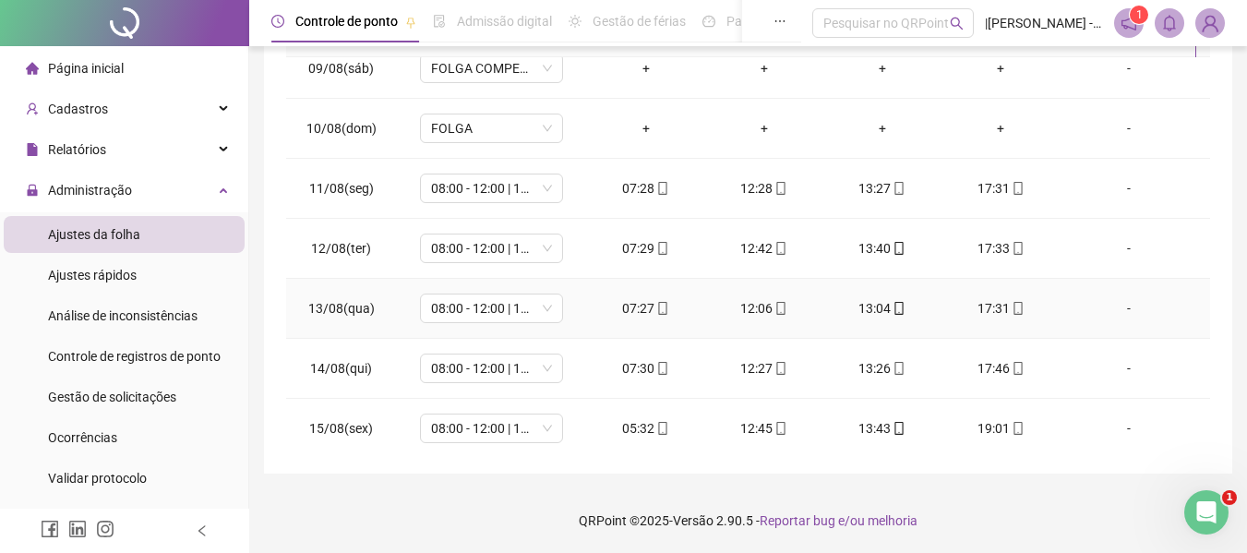
scroll to position [554, 0]
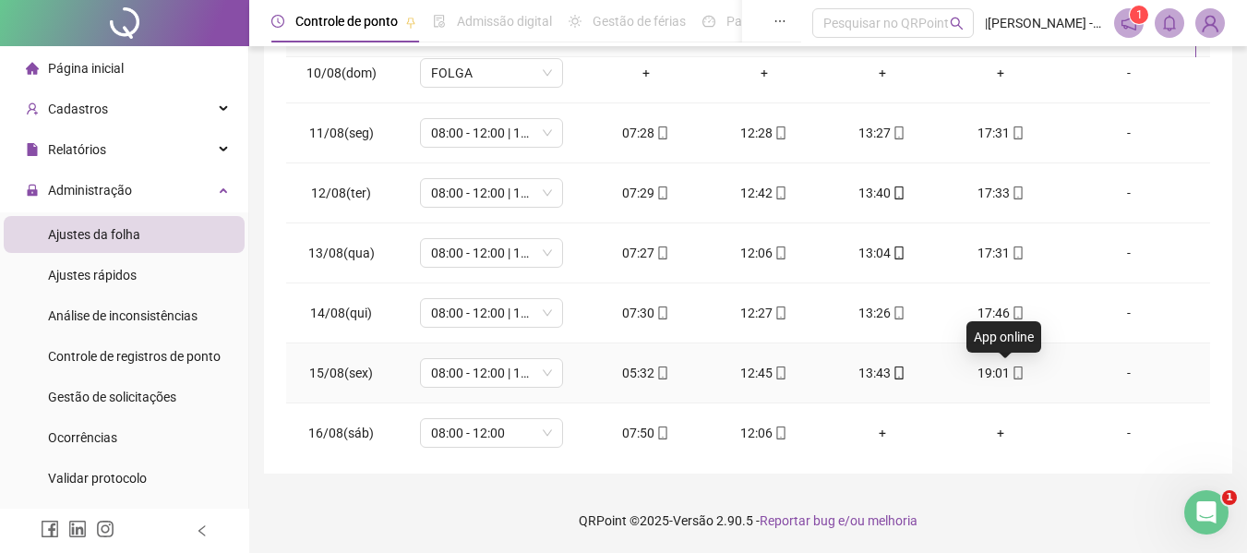
click at [1012, 369] on icon "mobile" at bounding box center [1018, 372] width 13 height 13
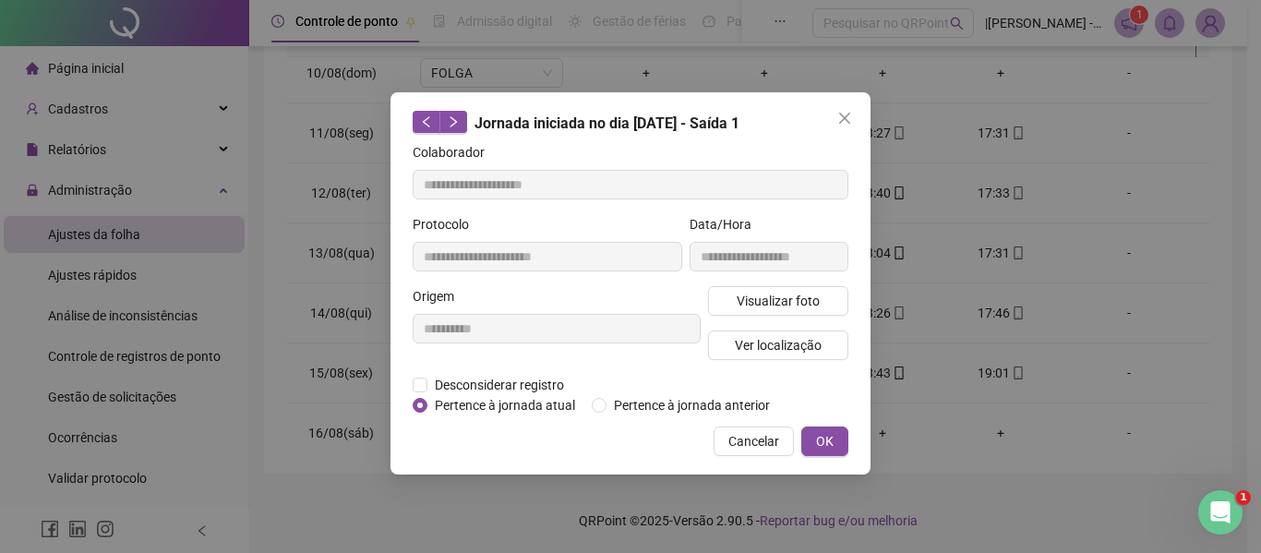
type input "**********"
click at [770, 313] on button "Visualizar foto" at bounding box center [778, 301] width 140 height 30
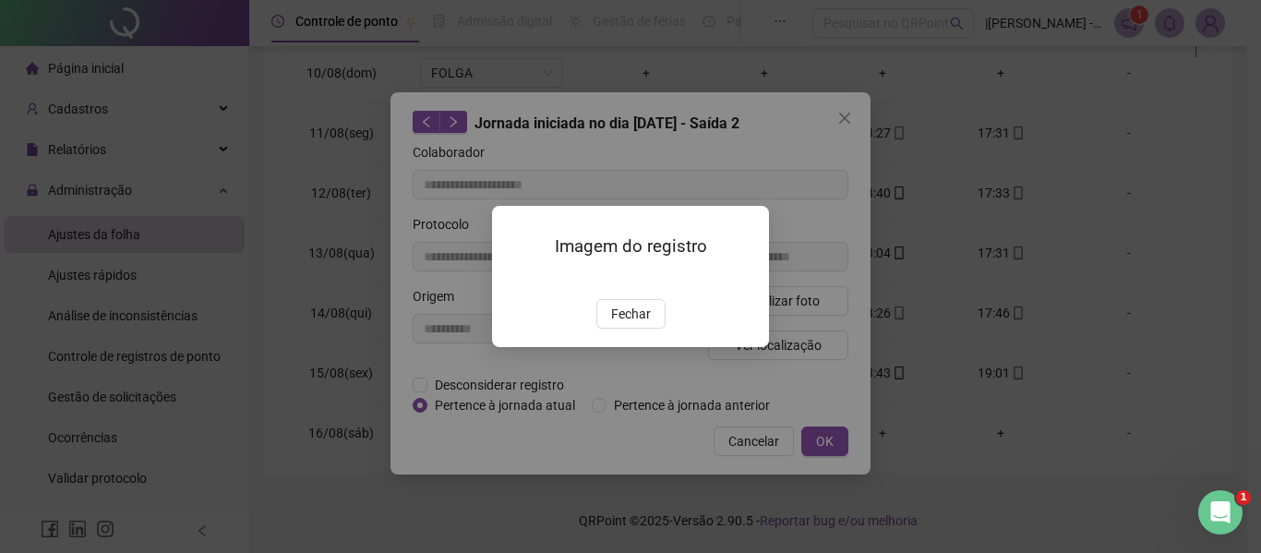
click at [514, 280] on img at bounding box center [514, 280] width 0 height 0
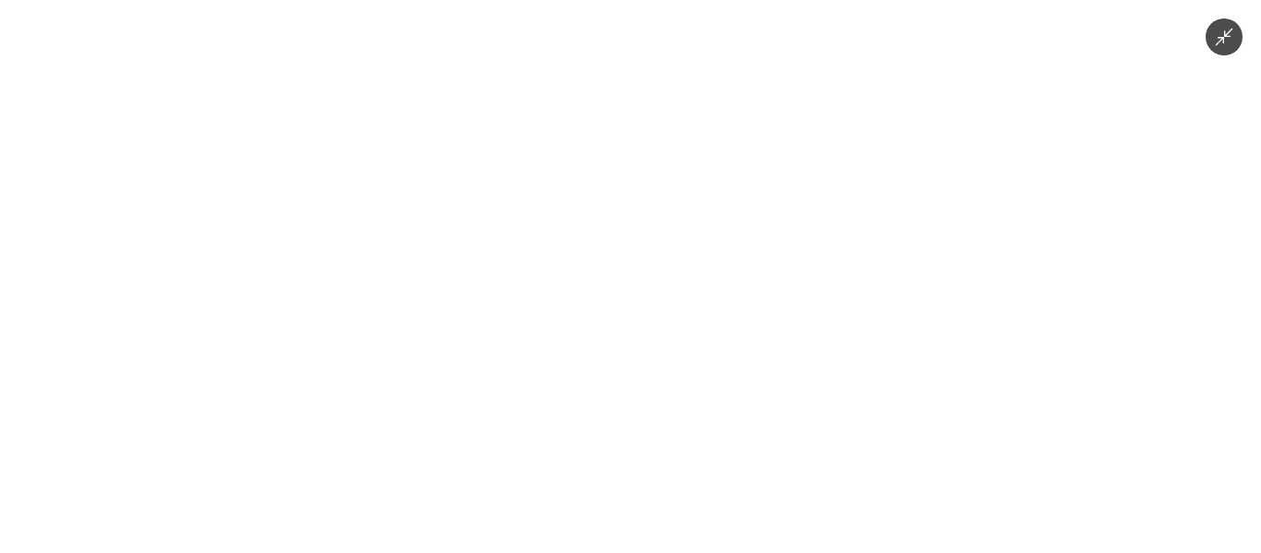
click at [1222, 42] on icon "Minimize image" at bounding box center [1224, 37] width 20 height 20
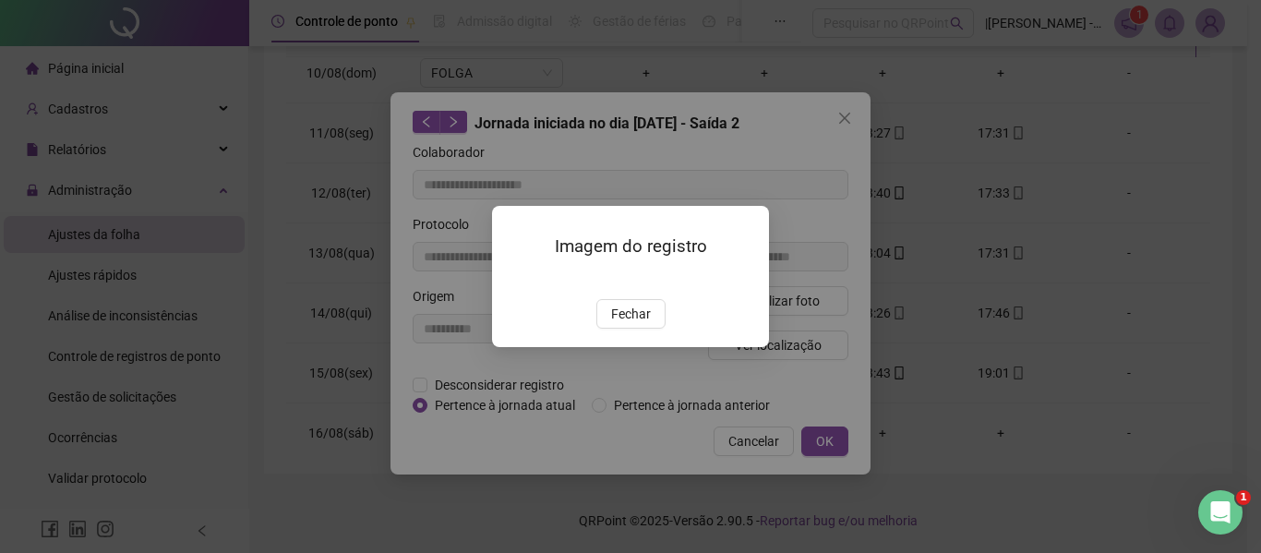
click at [1217, 300] on div "Imagem do registro Fechar" at bounding box center [630, 276] width 1261 height 553
click at [617, 324] on span "Fechar" at bounding box center [631, 314] width 40 height 20
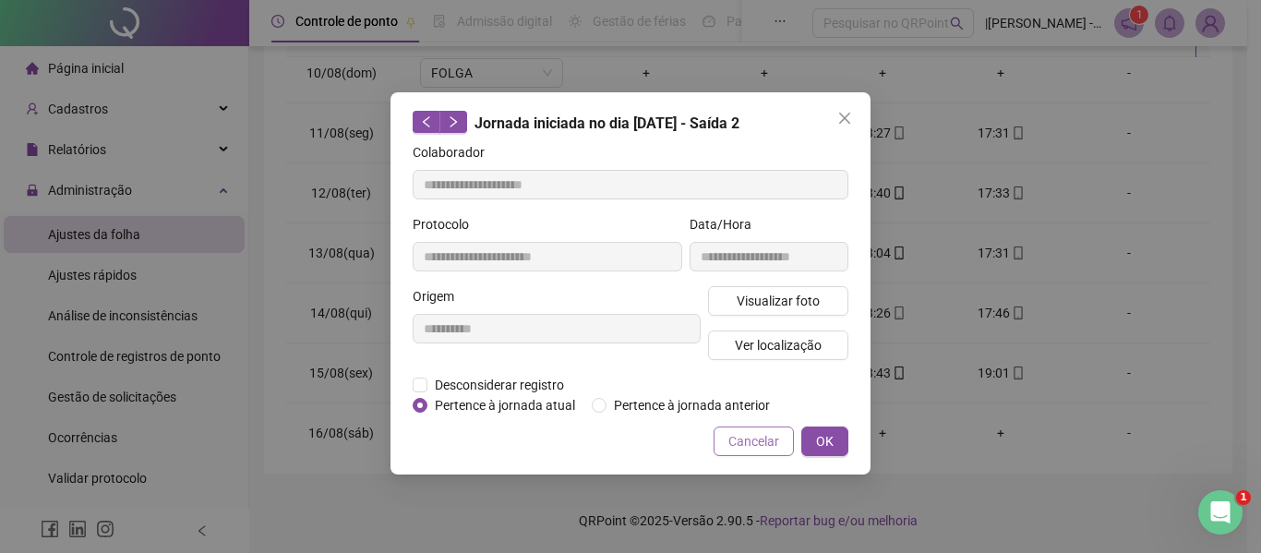
click at [723, 434] on button "Cancelar" at bounding box center [754, 441] width 80 height 30
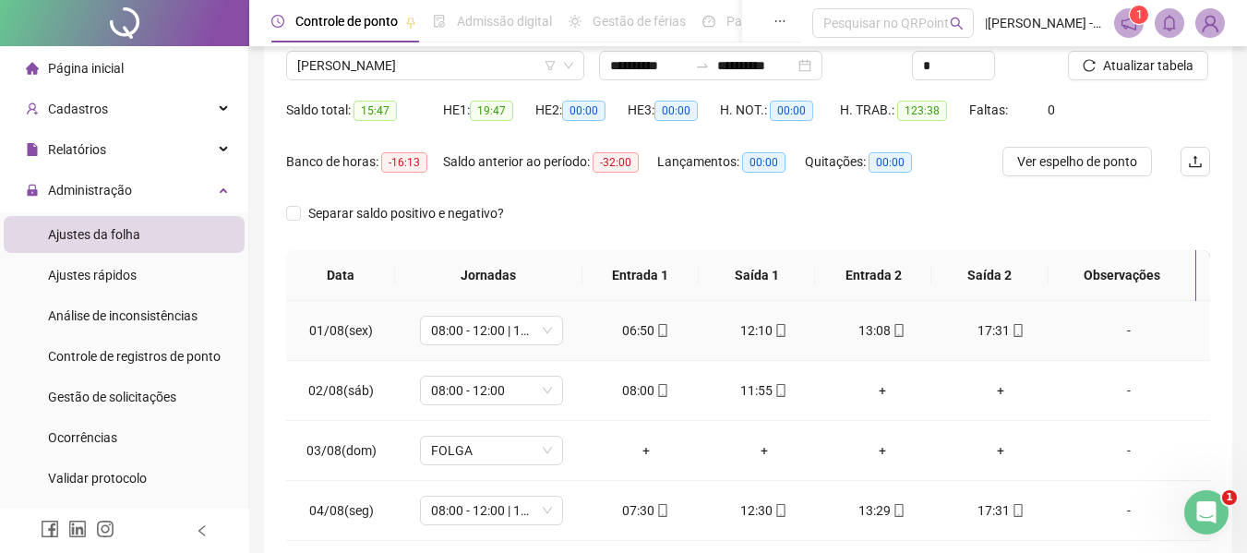
scroll to position [0, 0]
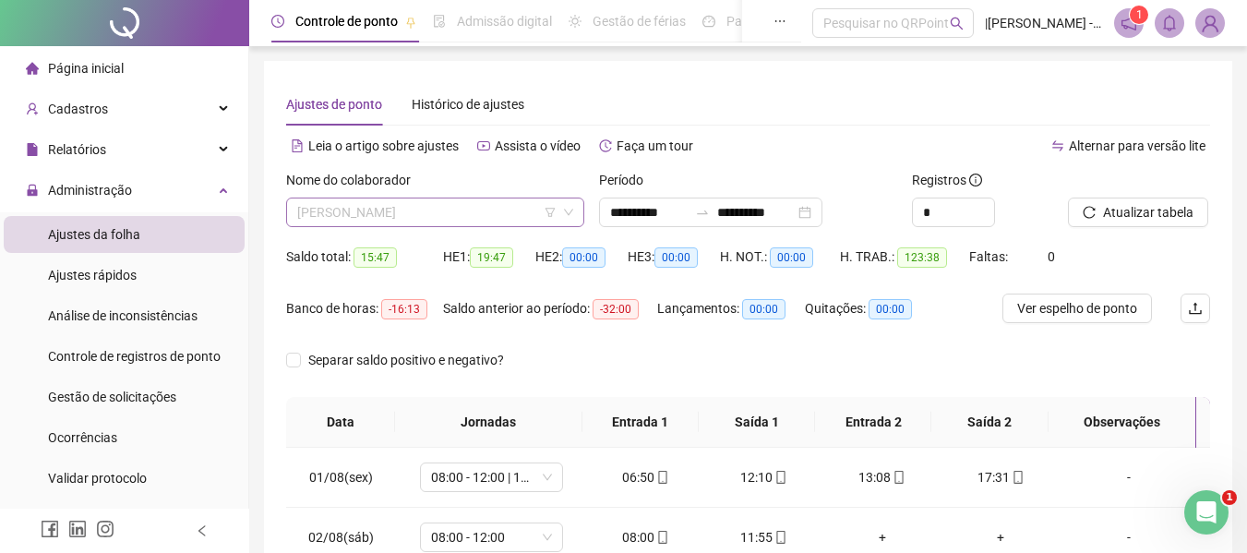
click at [487, 212] on span "[PERSON_NAME]" at bounding box center [435, 212] width 276 height 28
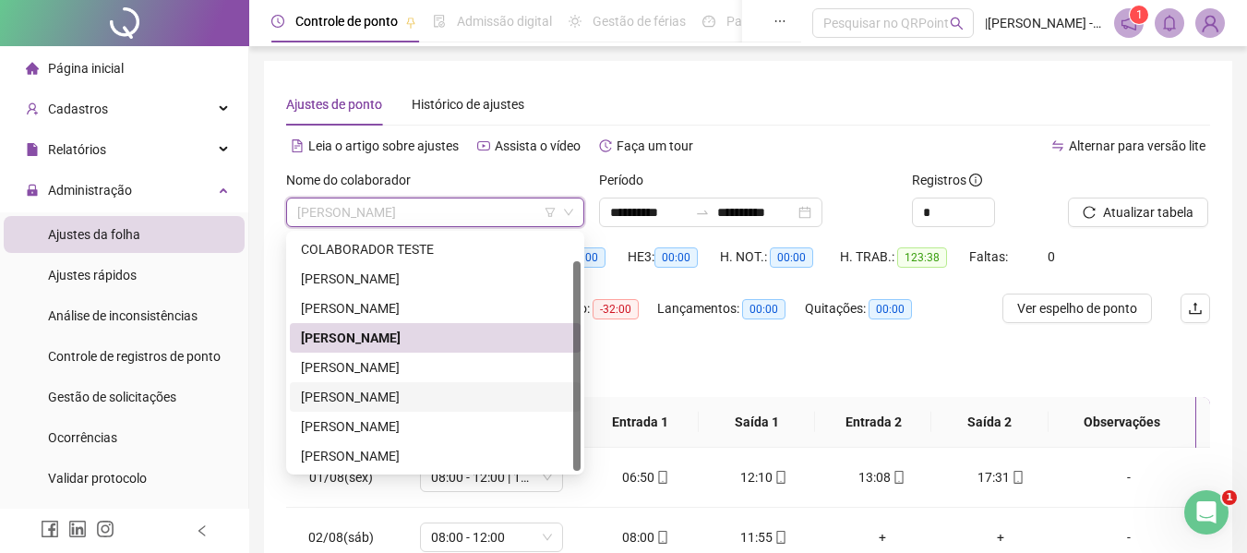
click at [372, 402] on div "[PERSON_NAME]" at bounding box center [435, 397] width 269 height 20
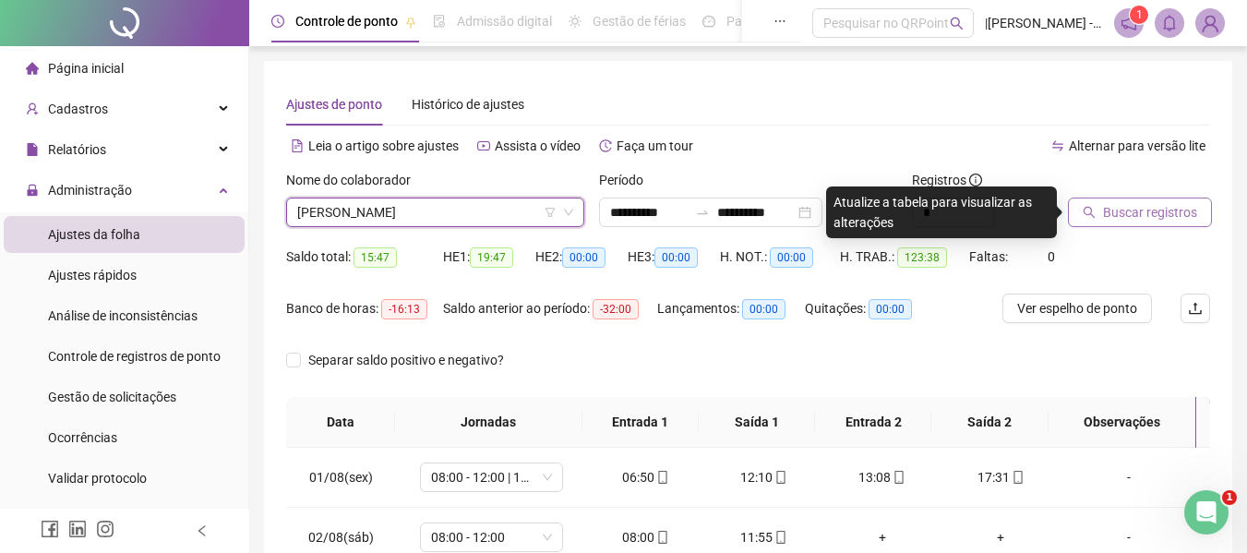
click at [1115, 218] on span "Buscar registros" at bounding box center [1150, 212] width 94 height 20
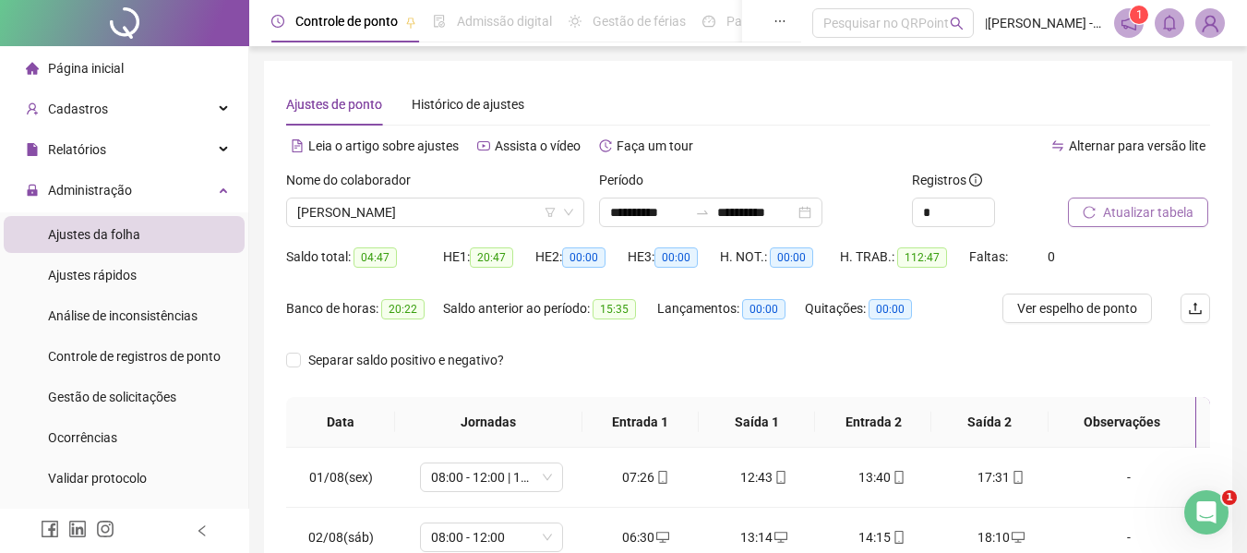
click at [1144, 203] on span "Atualizar tabela" at bounding box center [1148, 212] width 90 height 20
click at [481, 227] on div "Nome do colaborador PEDRO CANÍSIO LEANDRO" at bounding box center [435, 206] width 313 height 72
click at [461, 204] on span "[PERSON_NAME]" at bounding box center [435, 212] width 276 height 28
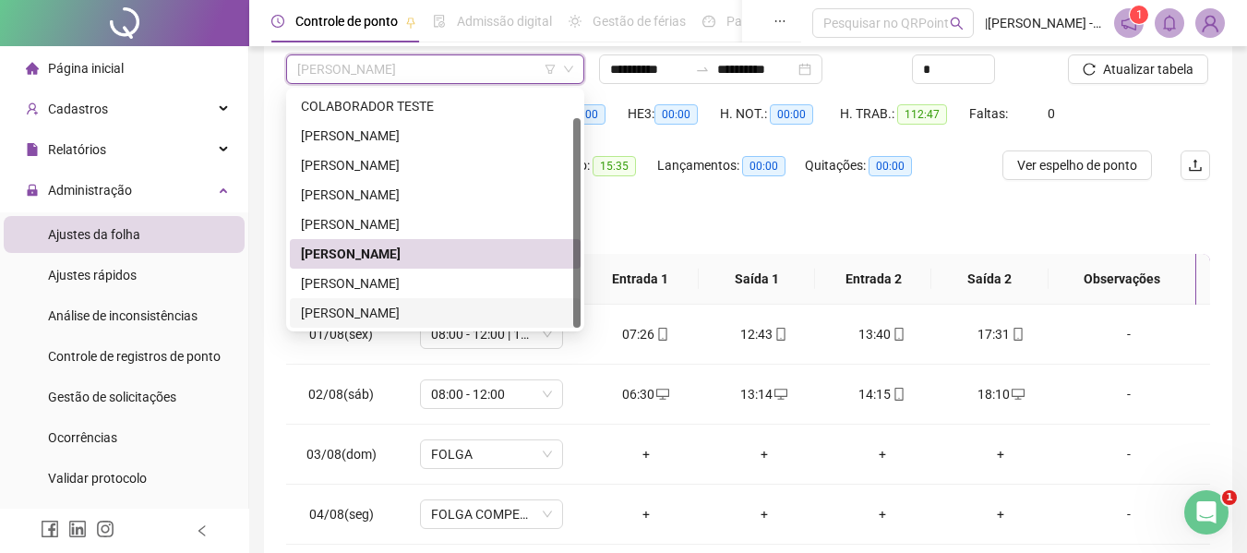
scroll to position [185, 0]
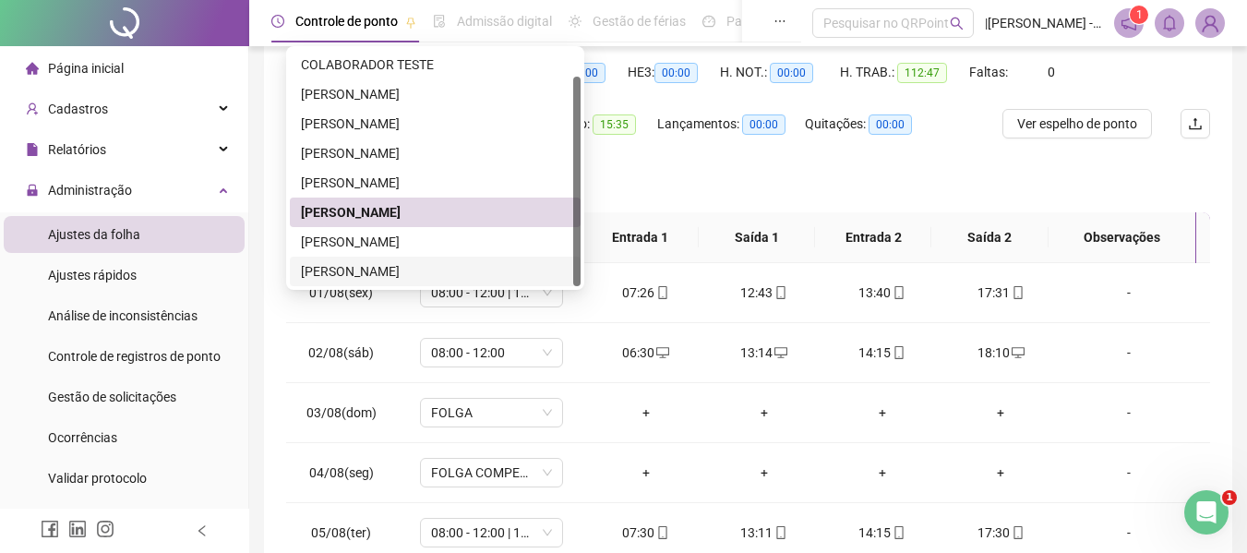
click at [383, 282] on div "[PERSON_NAME]" at bounding box center [435, 272] width 291 height 30
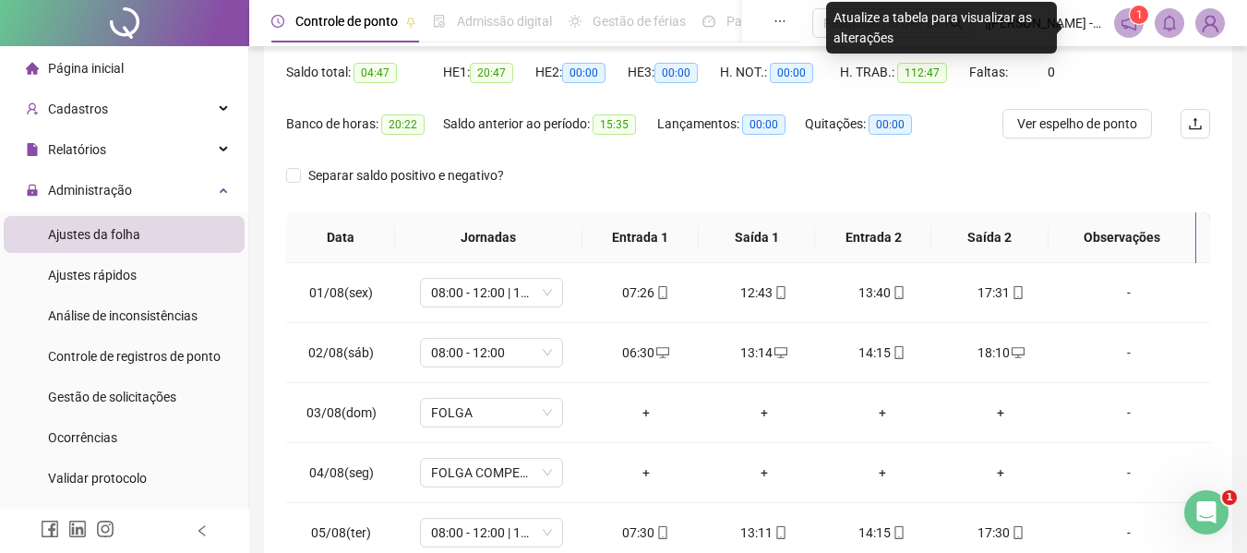
scroll to position [0, 0]
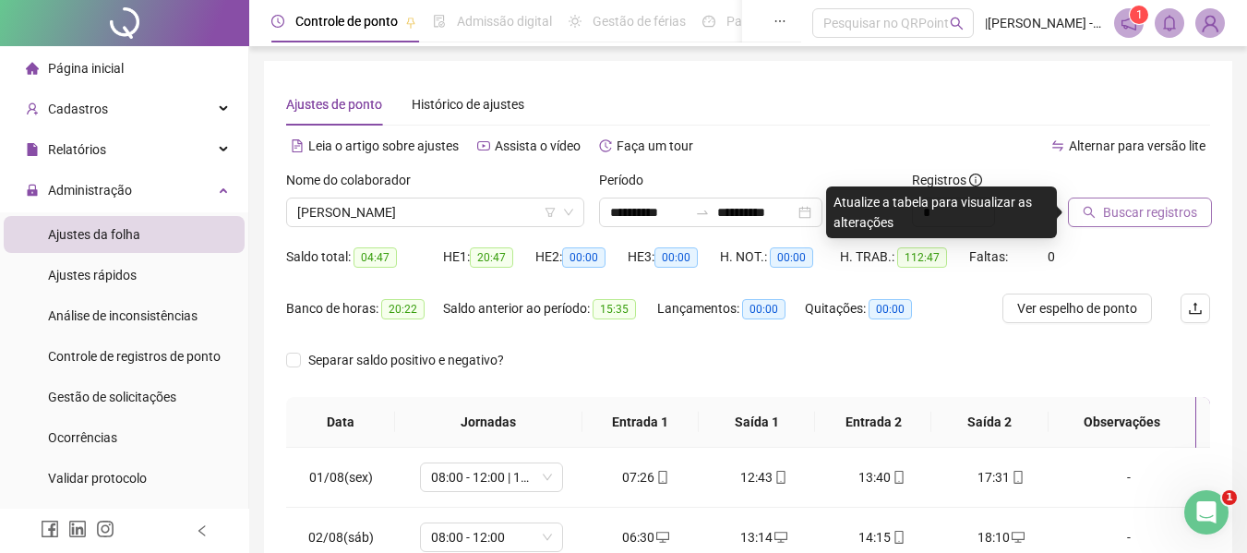
click at [1144, 221] on span "Buscar registros" at bounding box center [1150, 212] width 94 height 20
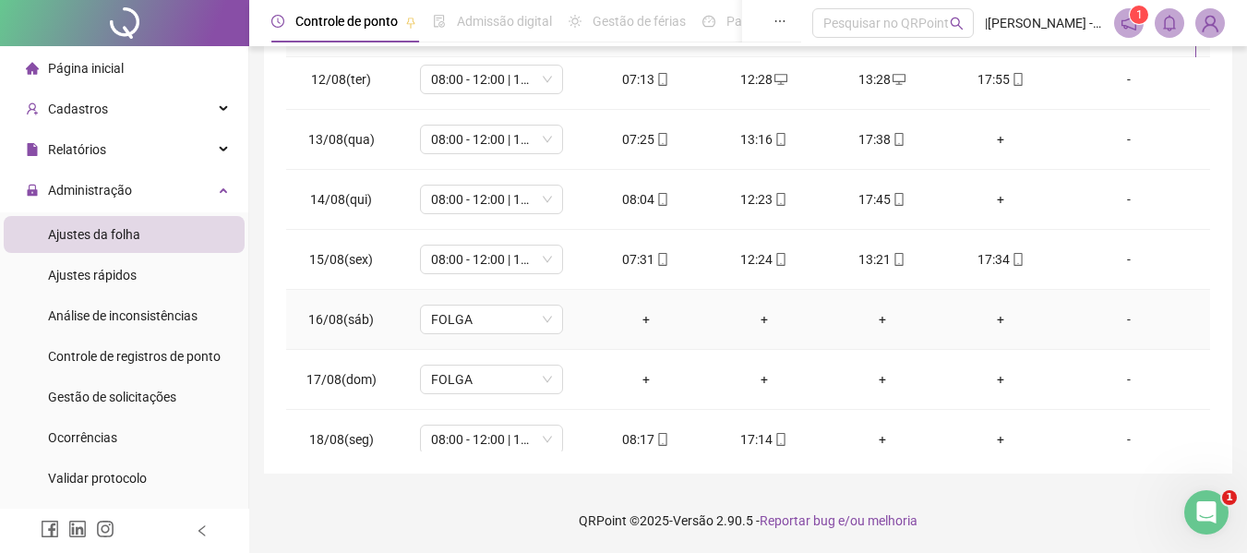
scroll to position [686, 0]
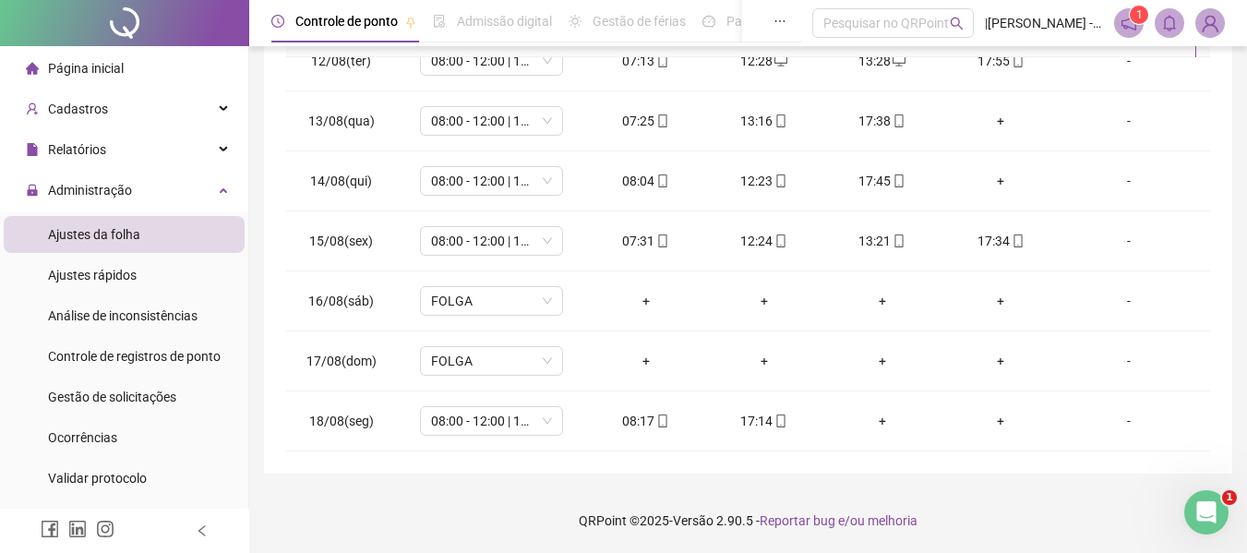
click at [611, 490] on footer "QRPoint © 2025 - Versão 2.90.5 - Reportar bug e/ou melhoria" at bounding box center [748, 520] width 998 height 65
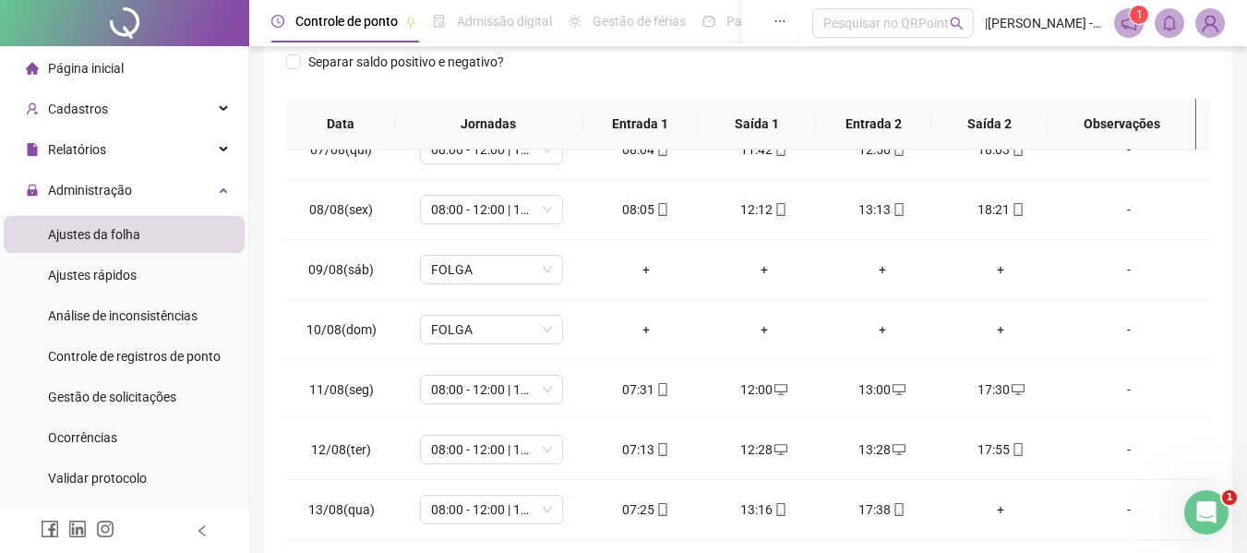
scroll to position [224, 0]
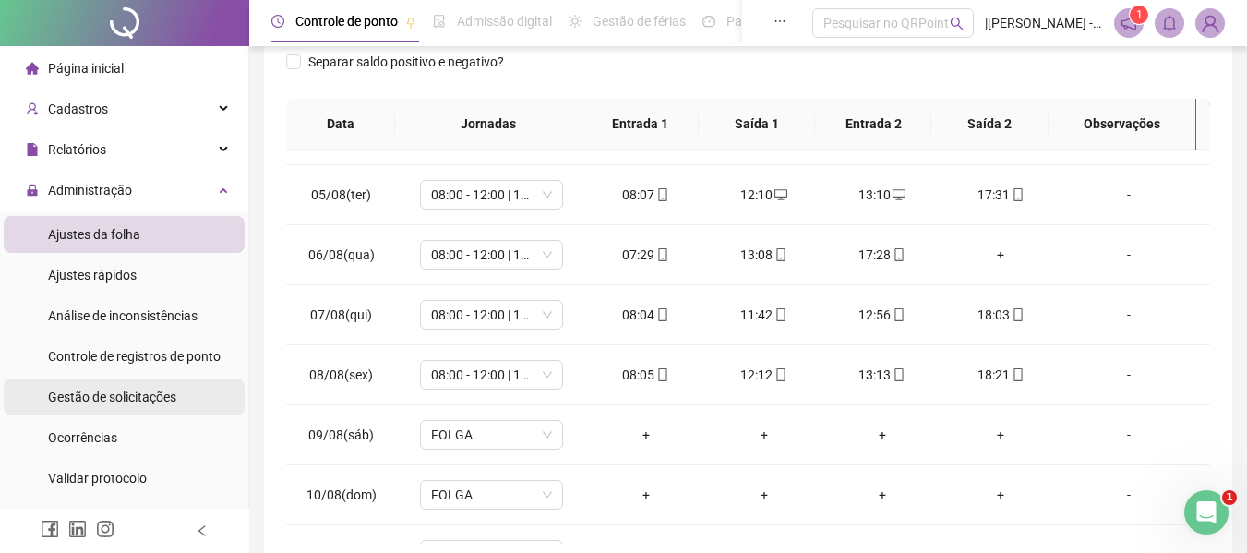
click at [78, 403] on span "Gestão de solicitações" at bounding box center [112, 397] width 128 height 15
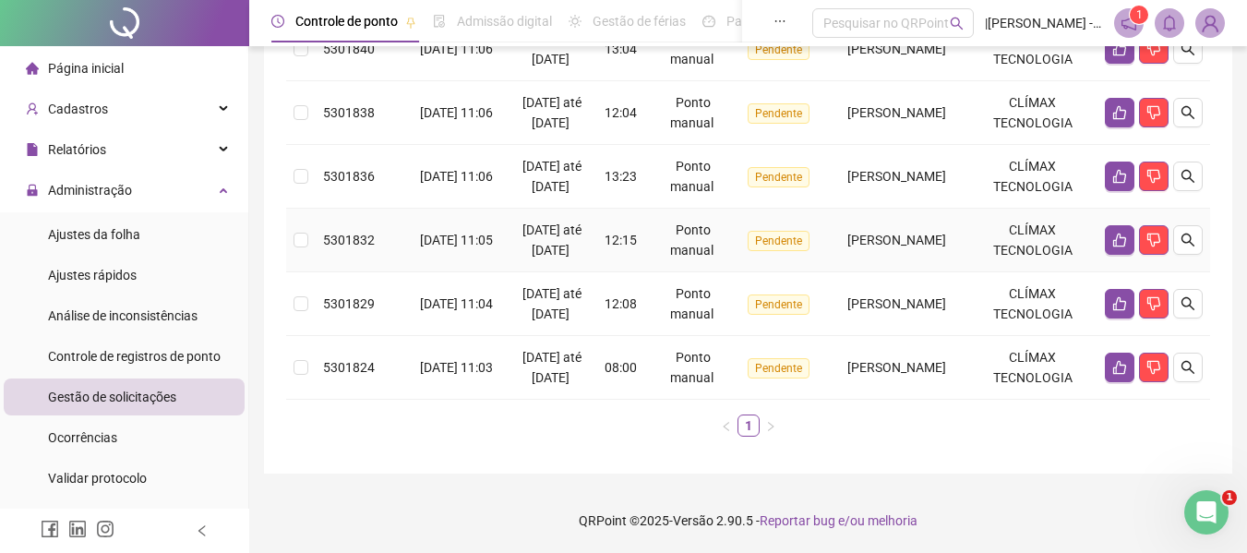
scroll to position [421, 0]
click at [302, 365] on label at bounding box center [301, 367] width 15 height 20
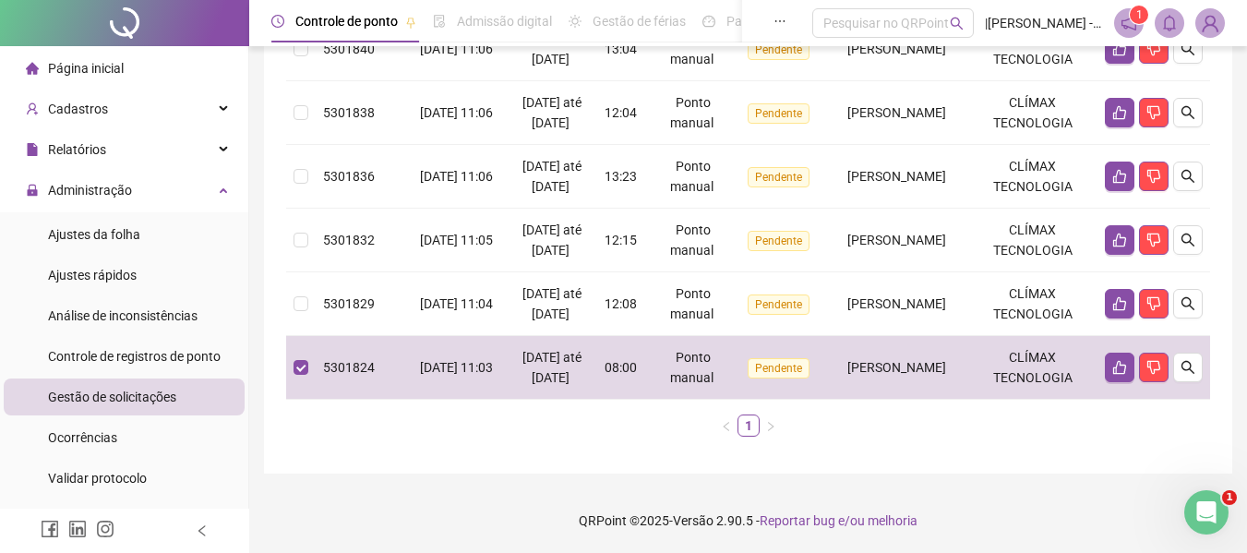
scroll to position [0, 0]
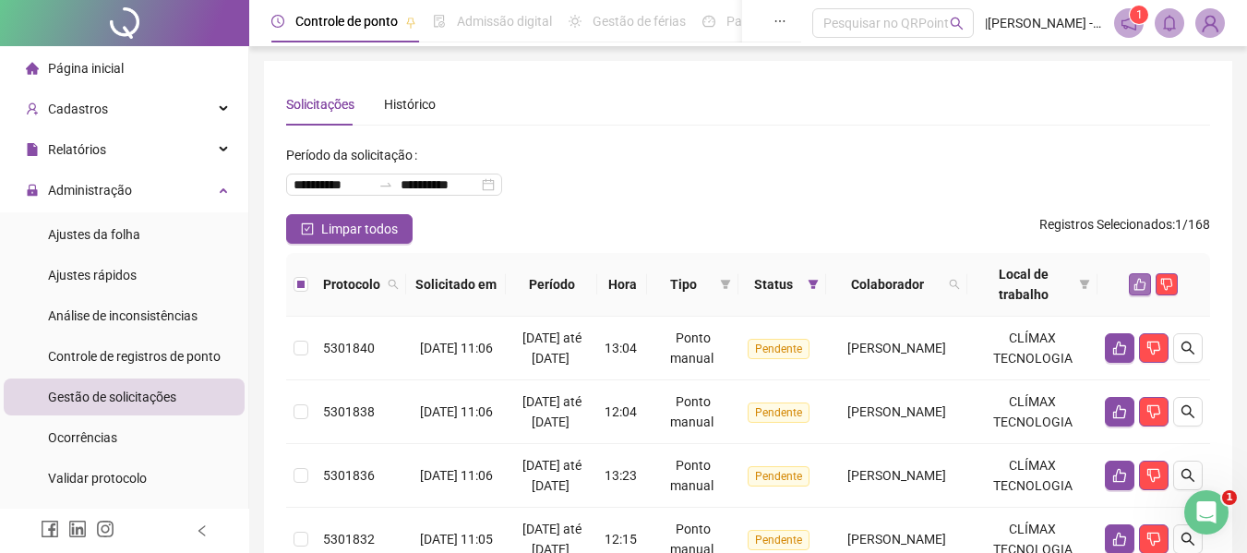
click at [1142, 294] on button "button" at bounding box center [1140, 284] width 22 height 22
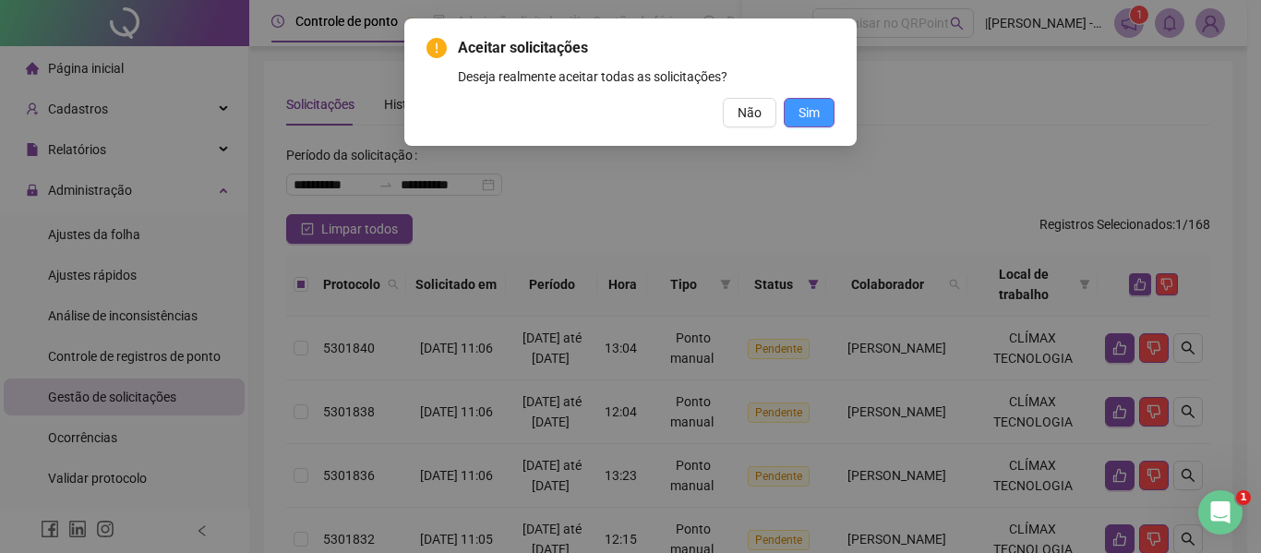
click at [811, 119] on span "Sim" at bounding box center [808, 112] width 21 height 20
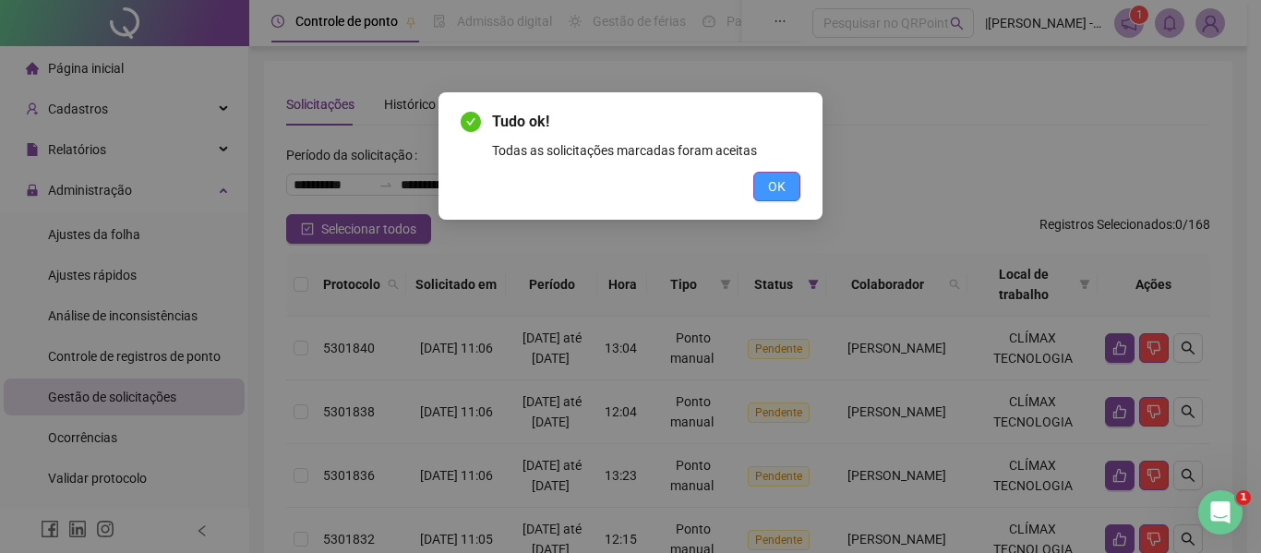
click at [769, 183] on span "OK" at bounding box center [777, 186] width 18 height 20
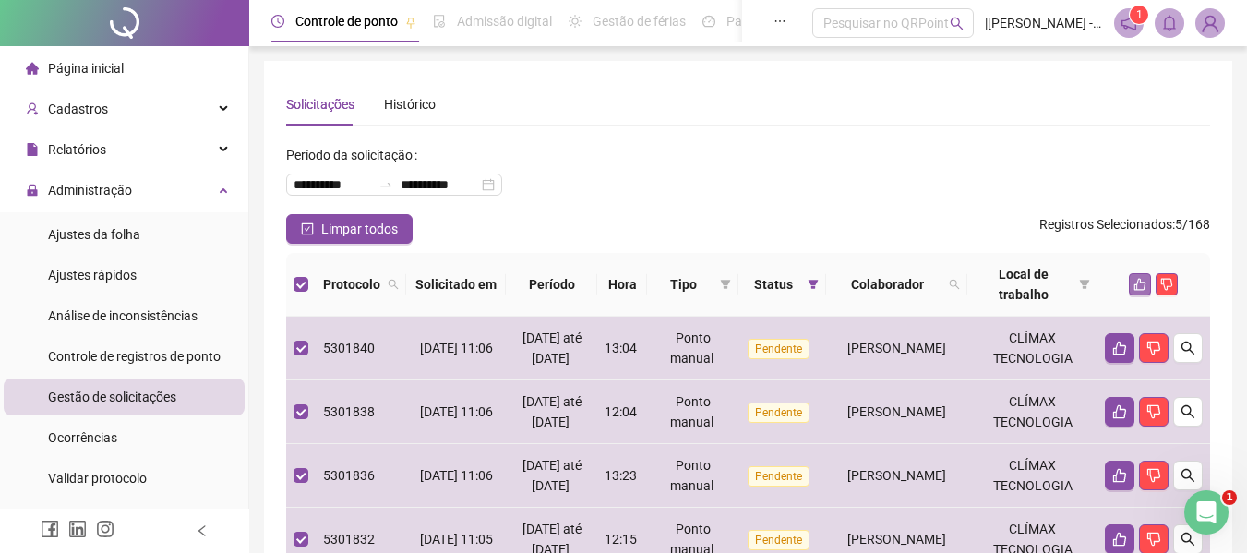
click at [1146, 282] on icon "like" at bounding box center [1140, 284] width 13 height 13
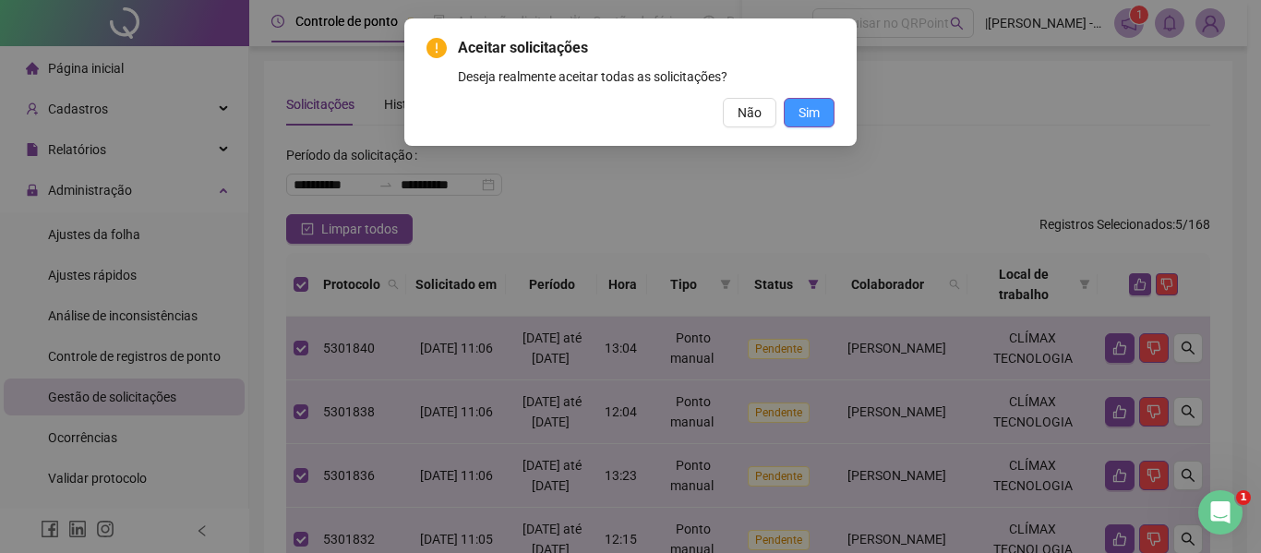
click at [811, 115] on span "Sim" at bounding box center [808, 112] width 21 height 20
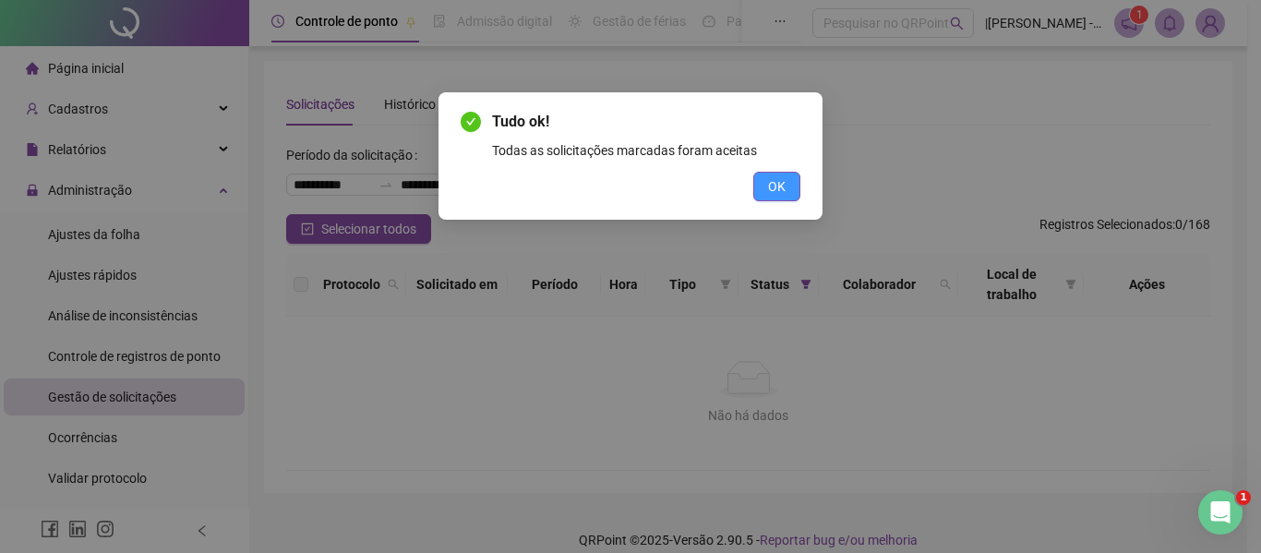
click at [757, 194] on button "OK" at bounding box center [776, 187] width 47 height 30
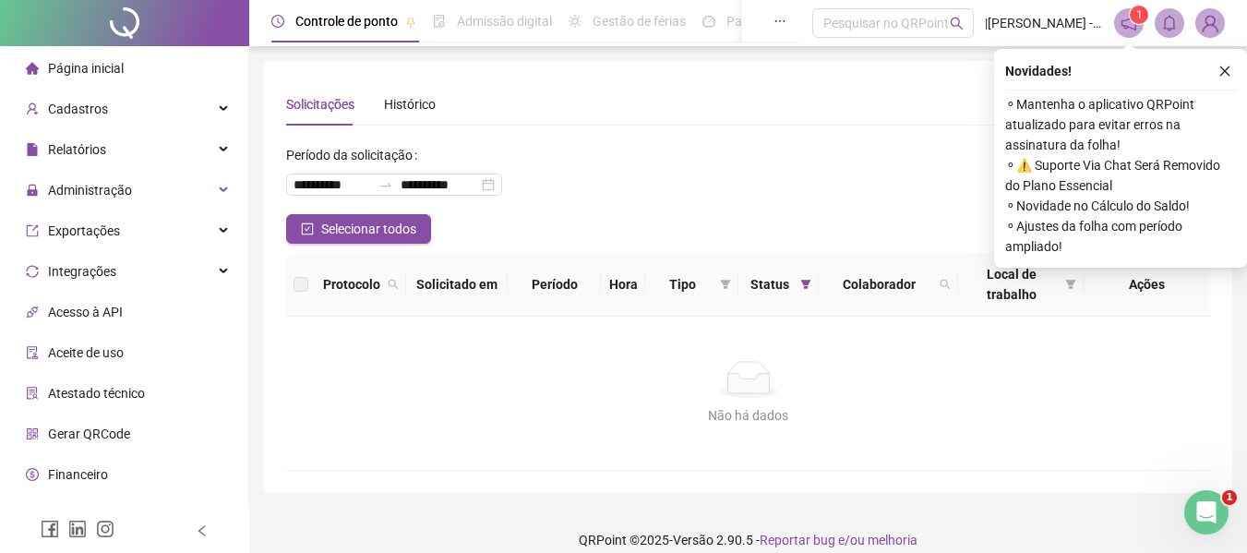
click at [118, 70] on span "Página inicial" at bounding box center [86, 68] width 76 height 15
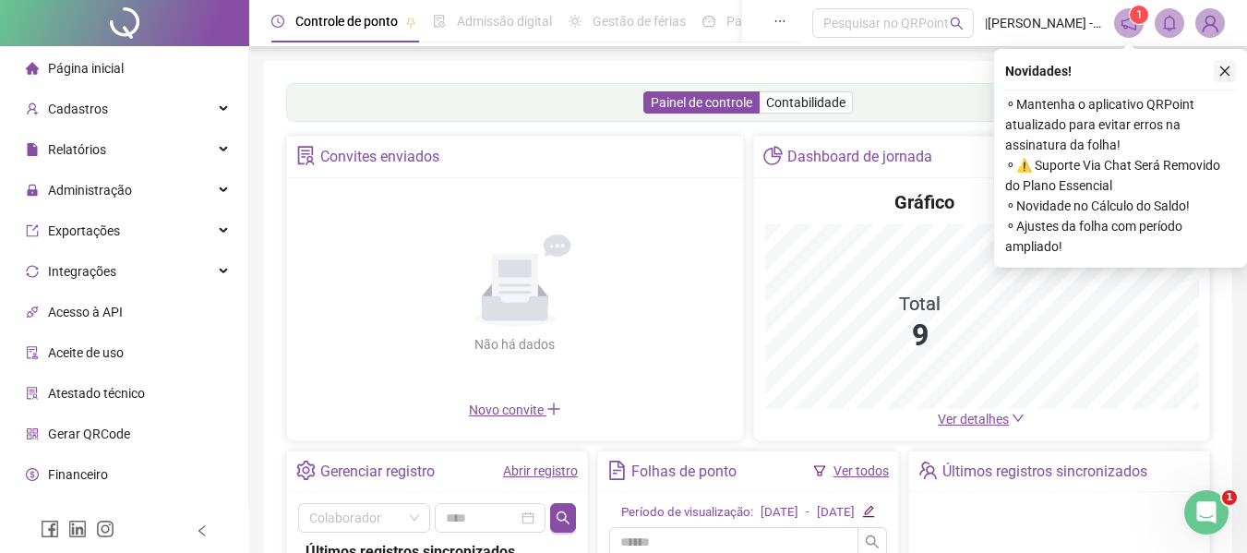
click at [1233, 75] on button "button" at bounding box center [1225, 71] width 22 height 22
click at [1233, 75] on div "Controle de ponto Admissão digital Gestão de férias Painel do DP Folha de pagam…" at bounding box center [748, 445] width 998 height 890
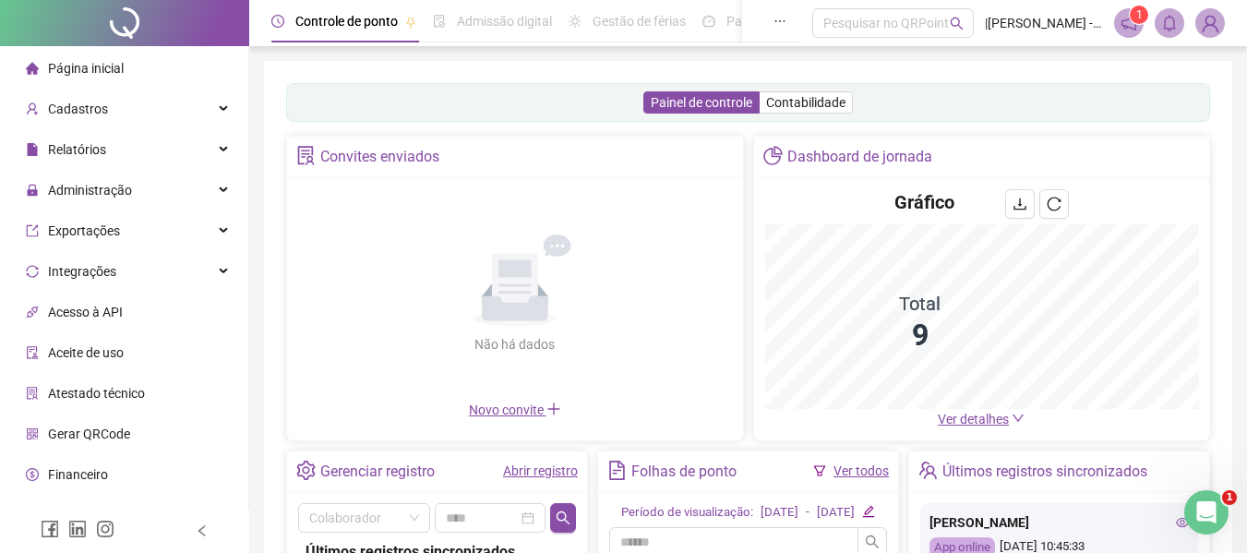
click at [948, 428] on span "Ver detalhes" at bounding box center [981, 419] width 87 height 20
click at [972, 419] on span "Ver detalhes" at bounding box center [973, 419] width 71 height 15
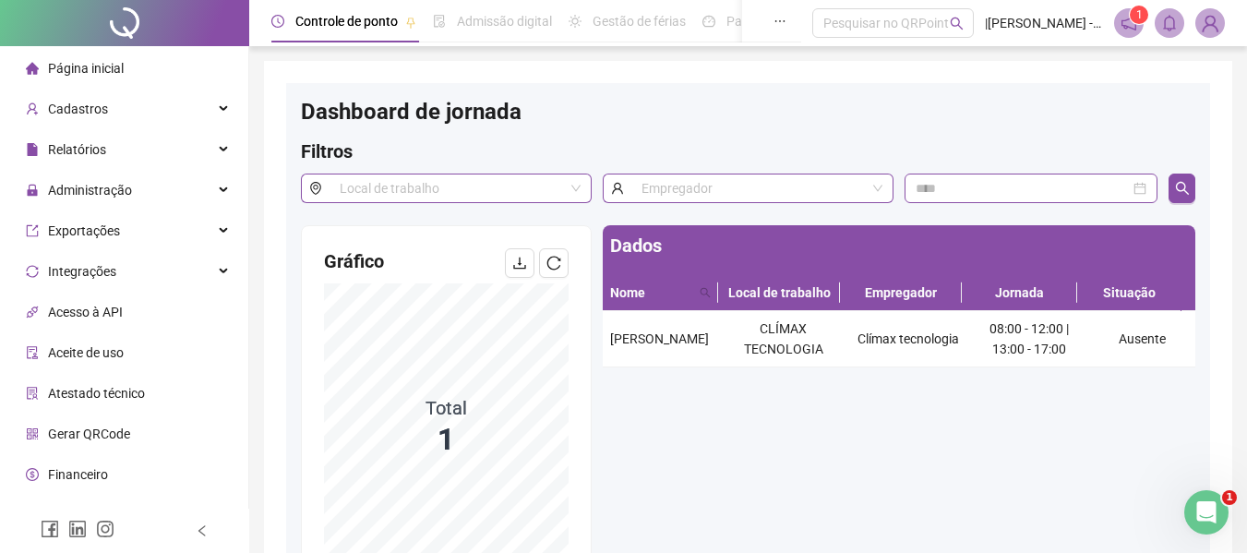
click at [89, 75] on span "Página inicial" at bounding box center [86, 68] width 76 height 15
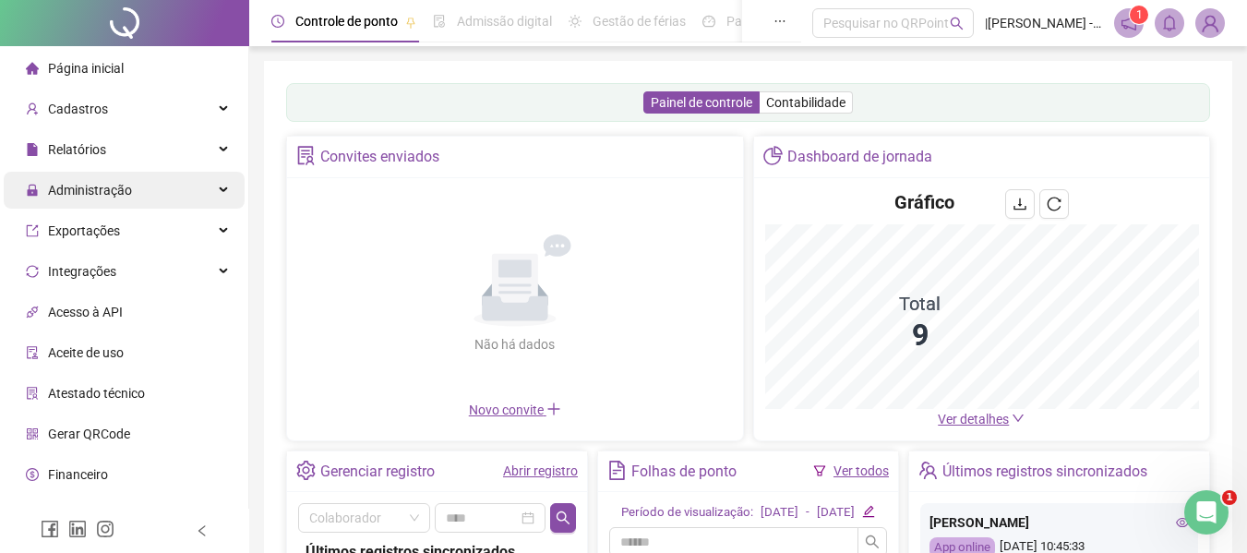
click at [106, 184] on span "Administração" at bounding box center [90, 190] width 84 height 15
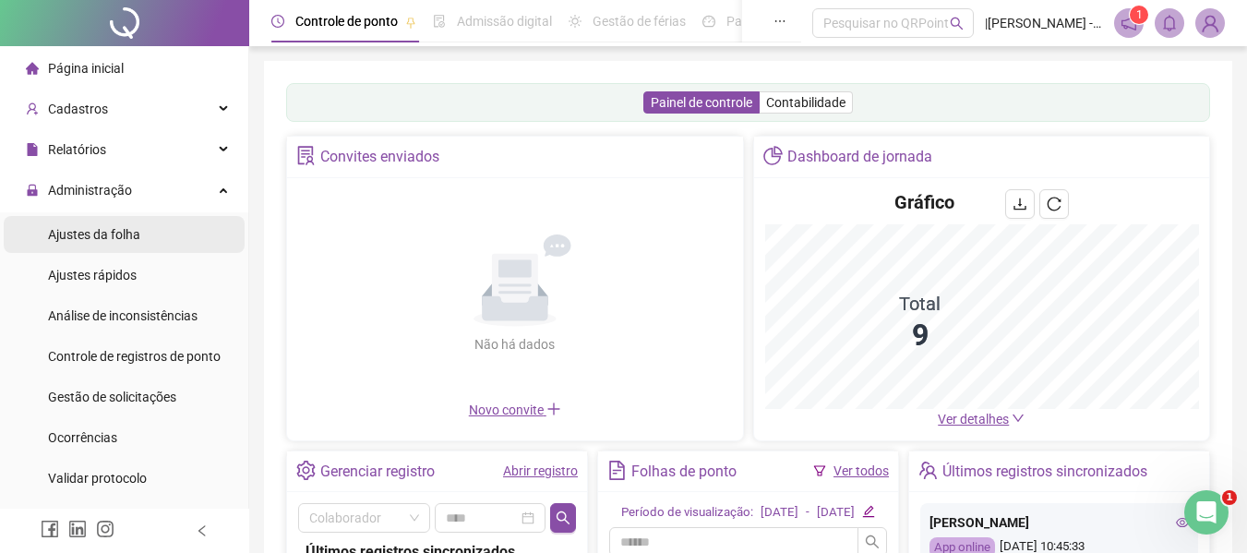
click at [78, 224] on div "Ajustes da folha" at bounding box center [94, 234] width 92 height 37
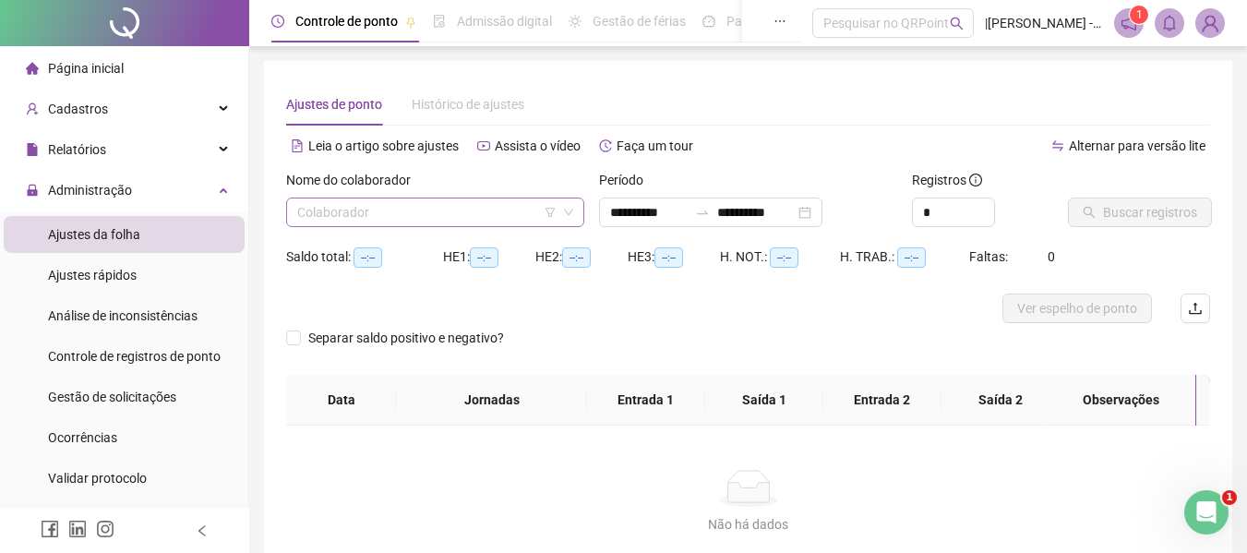
click at [500, 211] on input "search" at bounding box center [426, 212] width 259 height 28
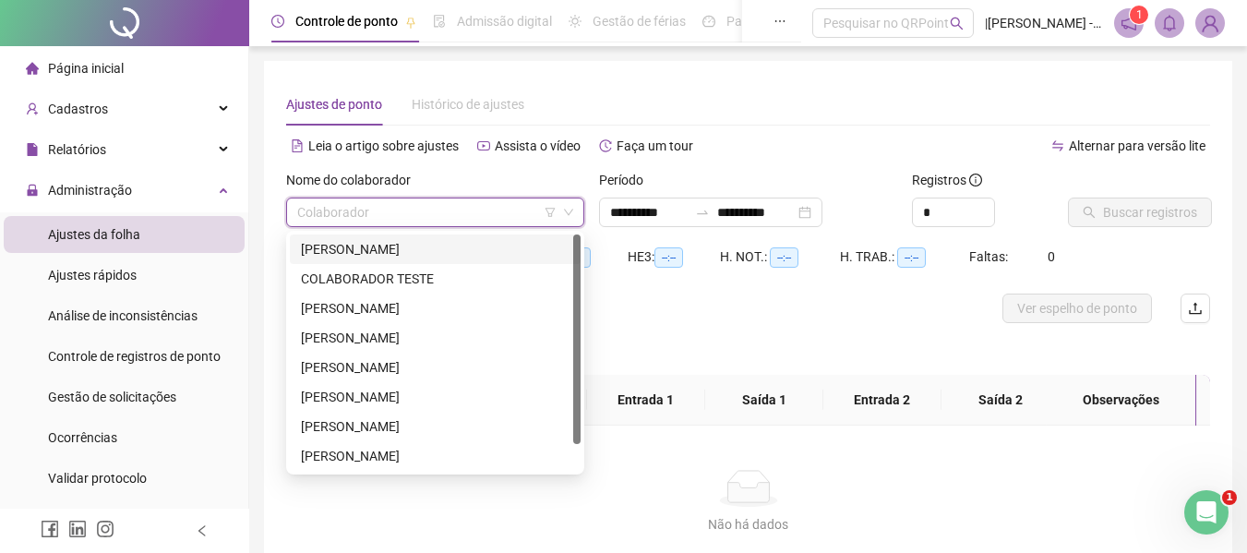
click at [349, 250] on div "[PERSON_NAME]" at bounding box center [435, 249] width 269 height 20
click at [349, 250] on div "Saldo total: --:--" at bounding box center [364, 256] width 157 height 21
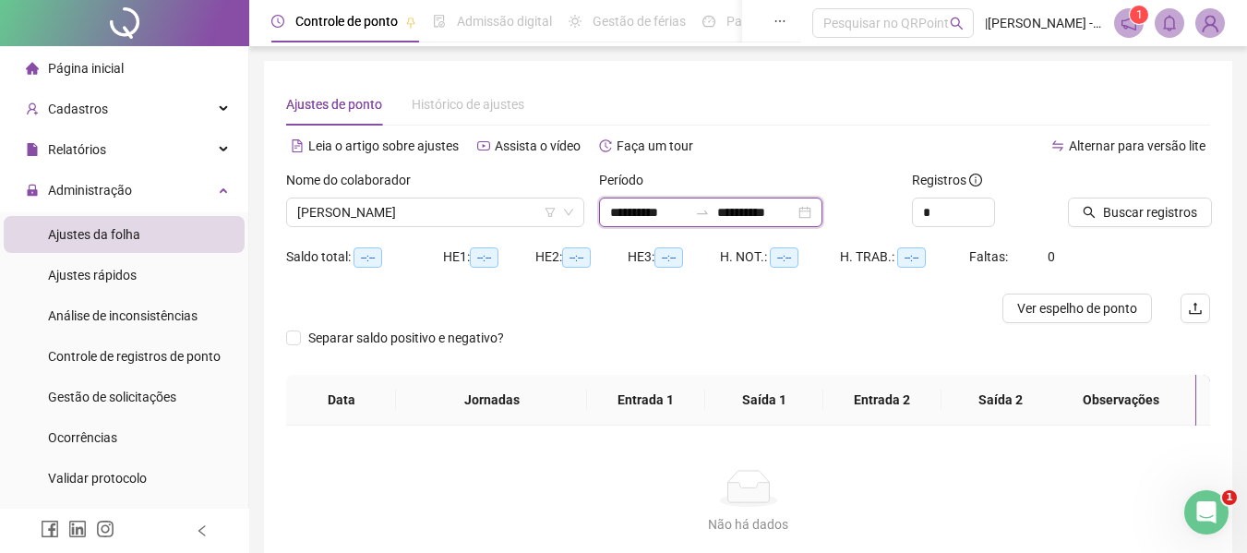
click at [738, 211] on input "**********" at bounding box center [756, 212] width 78 height 20
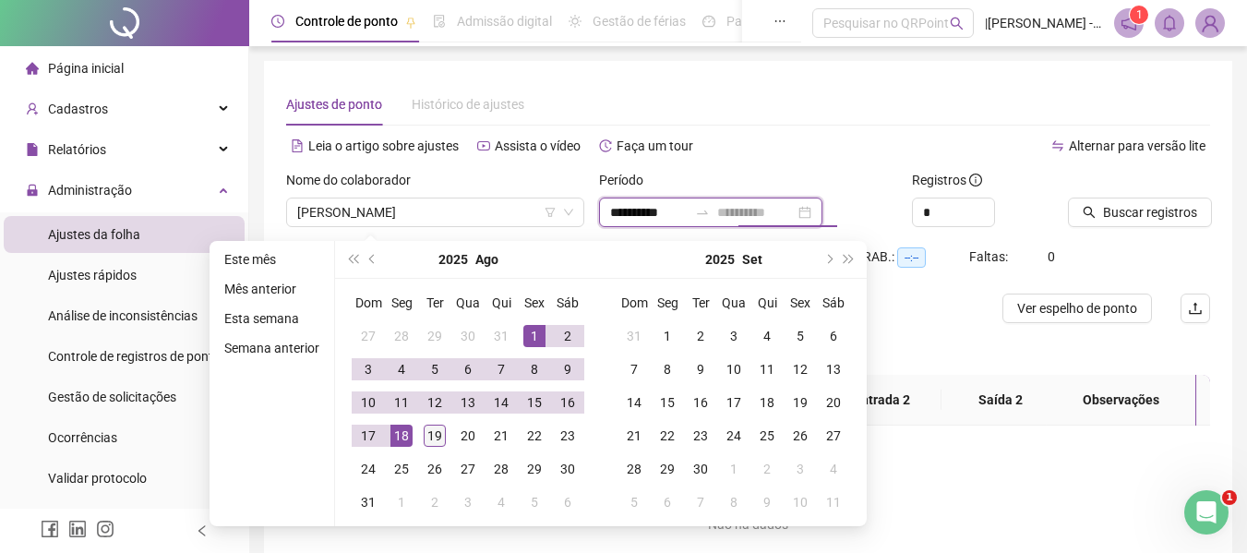
type input "**********"
click at [433, 434] on div "19" at bounding box center [435, 436] width 22 height 22
type input "**********"
click at [1143, 214] on span "Buscar registros" at bounding box center [1150, 212] width 94 height 20
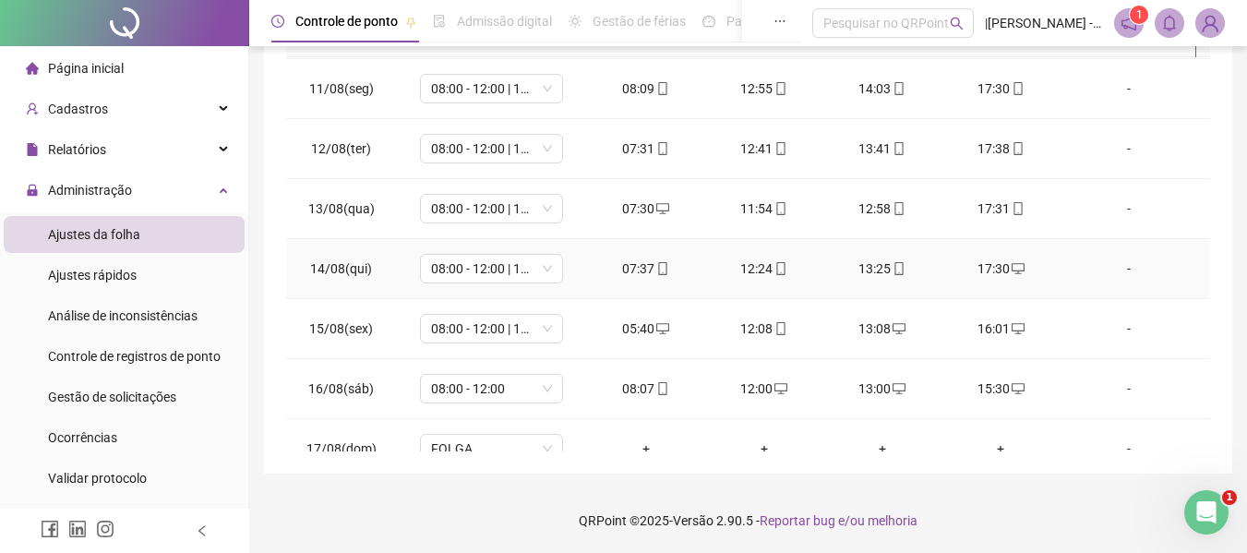
scroll to position [746, 0]
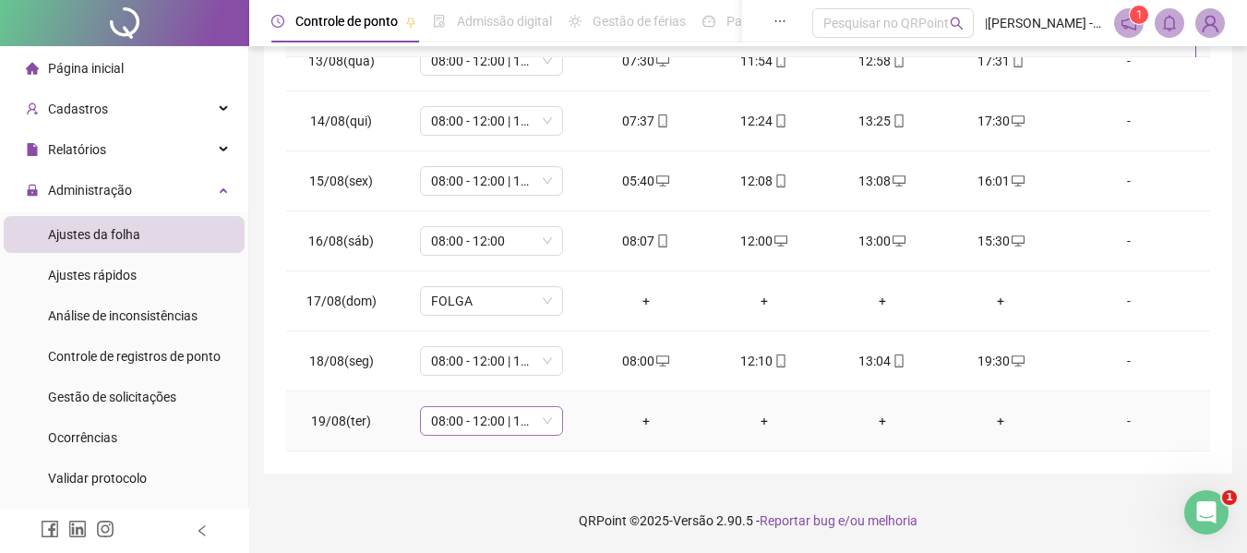
click at [536, 418] on span "08:00 - 12:00 | 13:00 - 17:00" at bounding box center [491, 421] width 121 height 28
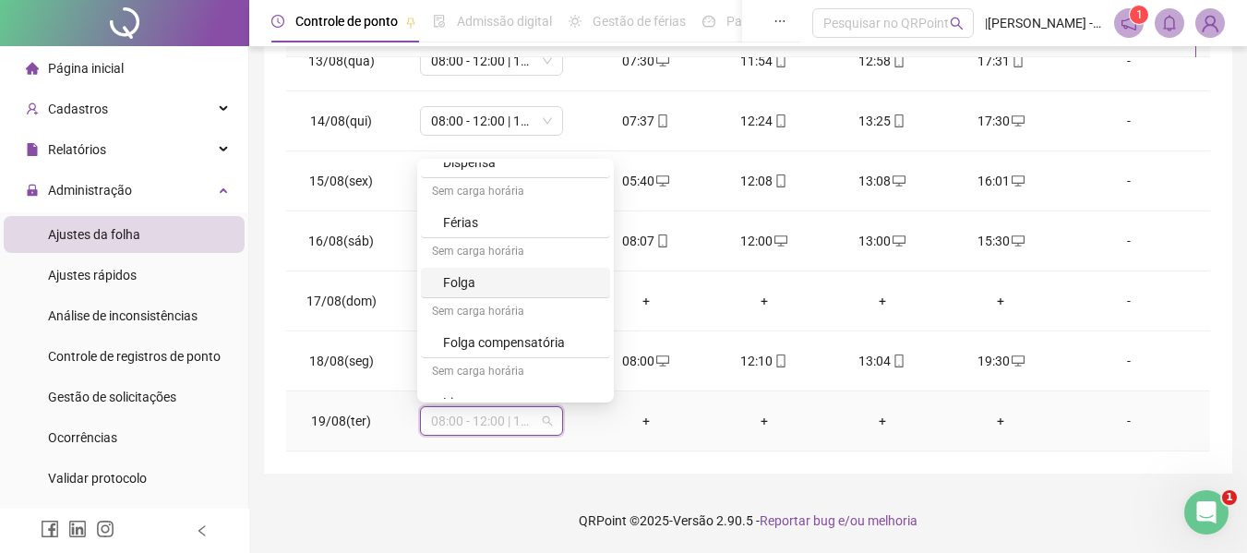
scroll to position [424, 0]
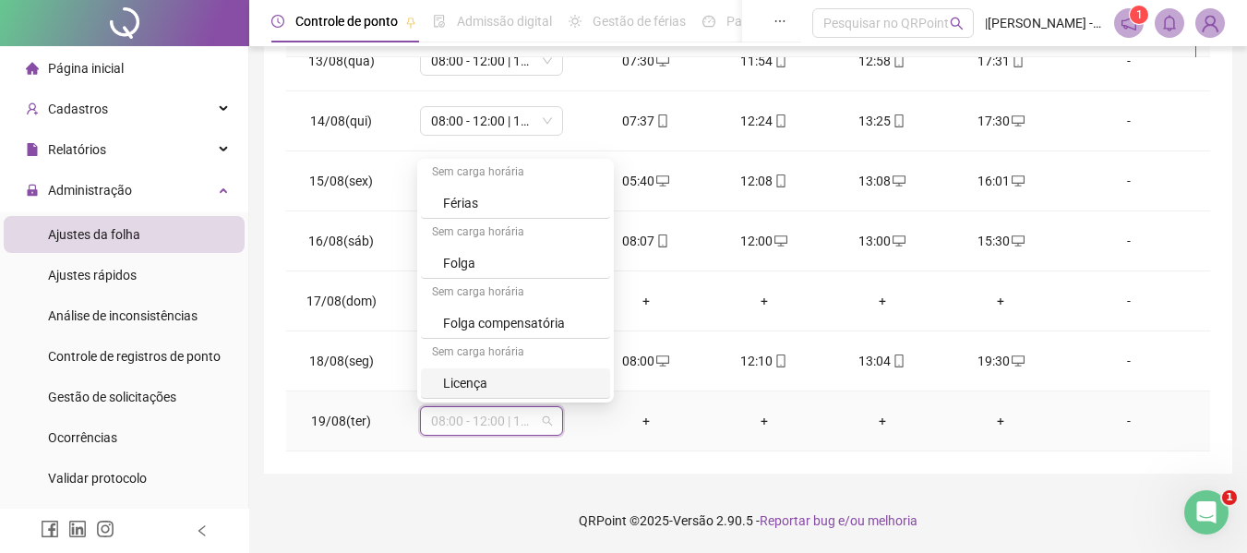
click at [1108, 415] on div "-" at bounding box center [1128, 421] width 109 height 20
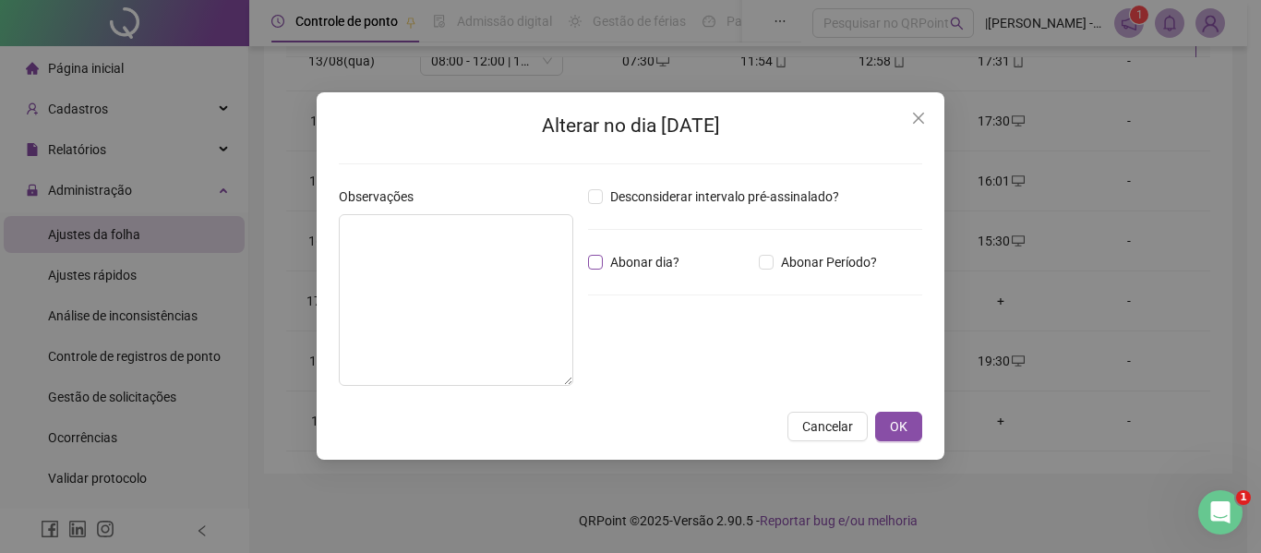
click at [605, 259] on span "Abonar dia?" at bounding box center [645, 262] width 84 height 20
click at [895, 426] on span "OK" at bounding box center [899, 426] width 18 height 20
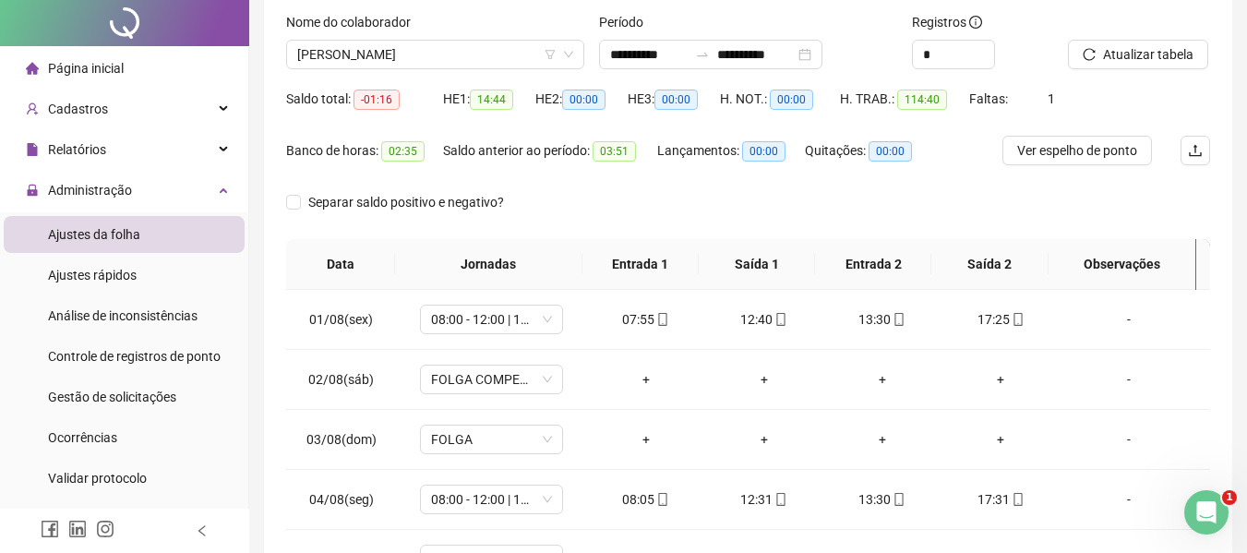
scroll to position [0, 0]
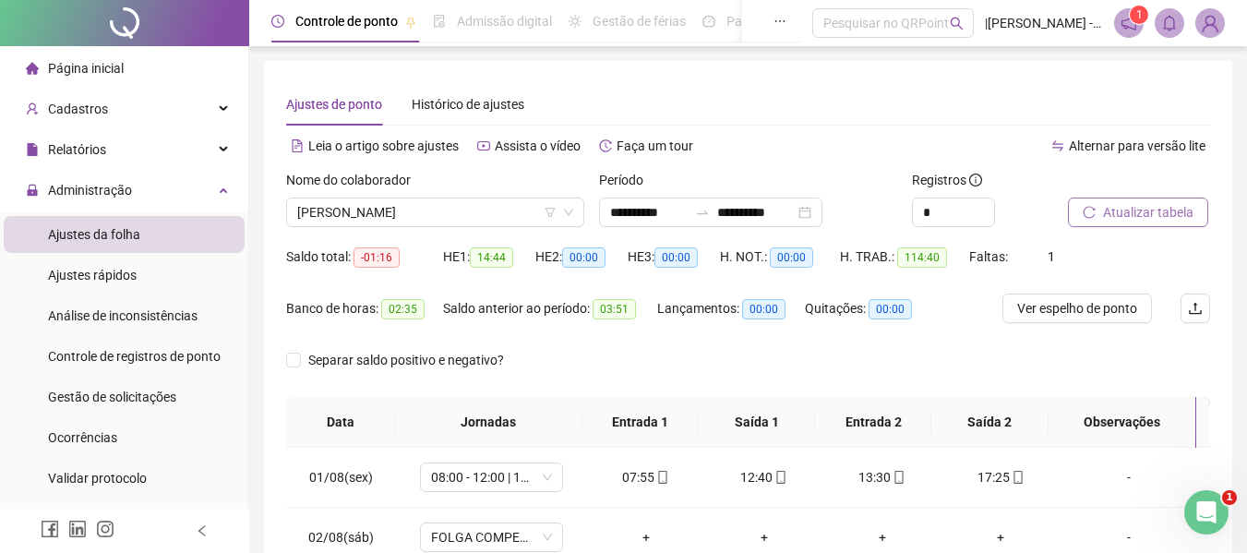
click at [1154, 209] on span "Atualizar tabela" at bounding box center [1148, 212] width 90 height 20
click at [505, 218] on span "[PERSON_NAME]" at bounding box center [435, 212] width 276 height 28
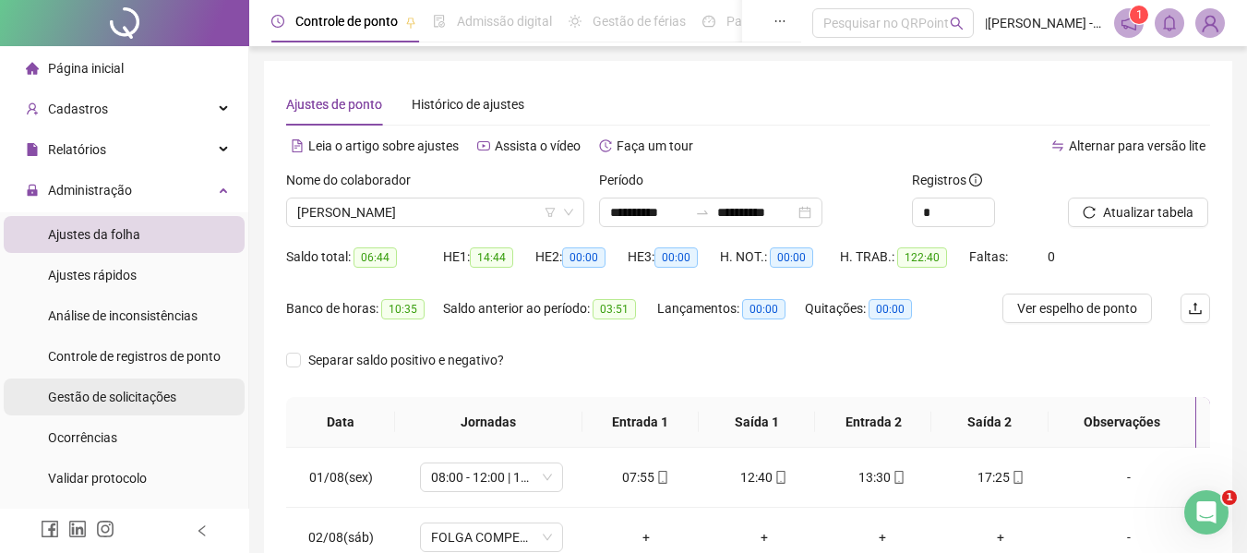
click at [89, 405] on div "Gestão de solicitações" at bounding box center [112, 396] width 128 height 37
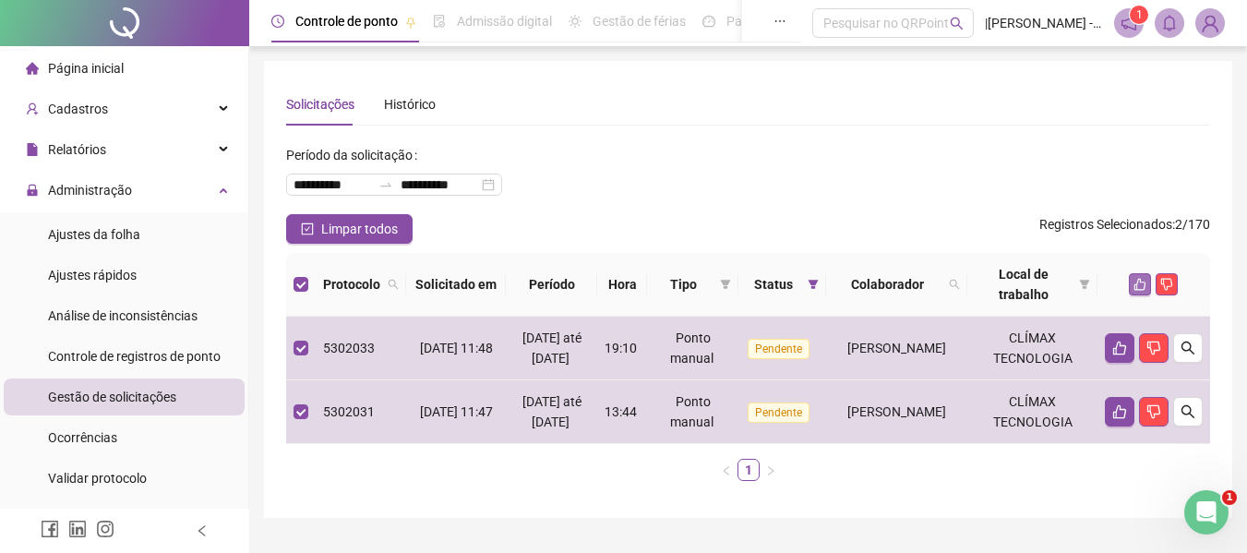
click at [1134, 285] on icon "like" at bounding box center [1140, 284] width 13 height 13
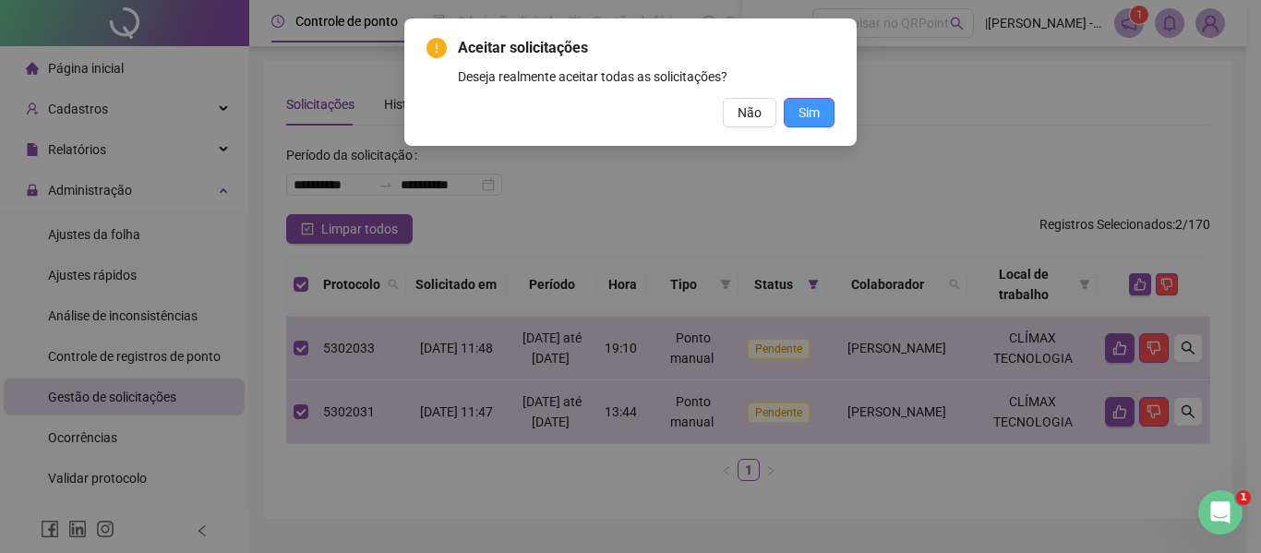
click at [811, 114] on span "Sim" at bounding box center [808, 112] width 21 height 20
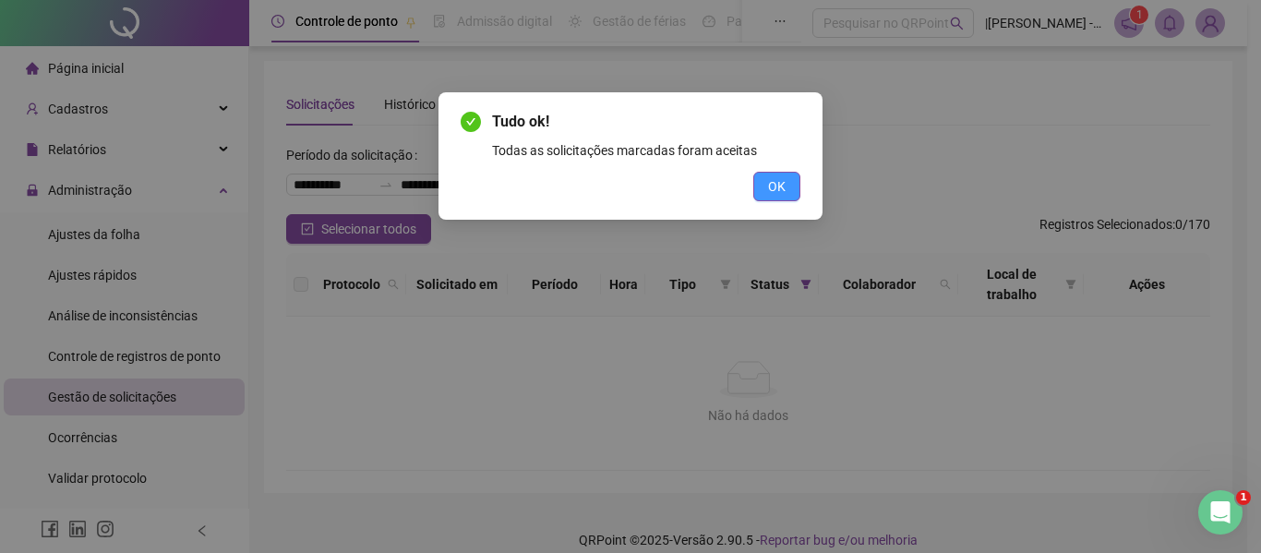
click at [757, 191] on button "OK" at bounding box center [776, 187] width 47 height 30
